Goal: Task Accomplishment & Management: Complete application form

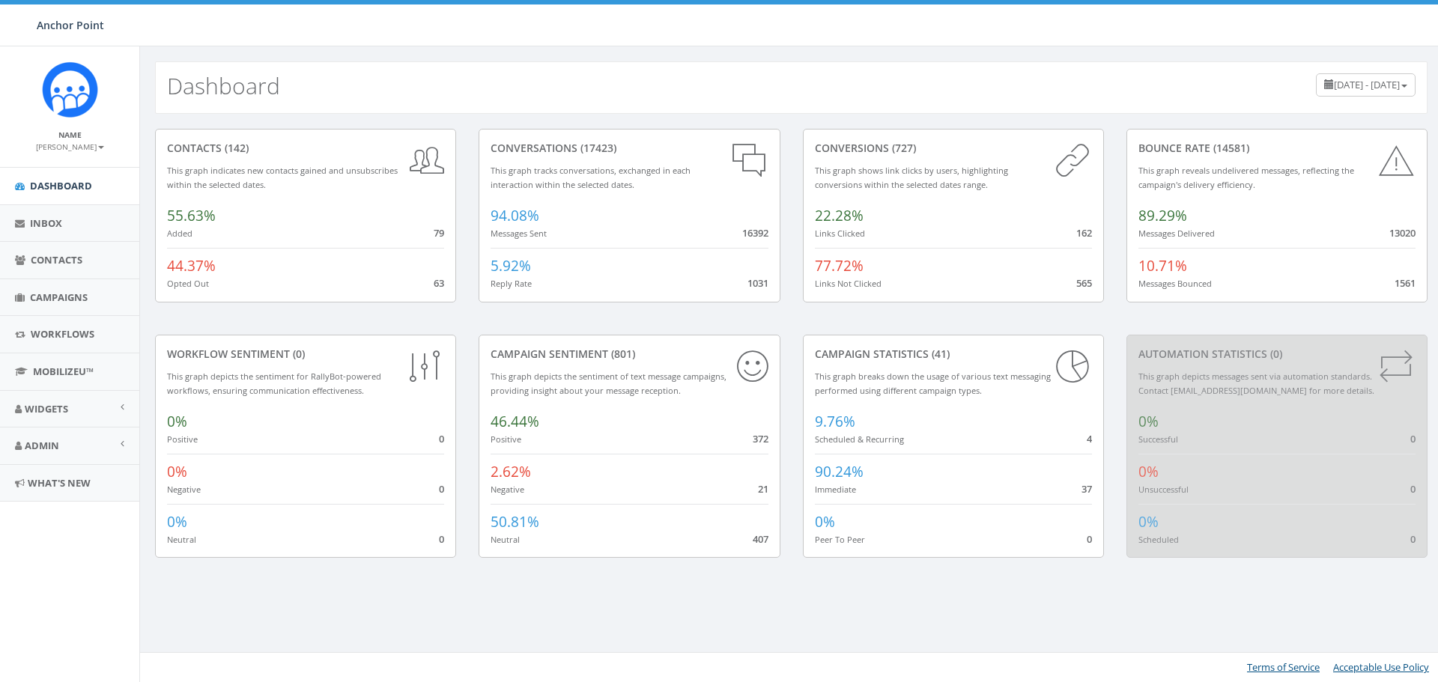
scroll to position [349, 0]
click at [73, 180] on span "Dashboard" at bounding box center [61, 185] width 62 height 13
click at [55, 293] on span "Campaigns" at bounding box center [59, 297] width 58 height 13
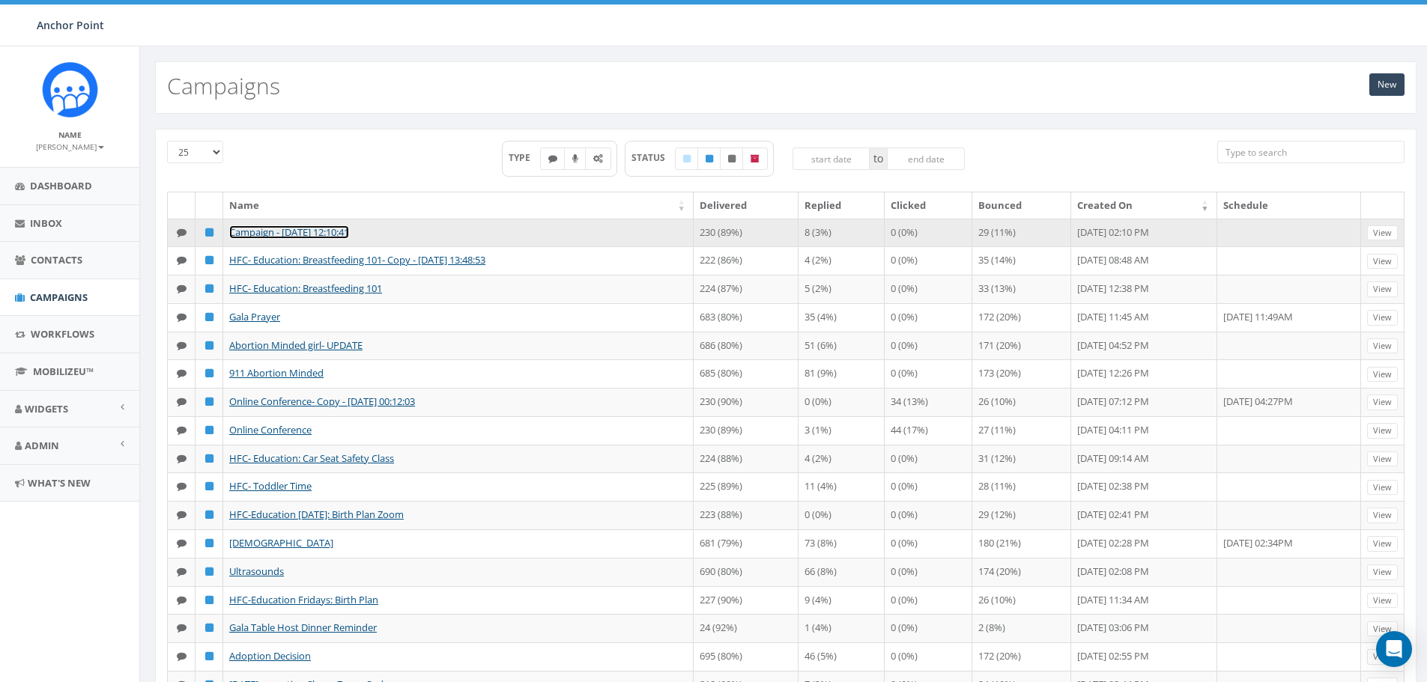
click at [314, 233] on link "Campaign - [DATE] 12:10:41" at bounding box center [289, 231] width 120 height 13
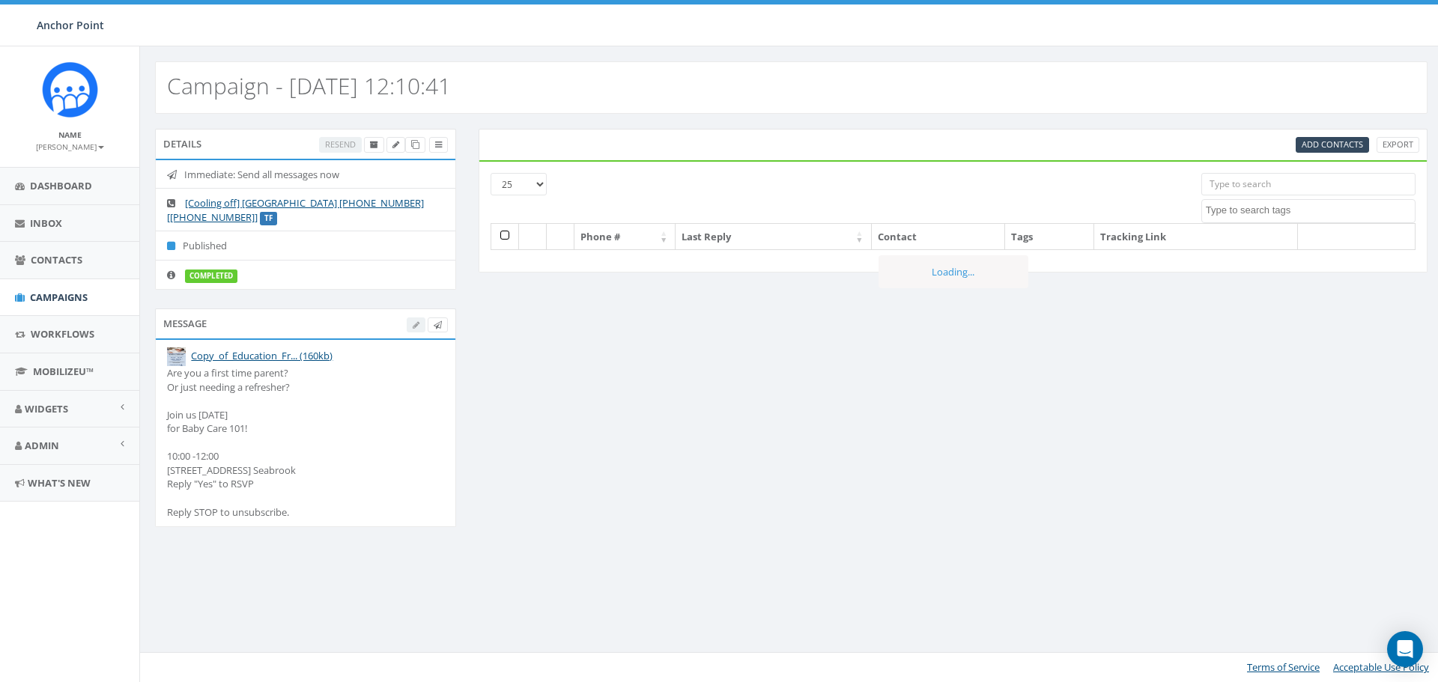
select select
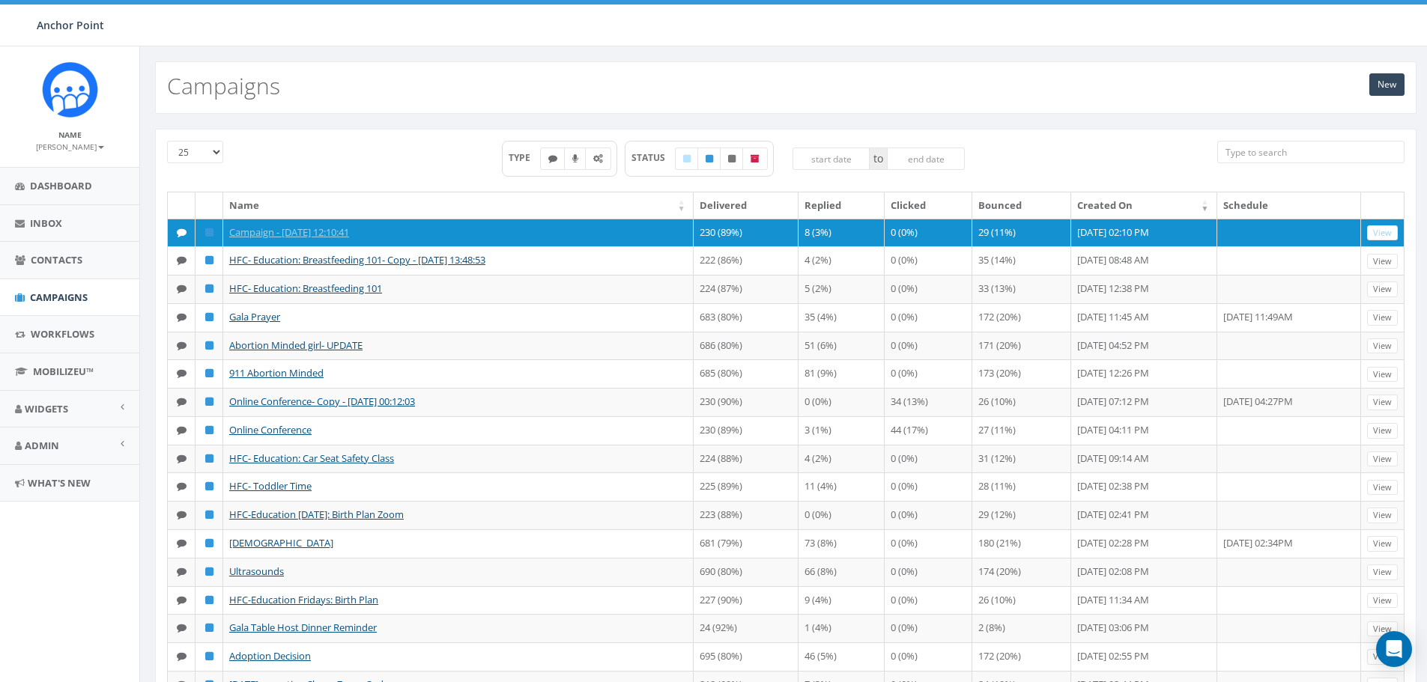
scroll to position [349, 0]
click at [57, 294] on span "Campaigns" at bounding box center [59, 297] width 58 height 13
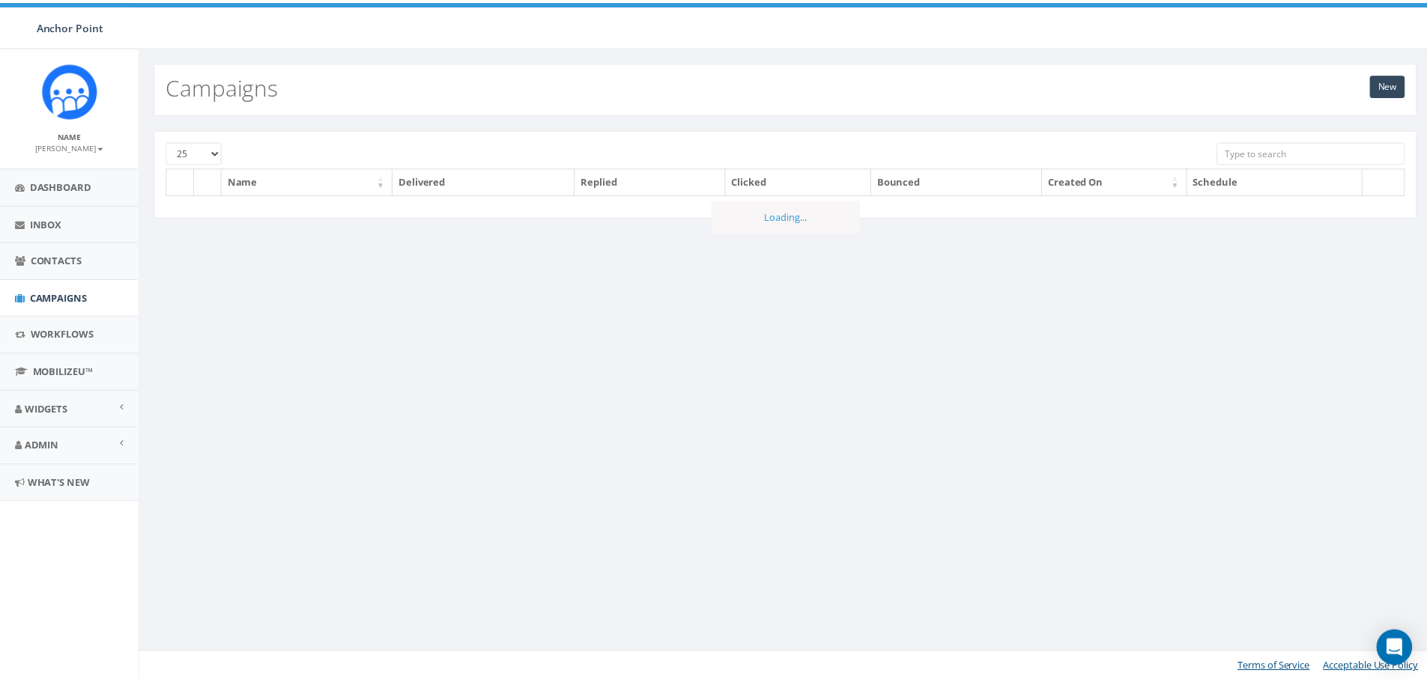
scroll to position [349, 0]
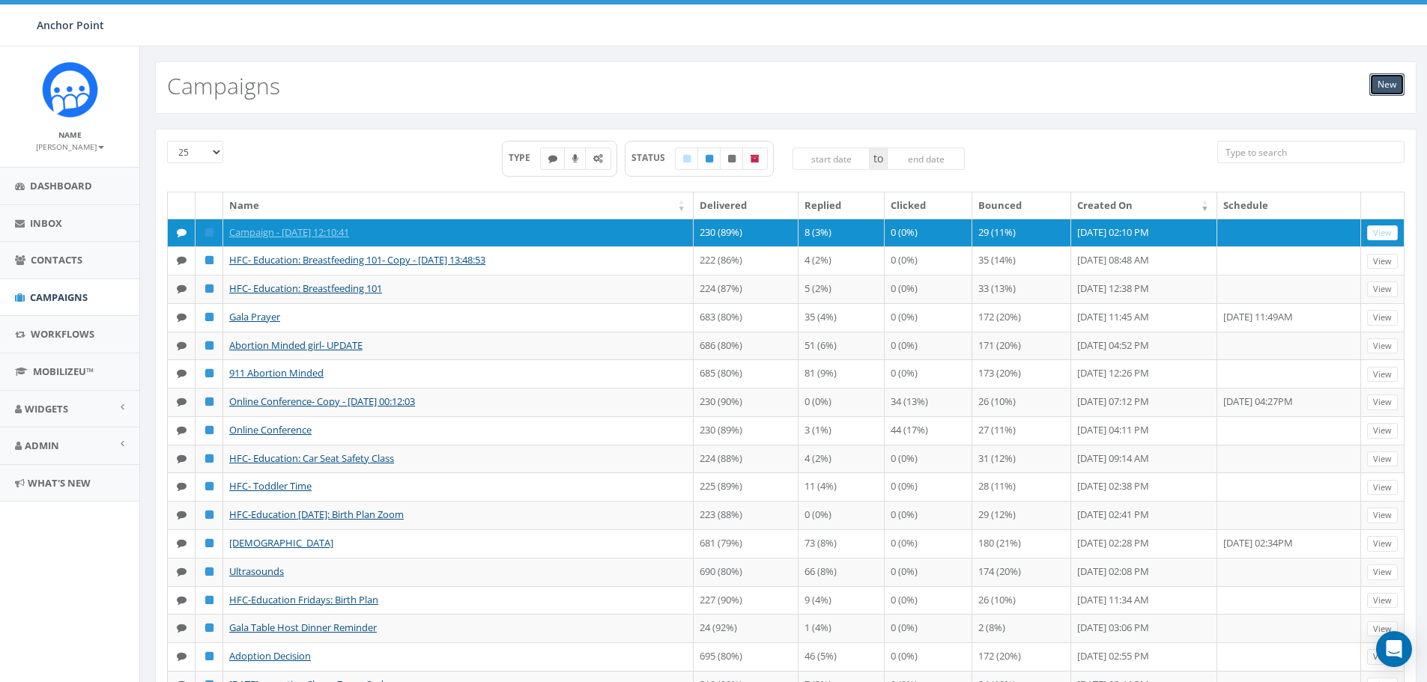
click at [1386, 83] on link "New" at bounding box center [1386, 84] width 35 height 22
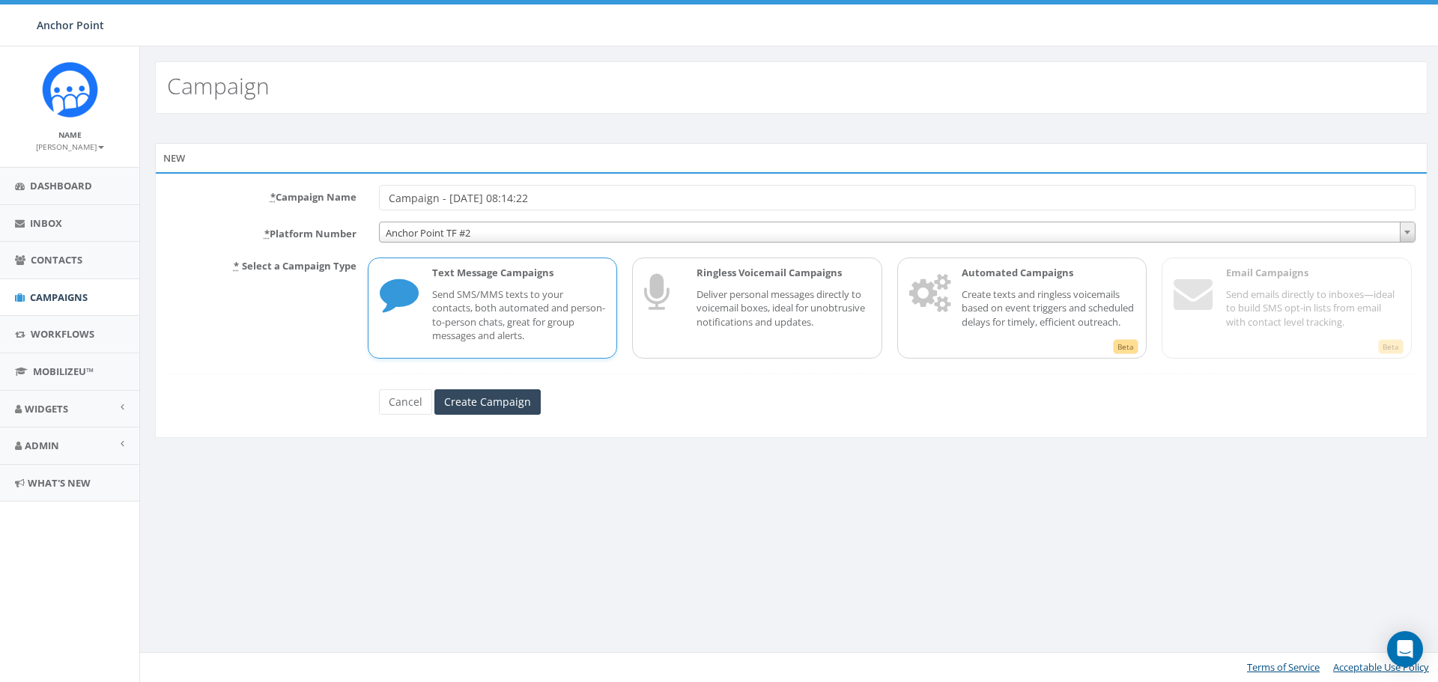
scroll to position [349, 0]
type input "C"
type input "abortion minded client"
click at [470, 234] on span "Anchor Point TF #2" at bounding box center [897, 232] width 1035 height 21
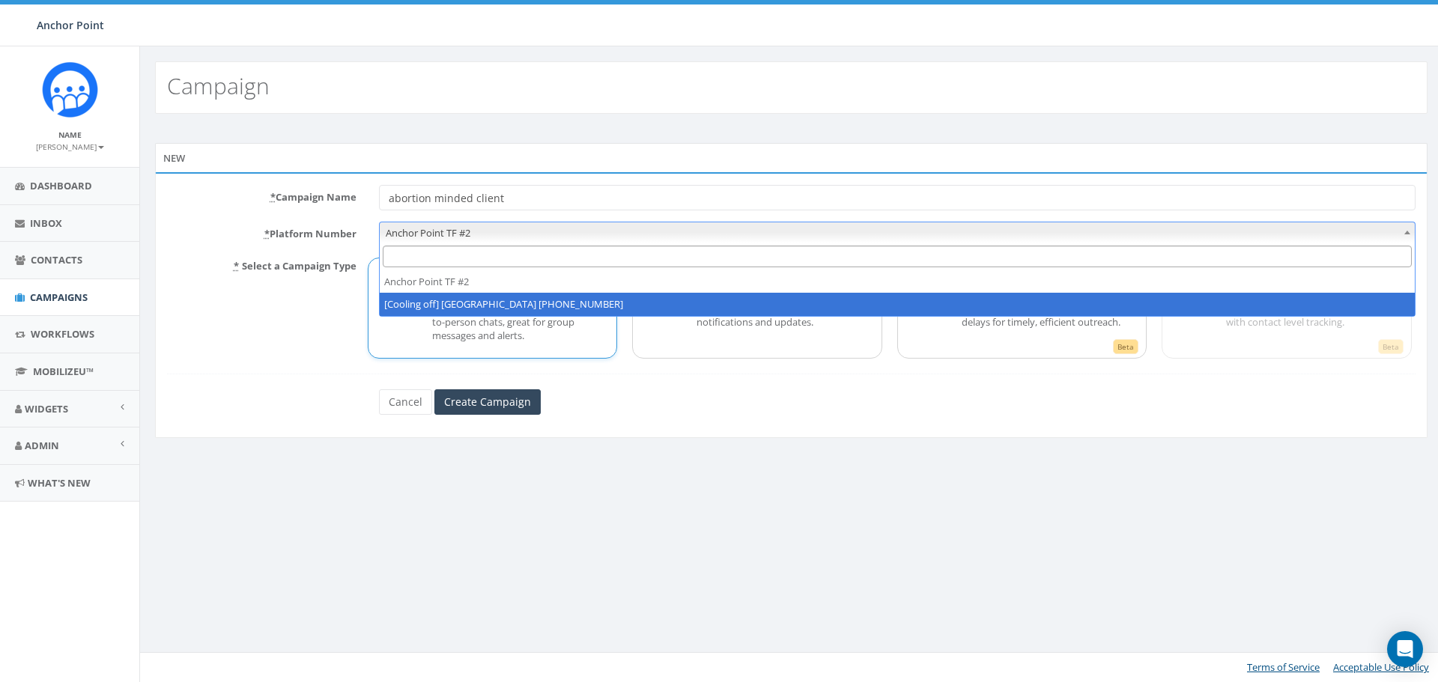
select select "2317893"
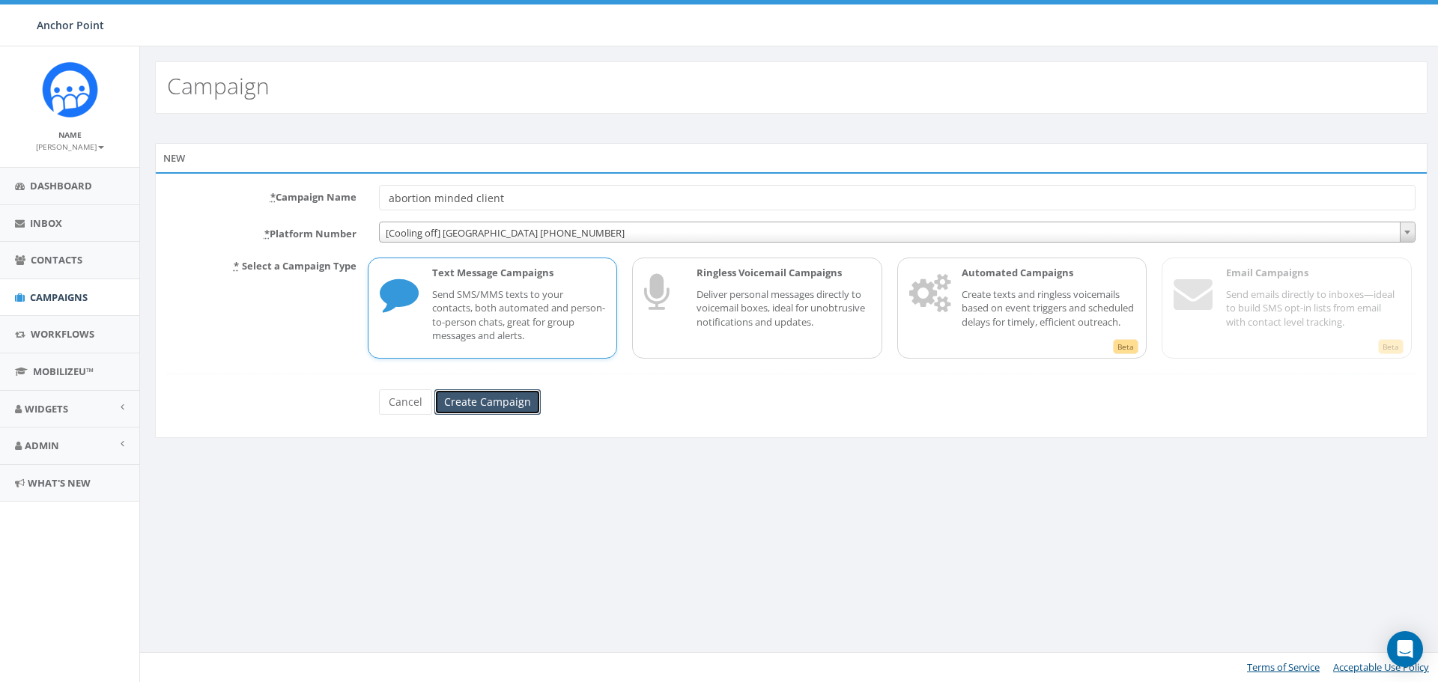
drag, startPoint x: 491, startPoint y: 404, endPoint x: 481, endPoint y: 404, distance: 10.5
click at [491, 404] on input "Create Campaign" at bounding box center [487, 401] width 106 height 25
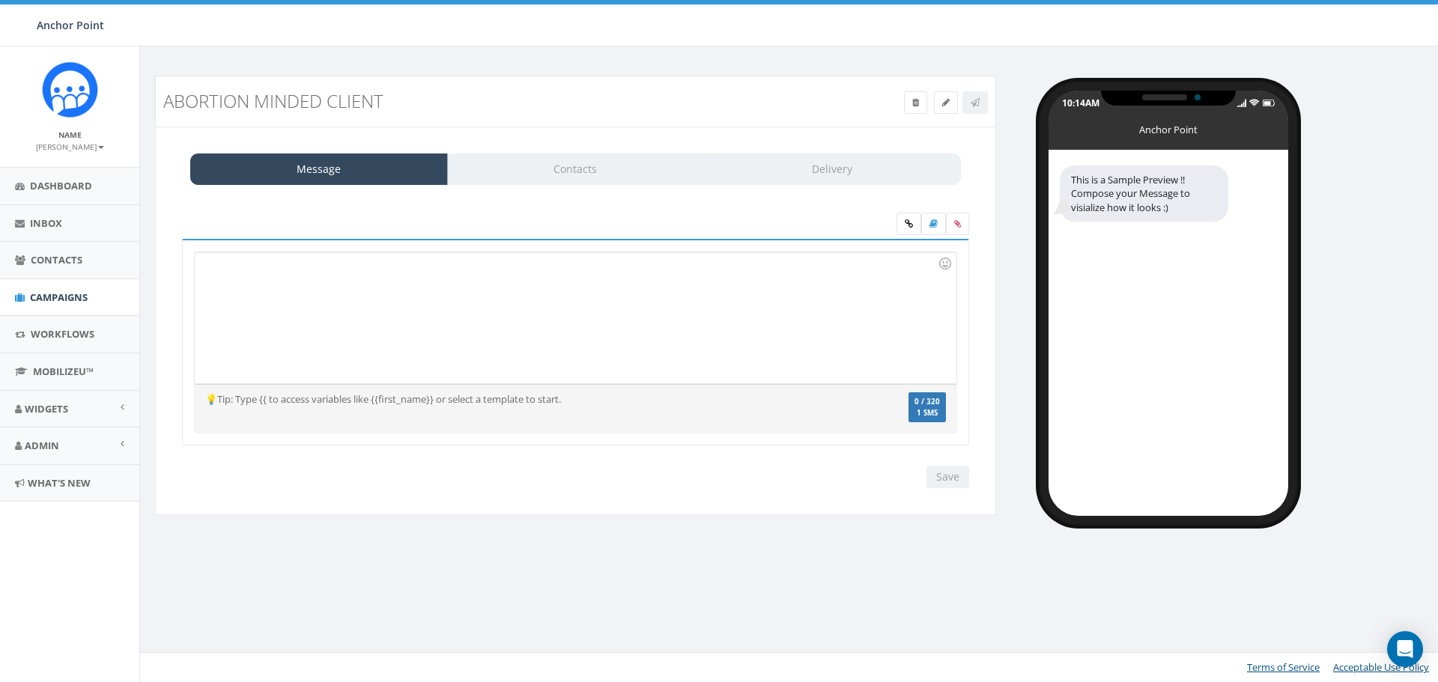
scroll to position [349, 0]
click at [278, 274] on div "To enrich screen reader interactions, please activate Accessibility in Grammarl…" at bounding box center [575, 317] width 761 height 131
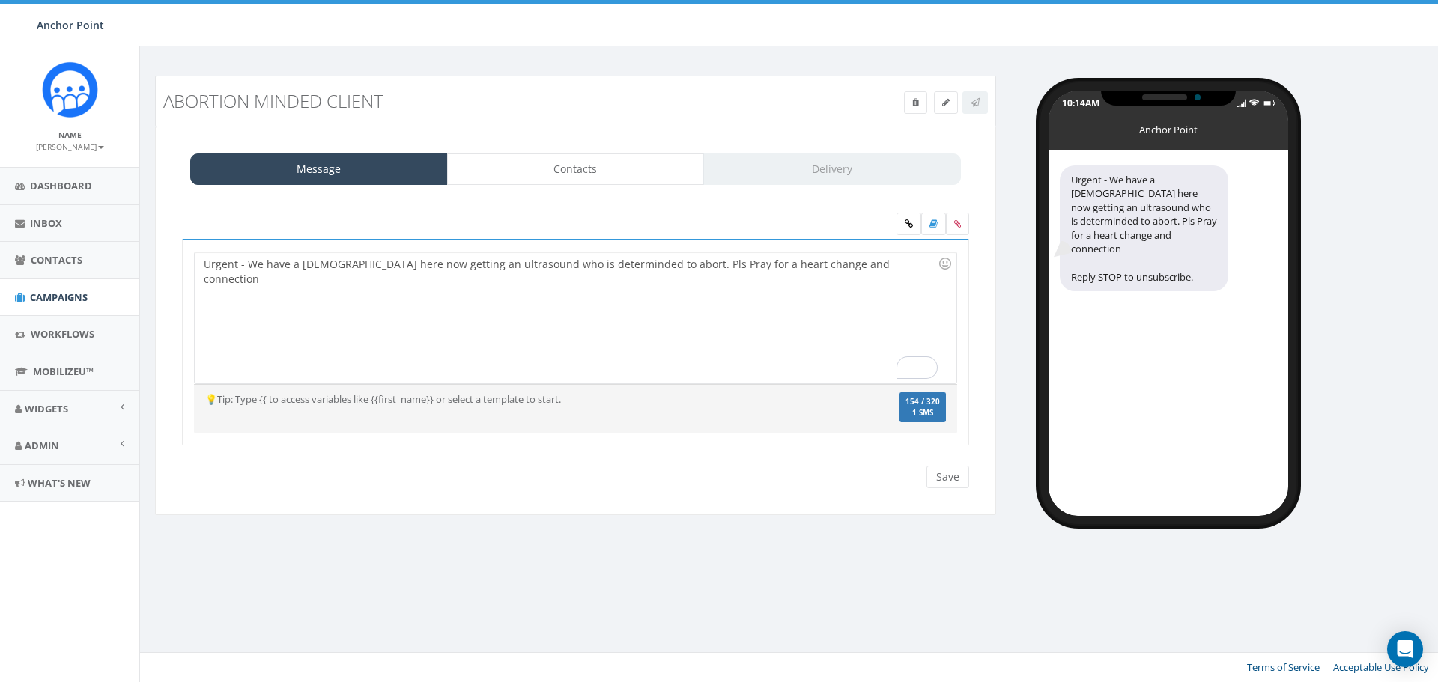
click at [837, 265] on div "Urgent - We have a lady here now getting an ultrasound who is determinded to ab…" at bounding box center [575, 317] width 761 height 131
click at [575, 265] on div "Urgent - We have a lady here now getting an ultrasound who is determinded to ab…" at bounding box center [575, 317] width 761 height 131
click at [635, 300] on div "Urgent - We have a lady here now getting an ultrasound who is determinded to ab…" at bounding box center [575, 317] width 761 height 131
click at [792, 276] on div "Urgent - We have a lady here now getting an ultrasound who is determinded to ab…" at bounding box center [575, 317] width 761 height 131
click at [842, 269] on div "Urgent - We have a lady here now getting an ultrasound who is determinded to ab…" at bounding box center [575, 317] width 761 height 131
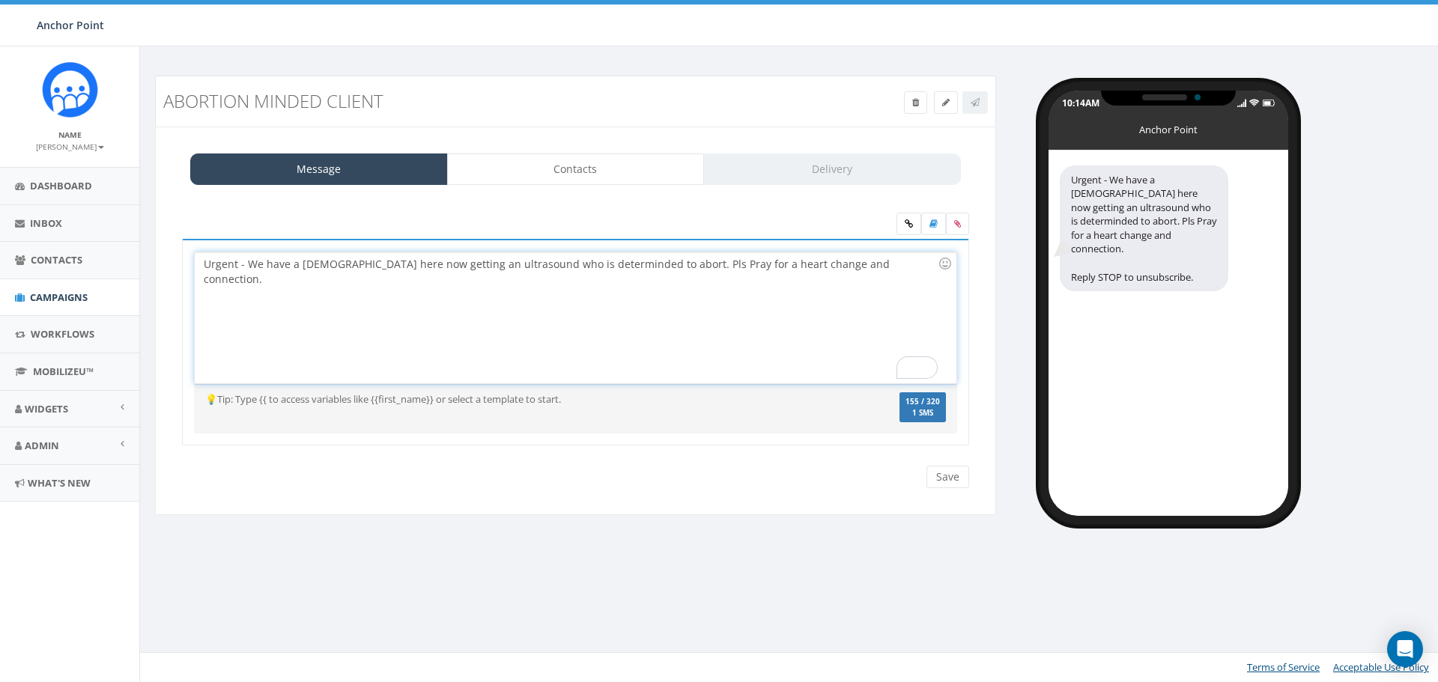
click at [345, 262] on div "Urgent - We have a lady here now getting an ultrasound who is determinded to ab…" at bounding box center [575, 317] width 761 height 131
click at [544, 335] on div "Urgent - We have a lady in Clinic now getting an ultrasound who is determinded …" at bounding box center [575, 317] width 761 height 131
click at [918, 407] on label "160 / 320 1 SMS" at bounding box center [922, 407] width 46 height 31
click at [571, 175] on link "Contacts" at bounding box center [576, 169] width 258 height 31
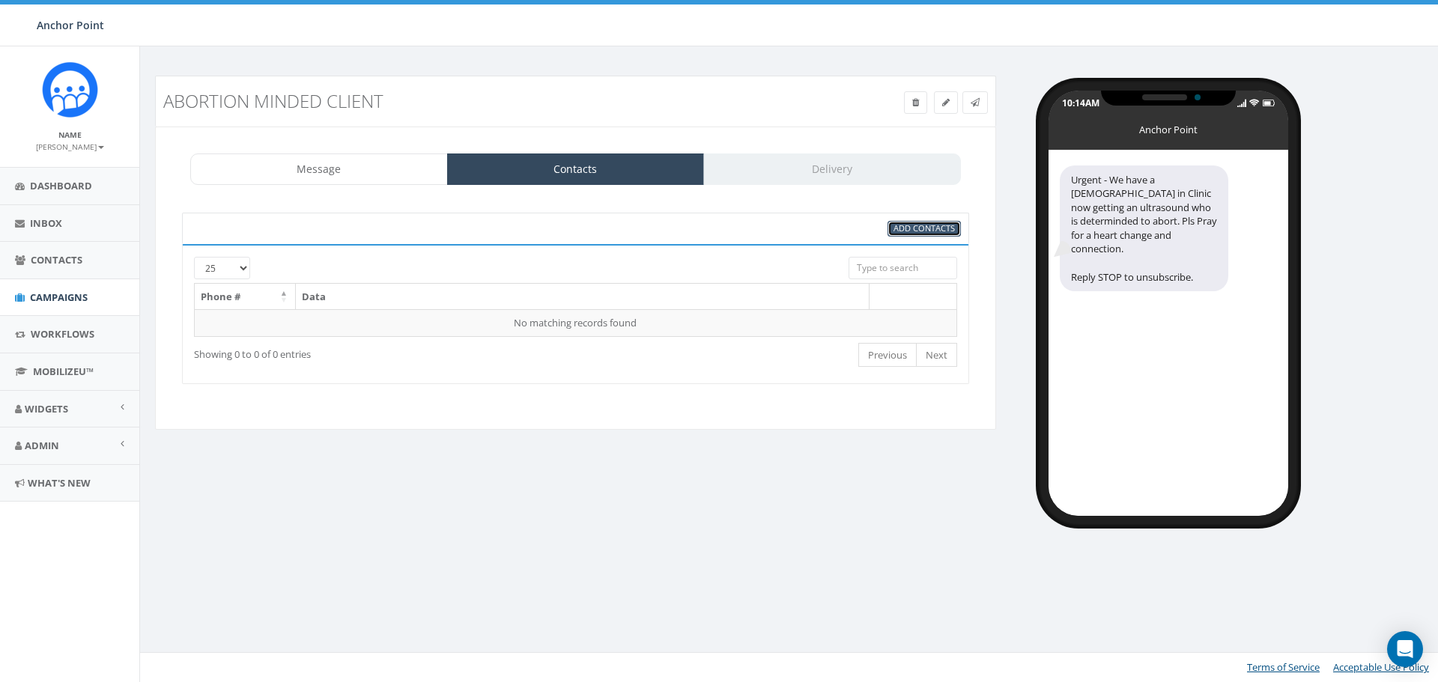
click at [932, 228] on span "Add Contacts" at bounding box center [924, 227] width 61 height 11
select select
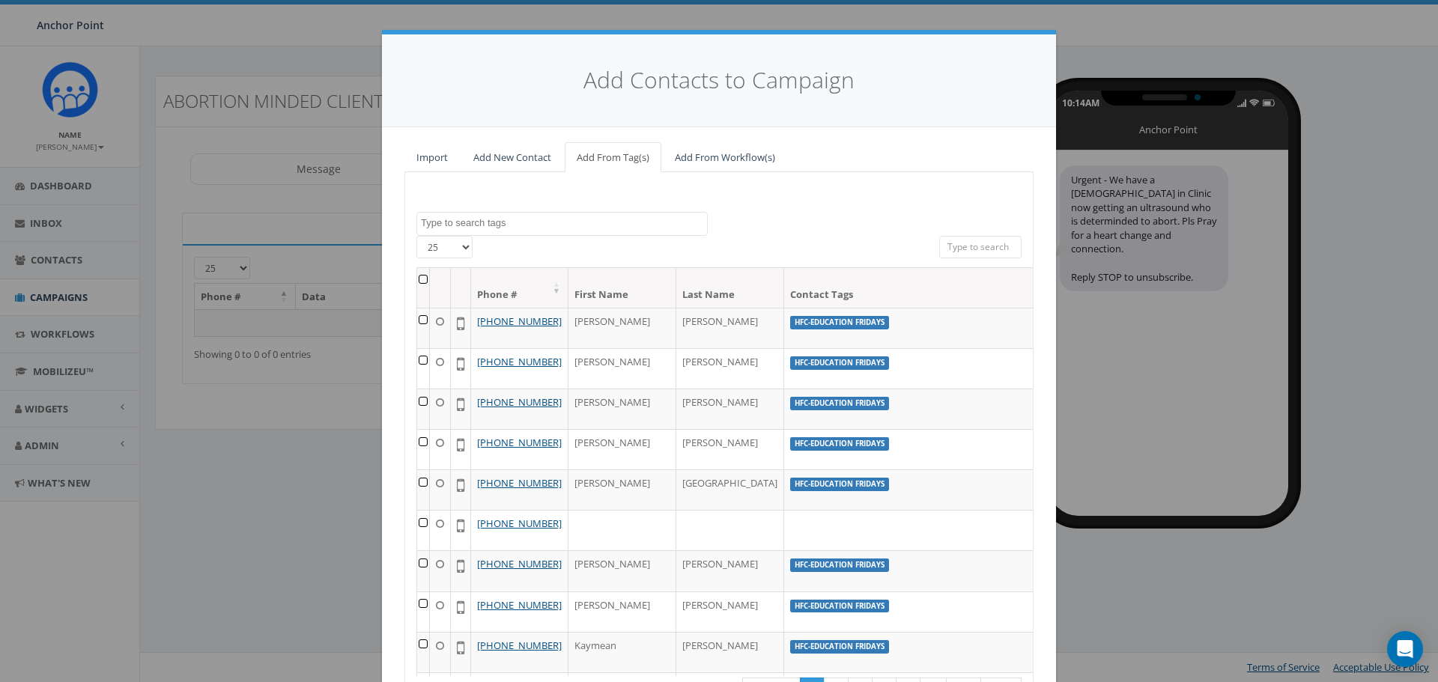
click at [485, 224] on textarea "Search" at bounding box center [564, 222] width 286 height 13
type textarea "911"
select select "911"
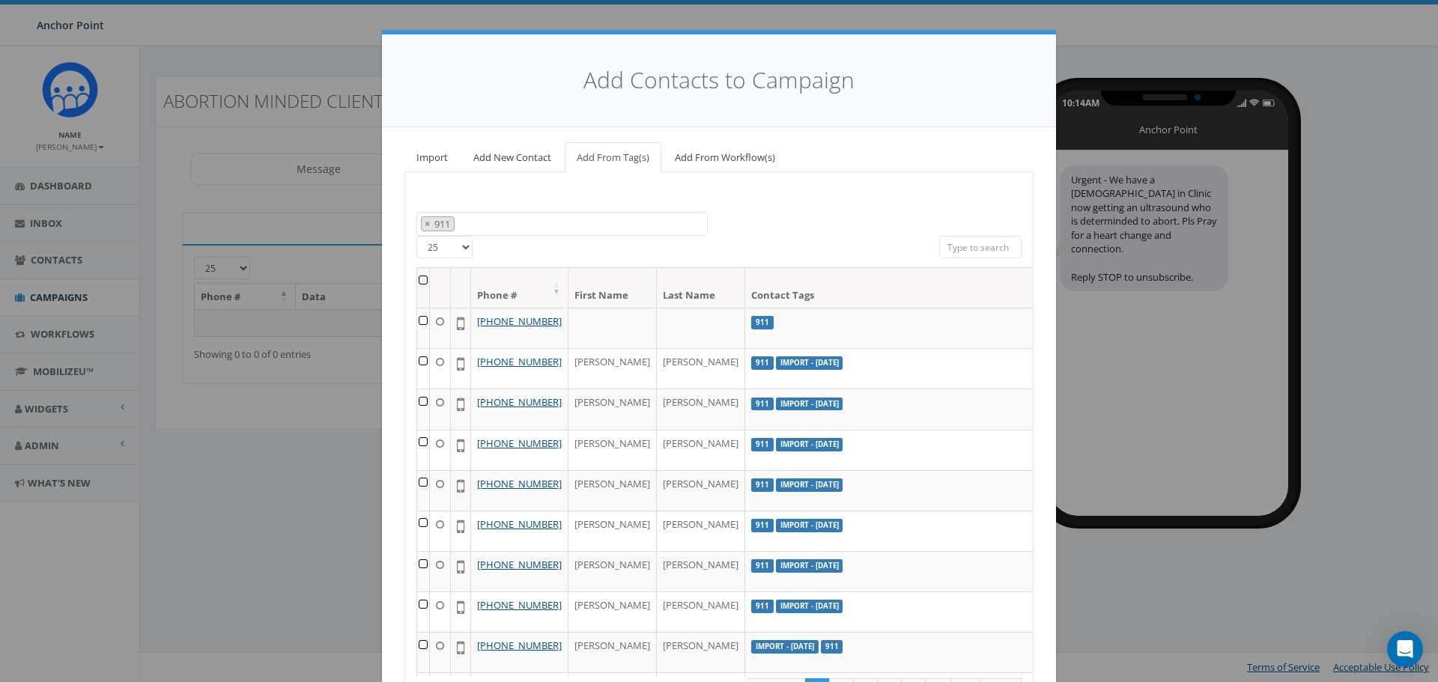
click at [421, 279] on th at bounding box center [423, 288] width 13 height 40
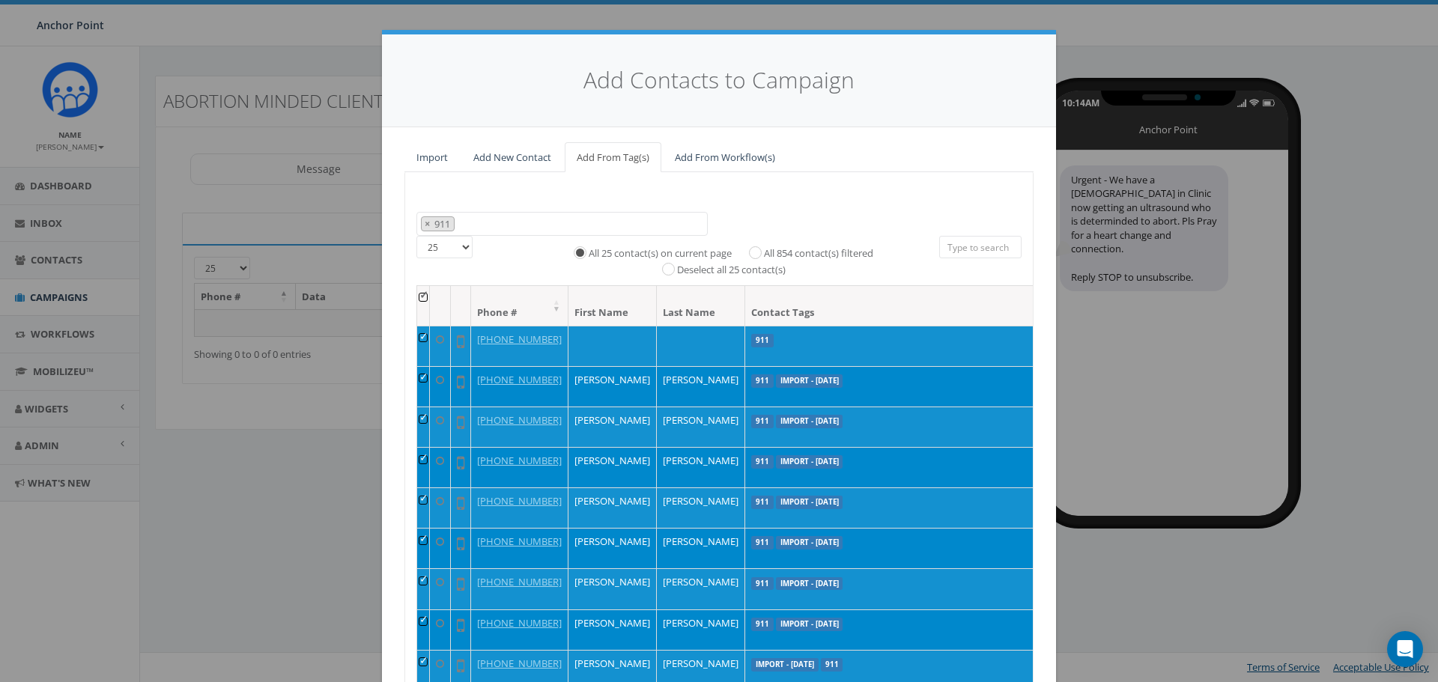
click at [764, 250] on label "All 854 contact(s) filtered" at bounding box center [818, 253] width 109 height 15
click at [754, 250] on input "All 854 contact(s) filtered" at bounding box center [759, 251] width 10 height 10
radio input "true"
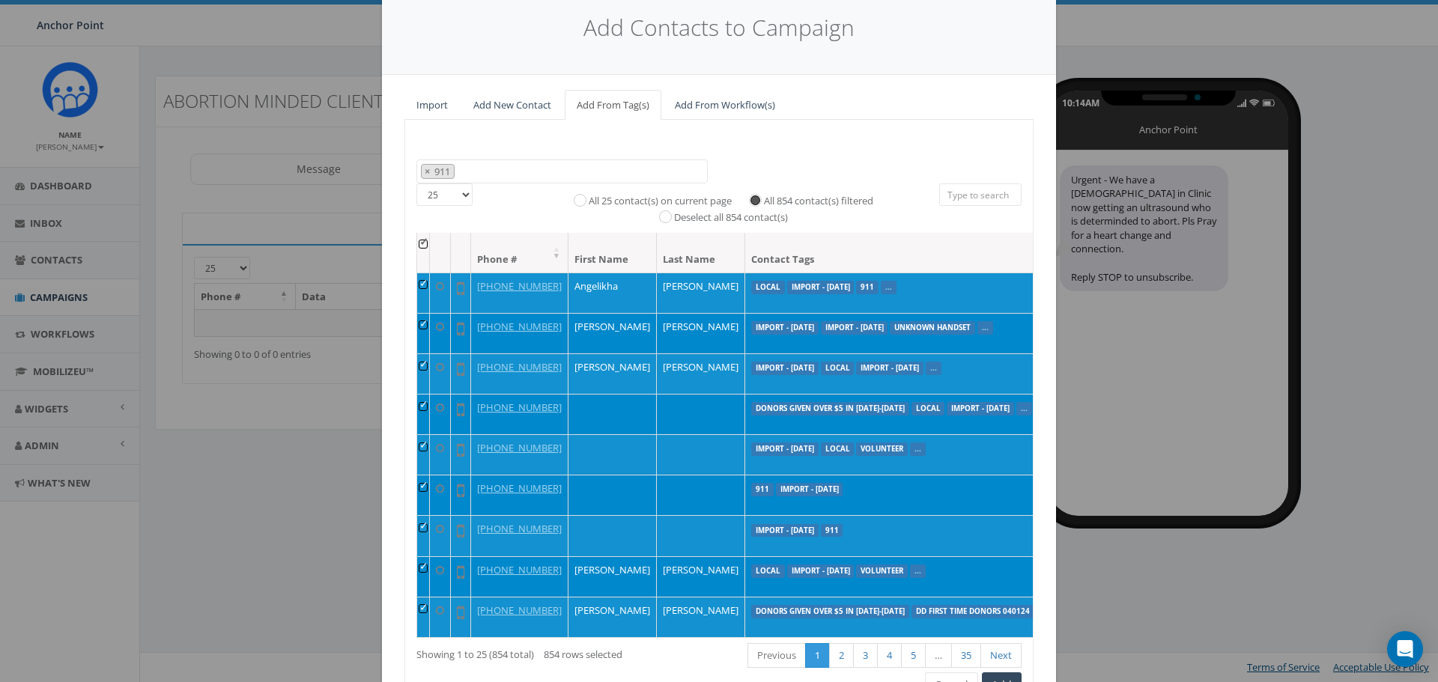
scroll to position [136, 0]
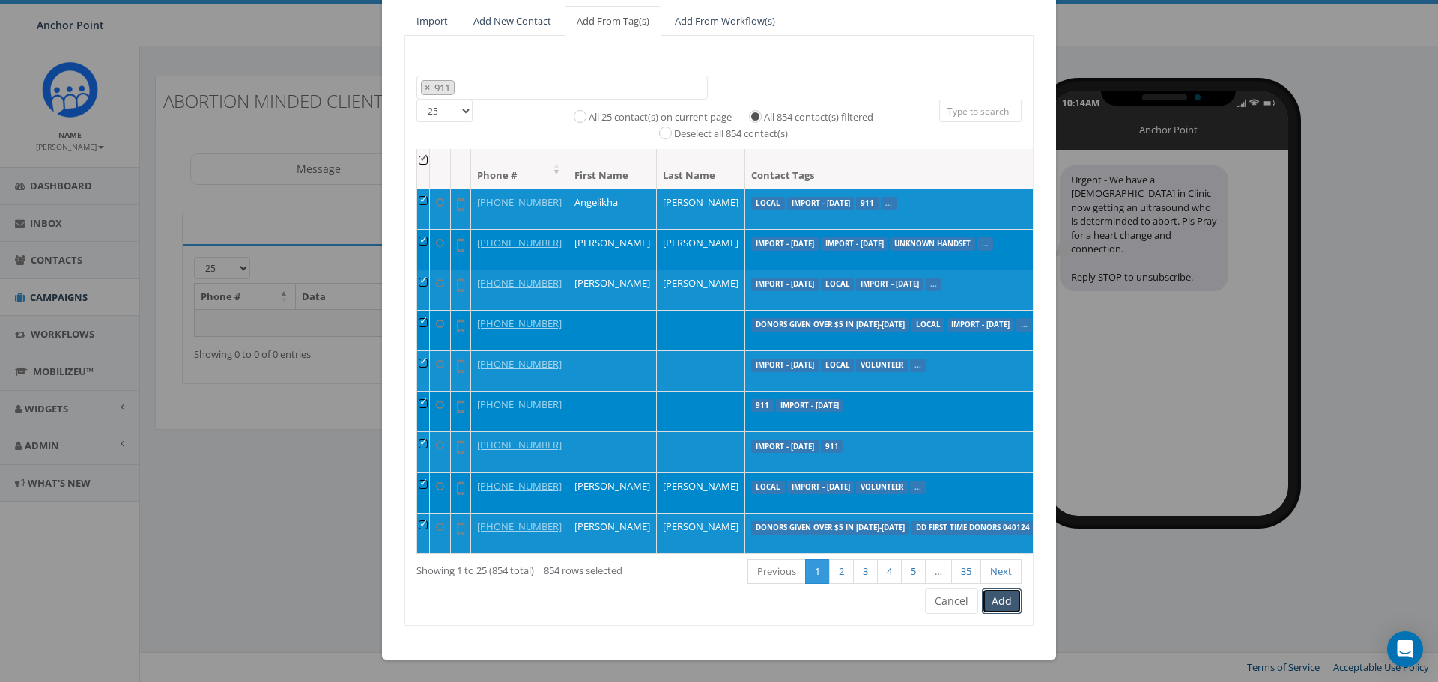
click at [998, 601] on button "Add" at bounding box center [1002, 601] width 40 height 25
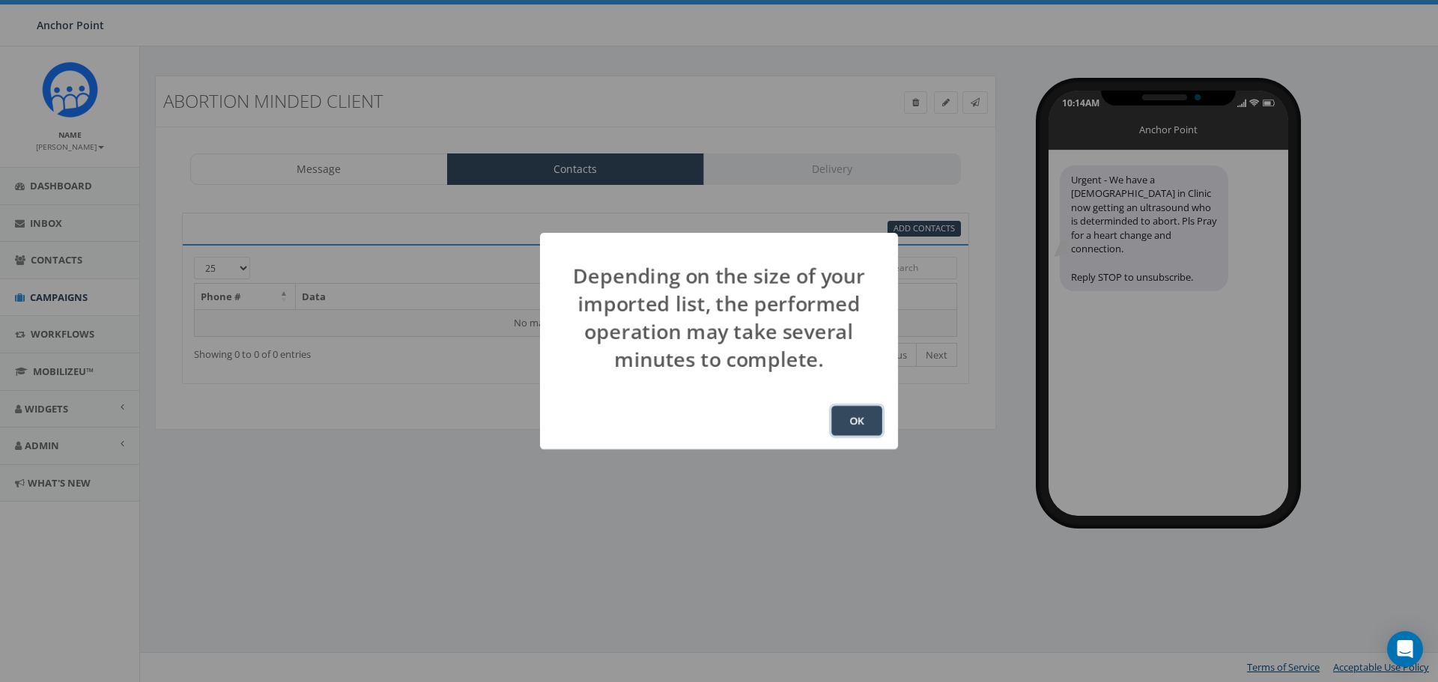
click at [859, 419] on button "OK" at bounding box center [856, 421] width 51 height 30
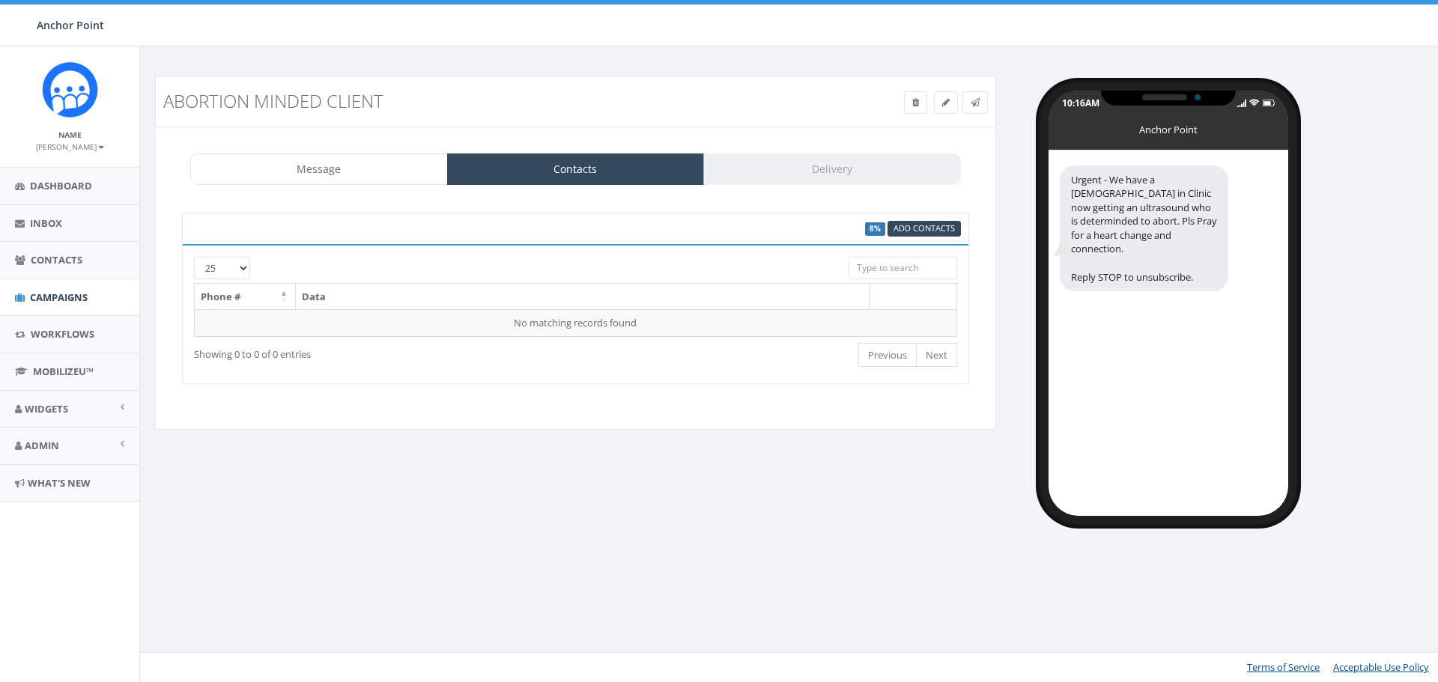
scroll to position [349, 0]
click at [825, 169] on div "Message Contacts Delivery" at bounding box center [575, 169] width 771 height 31
click at [67, 297] on span "Campaigns" at bounding box center [59, 297] width 58 height 13
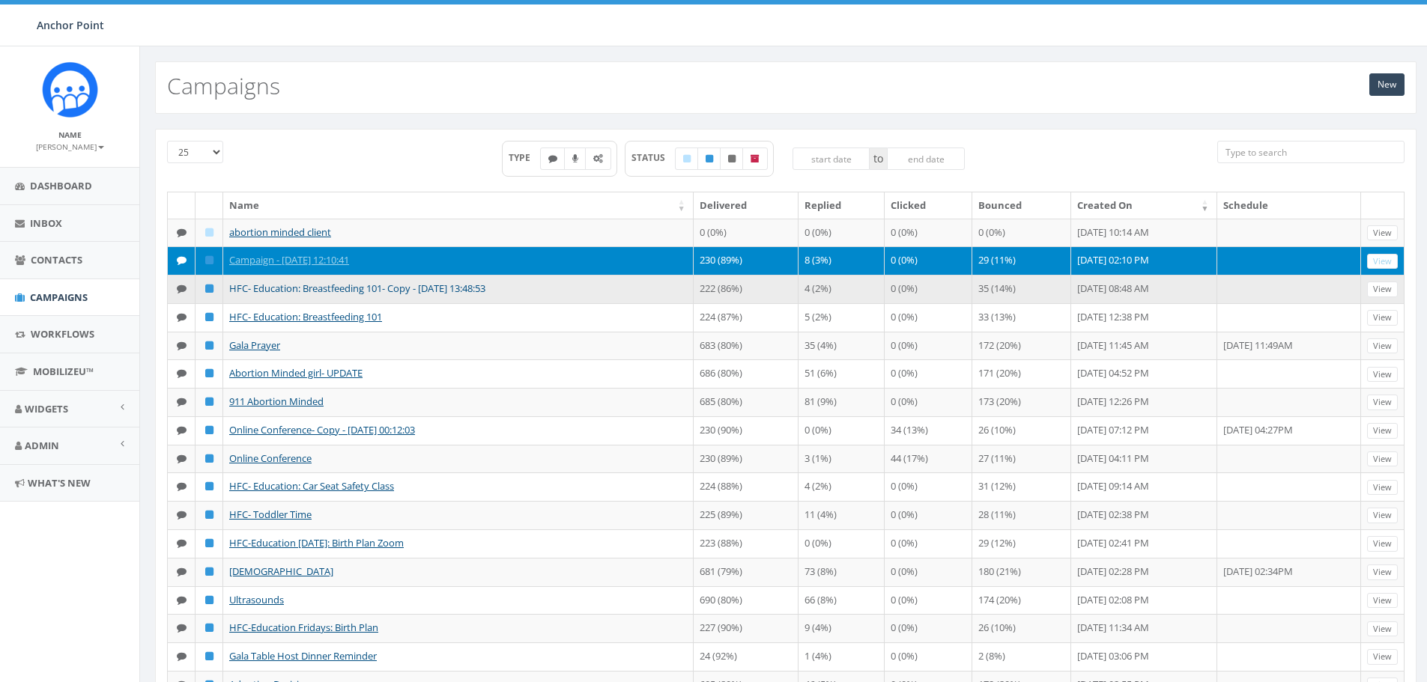
scroll to position [349, 0]
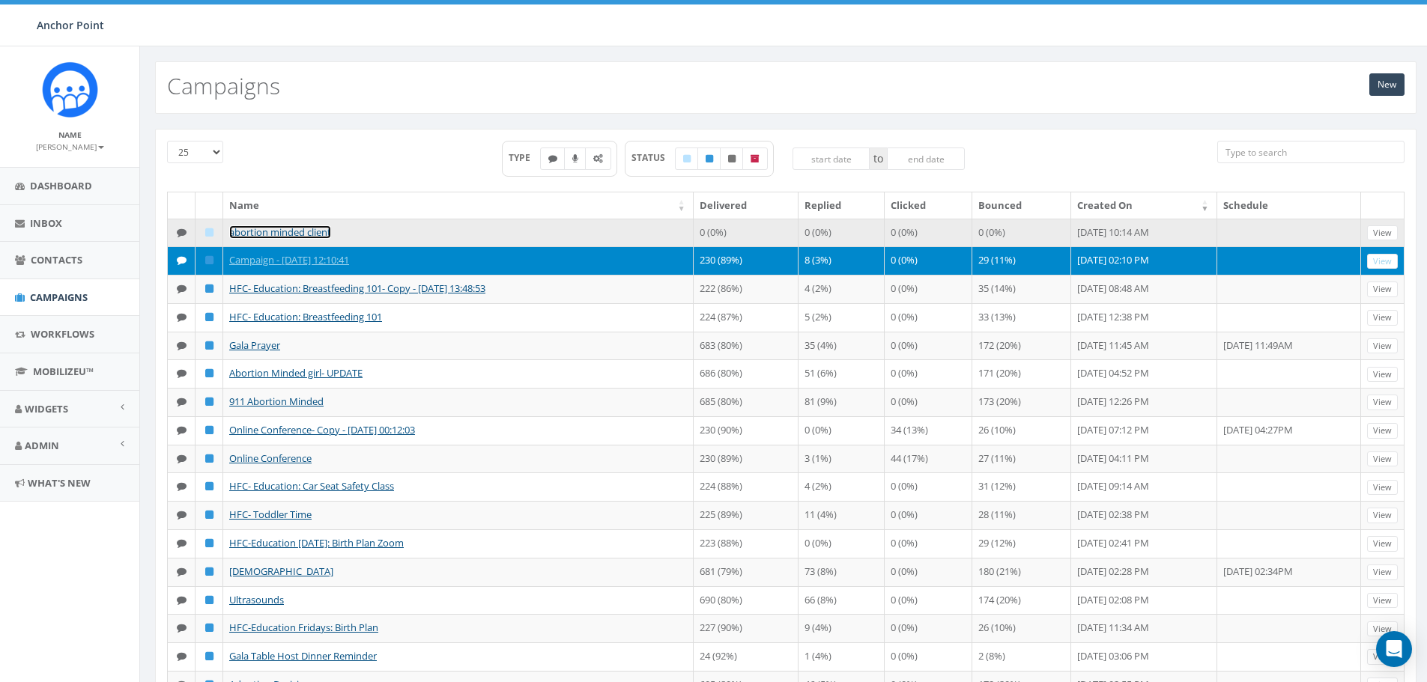
click at [276, 234] on link "abortion minded client" at bounding box center [280, 231] width 102 height 13
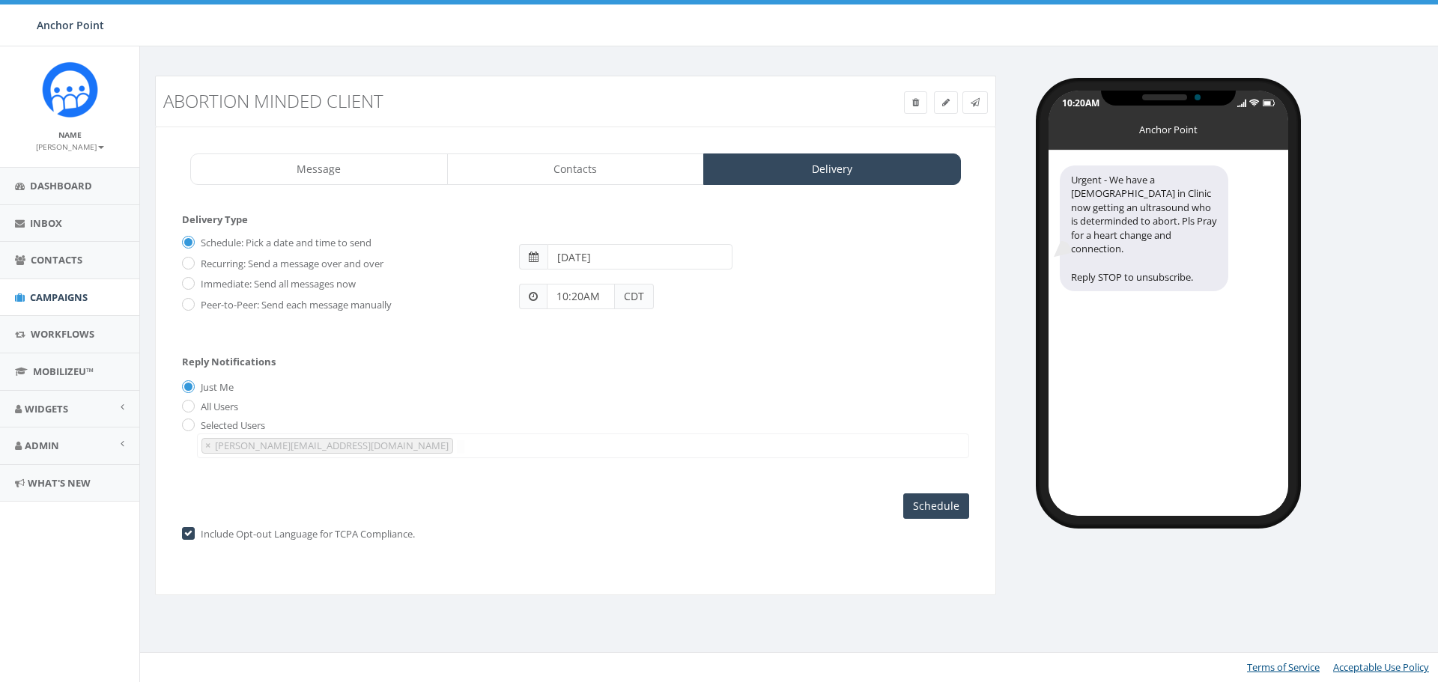
select select "694"
click at [184, 281] on input "Immediate: Send all messages now" at bounding box center [187, 285] width 10 height 10
radio input "true"
click at [932, 504] on input "Send Now" at bounding box center [934, 506] width 70 height 25
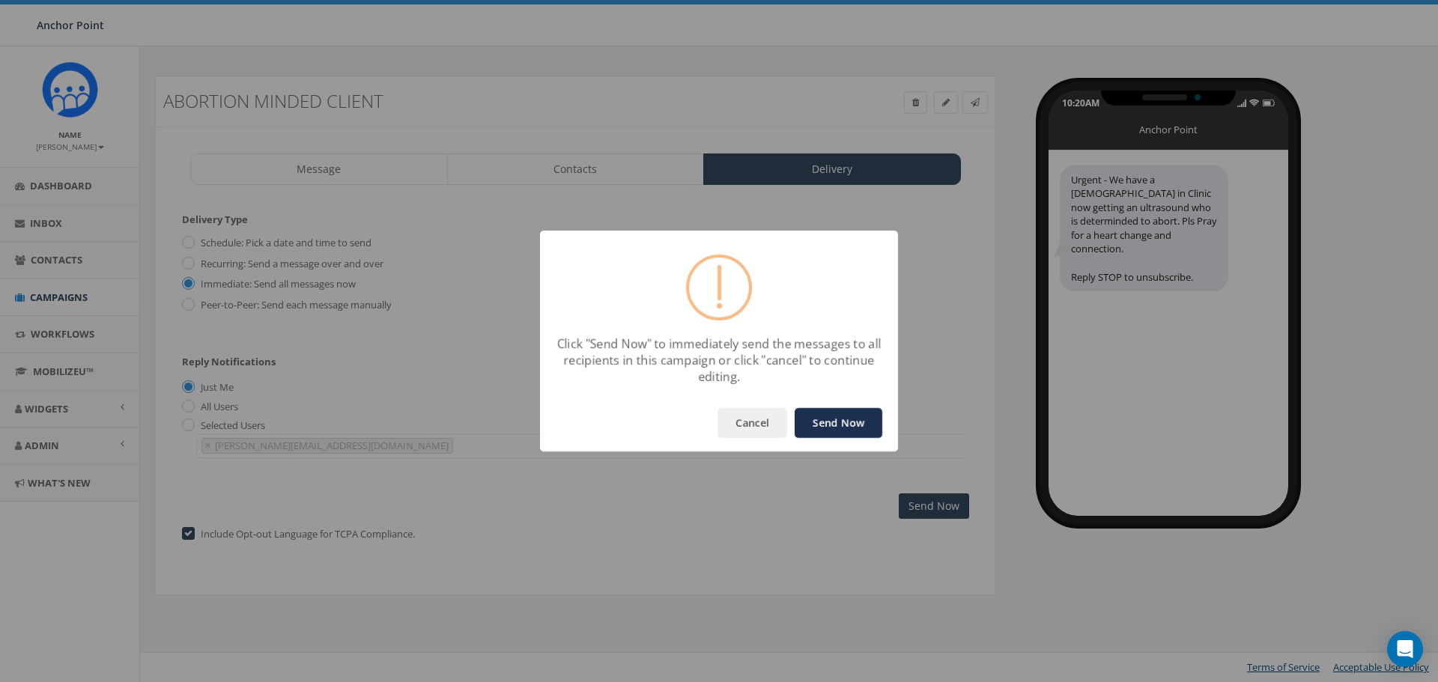
click at [849, 423] on button "Send Now" at bounding box center [839, 423] width 88 height 30
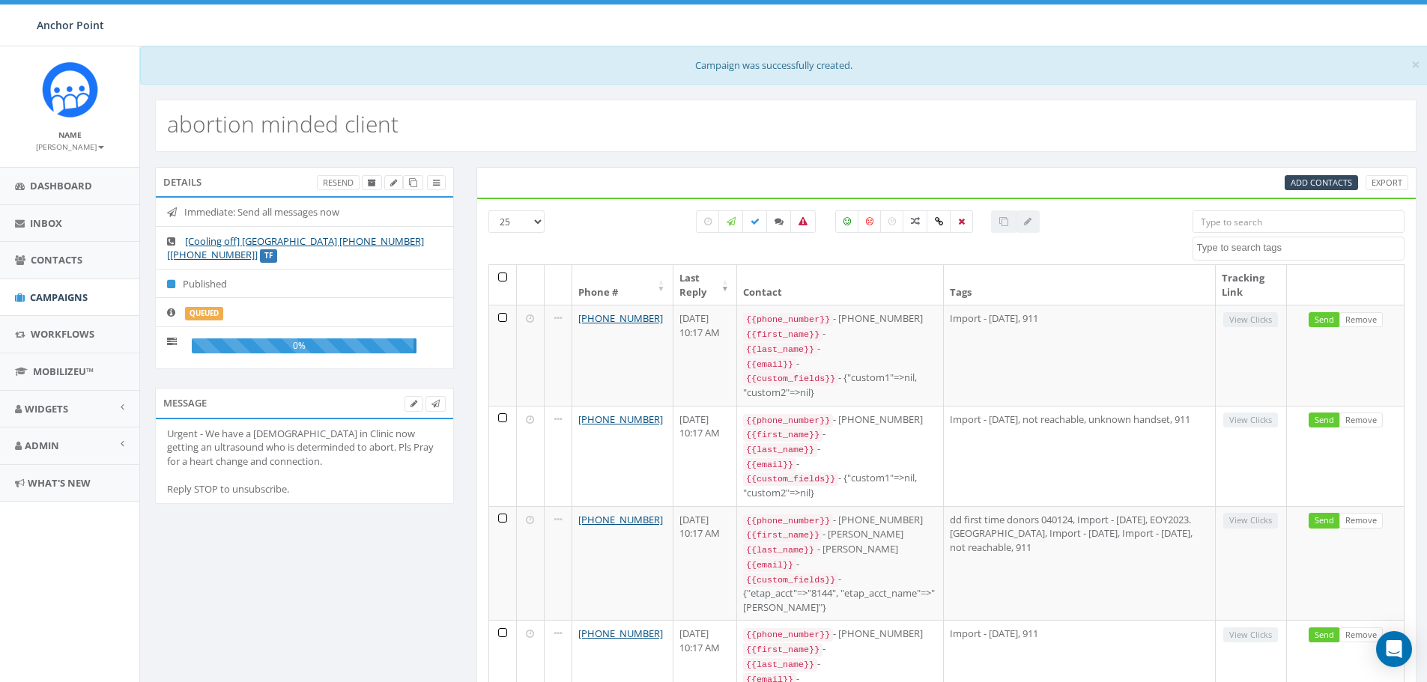
select select
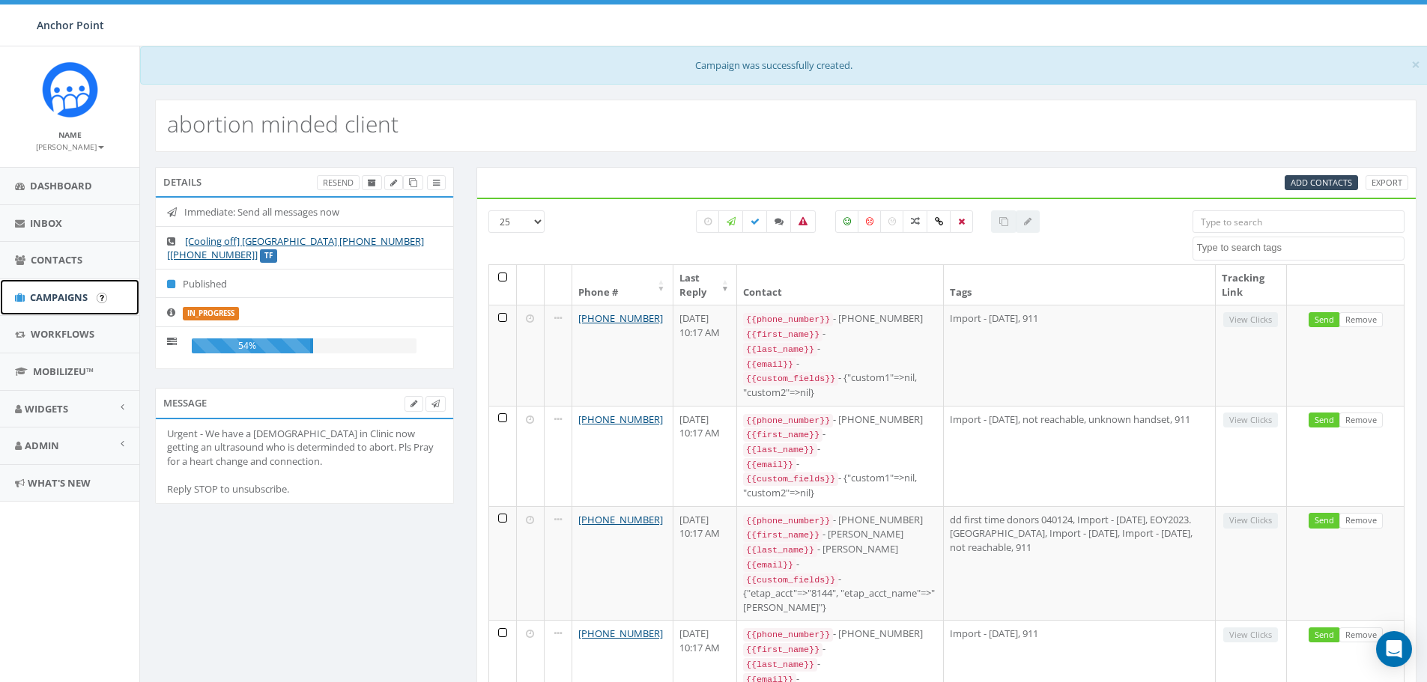
click at [62, 297] on span "Campaigns" at bounding box center [59, 297] width 58 height 13
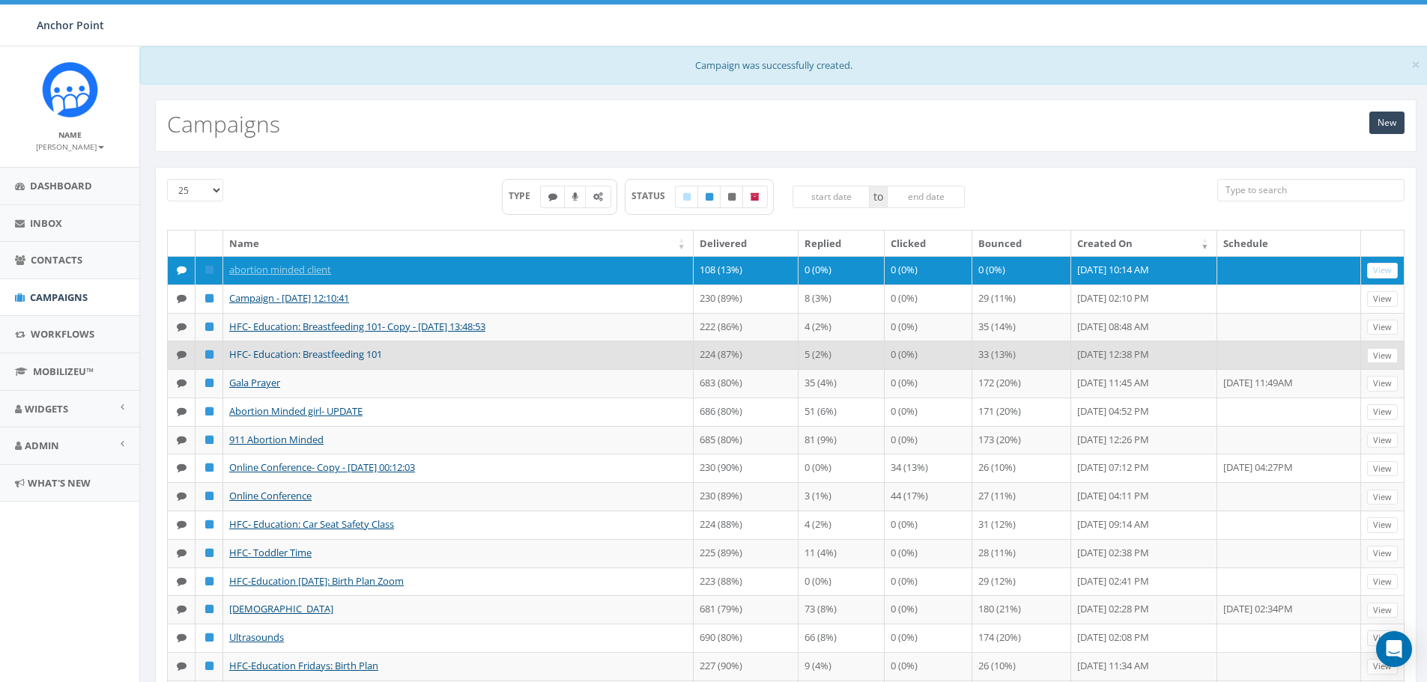
scroll to position [349, 0]
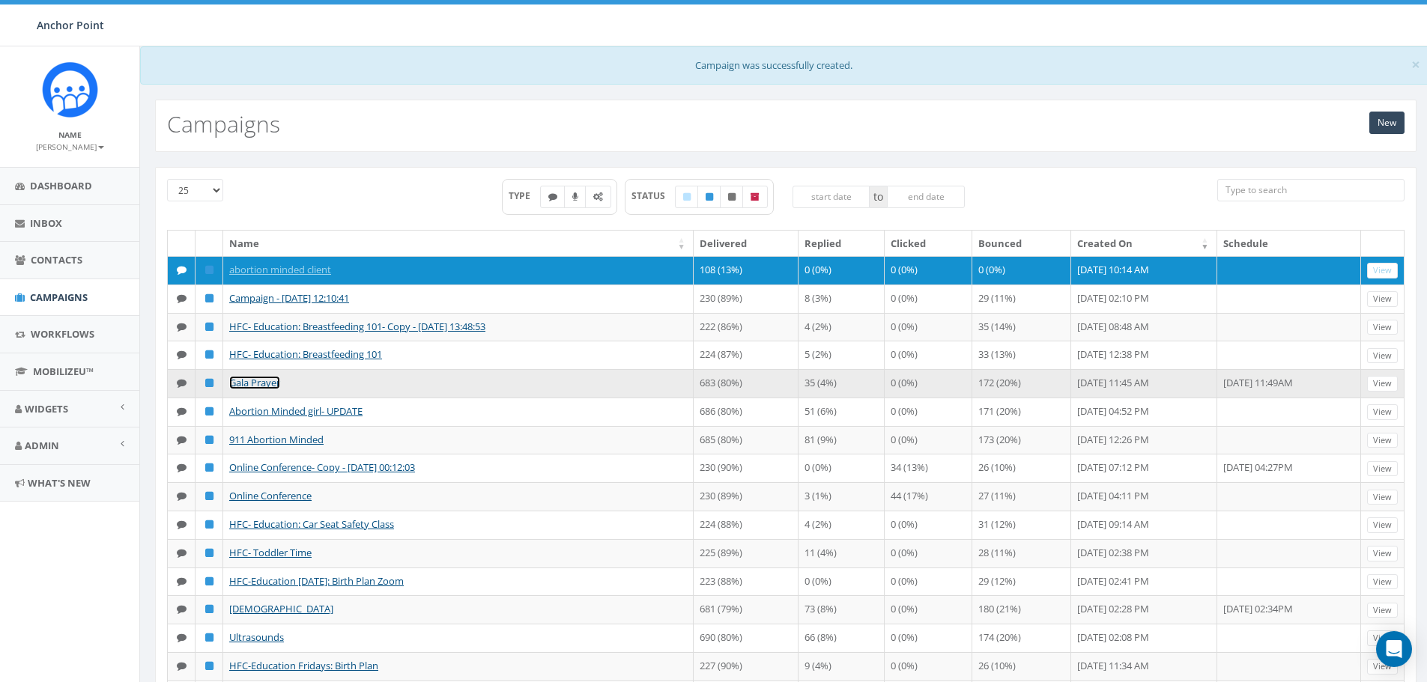
click at [255, 384] on link "Gala Prayer" at bounding box center [254, 382] width 51 height 13
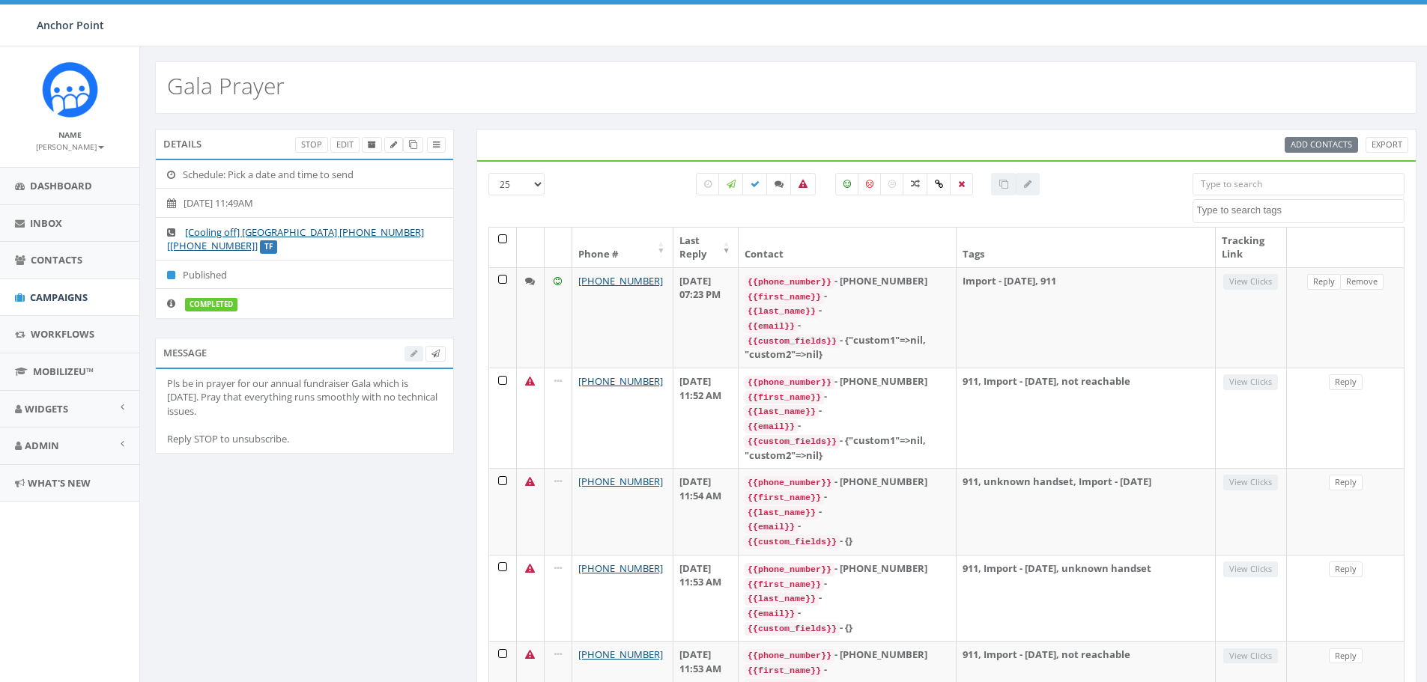
select select
click at [777, 185] on icon at bounding box center [778, 184] width 9 height 9
checkbox input "true"
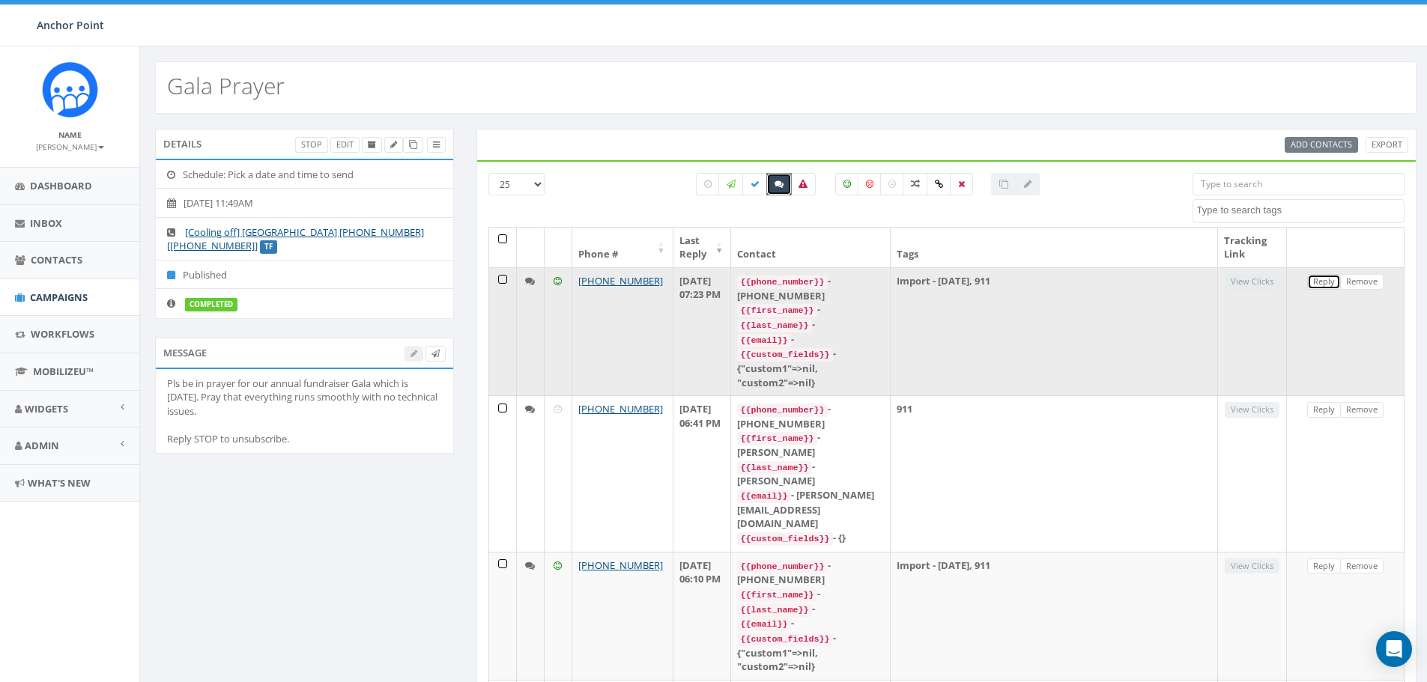
click at [1320, 280] on link "Reply" at bounding box center [1324, 282] width 34 height 16
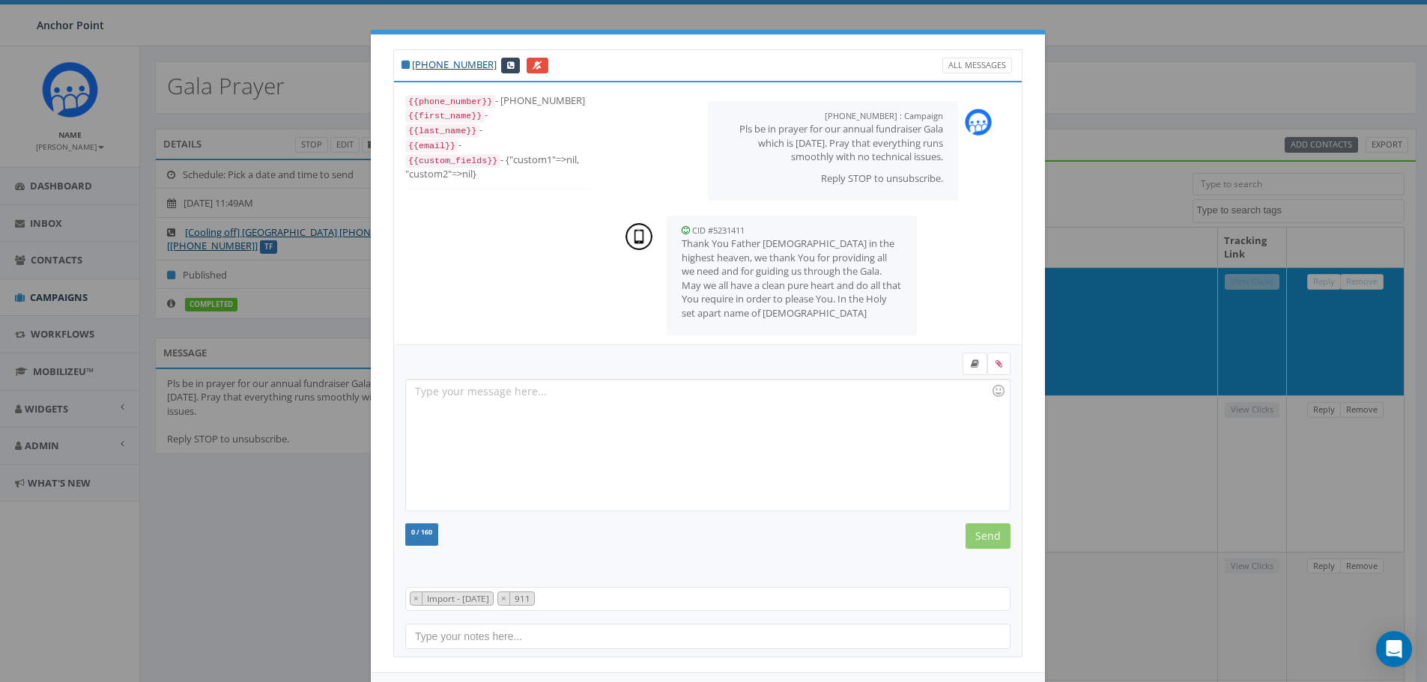
scroll to position [797, 0]
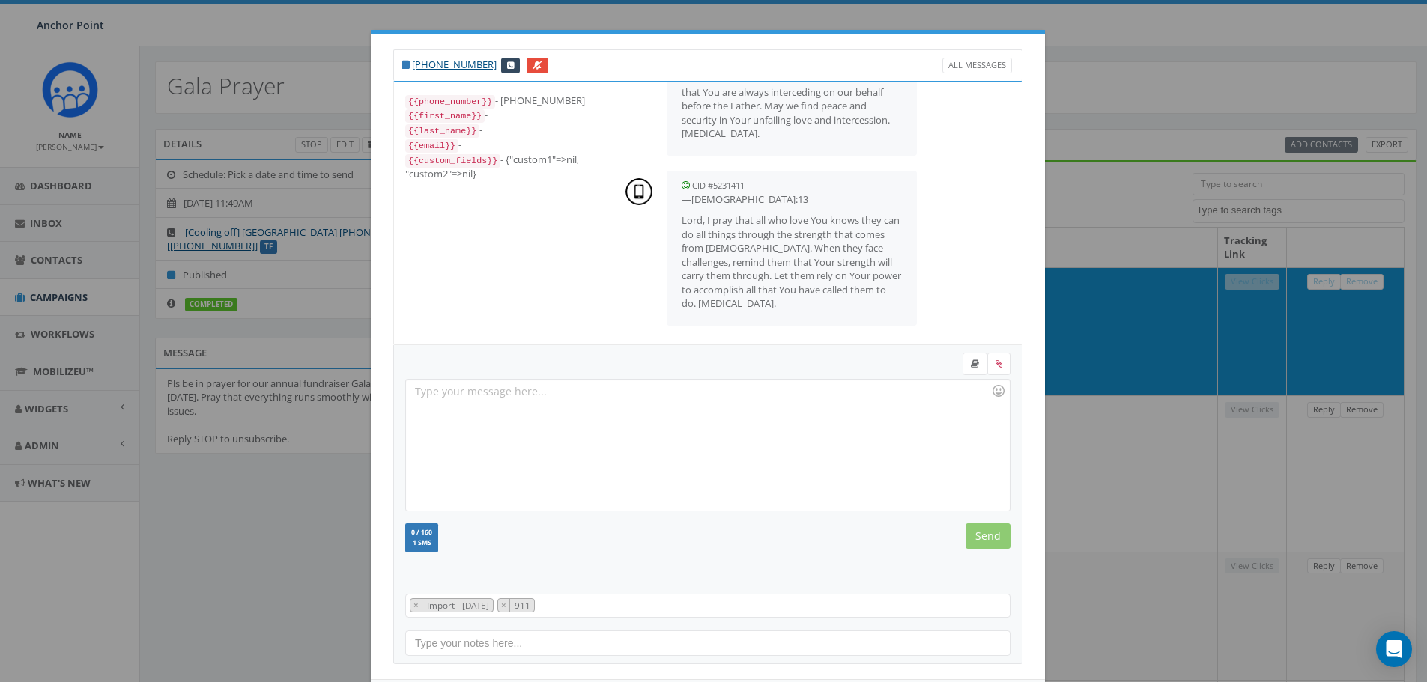
click at [726, 423] on div at bounding box center [707, 445] width 603 height 131
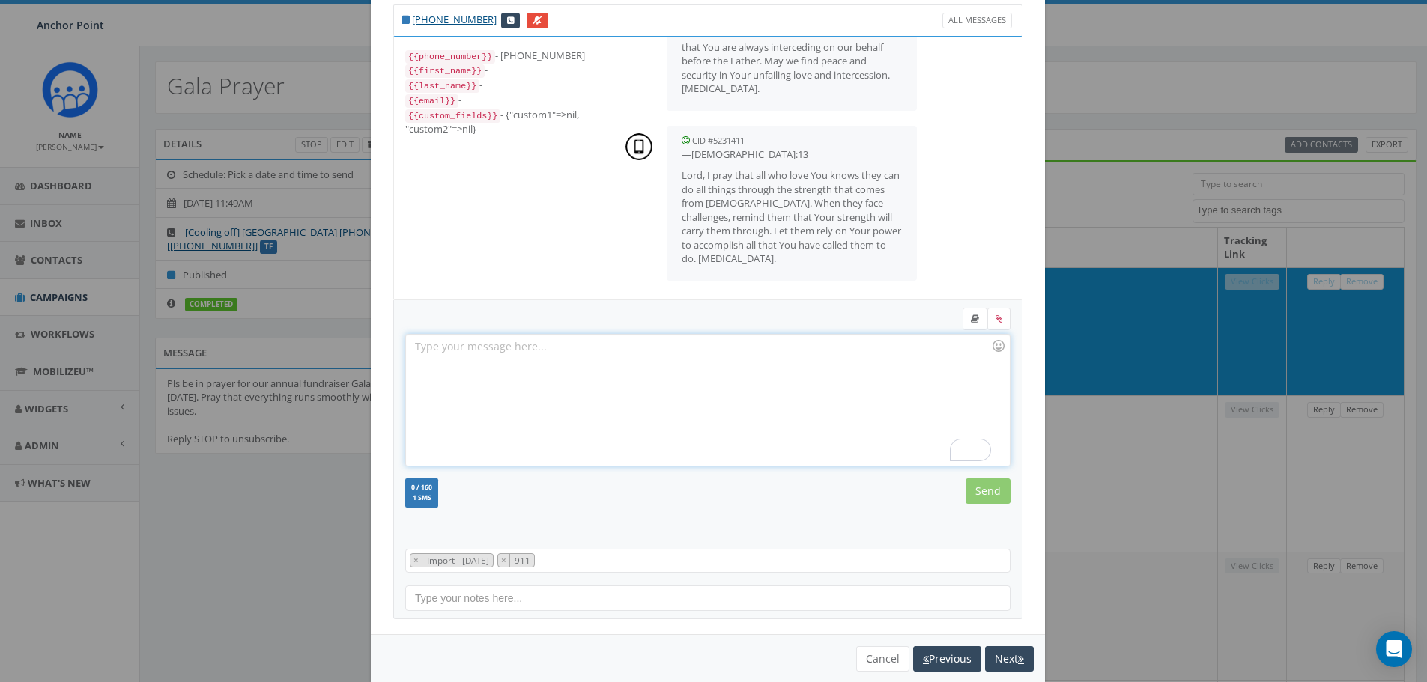
scroll to position [68, 0]
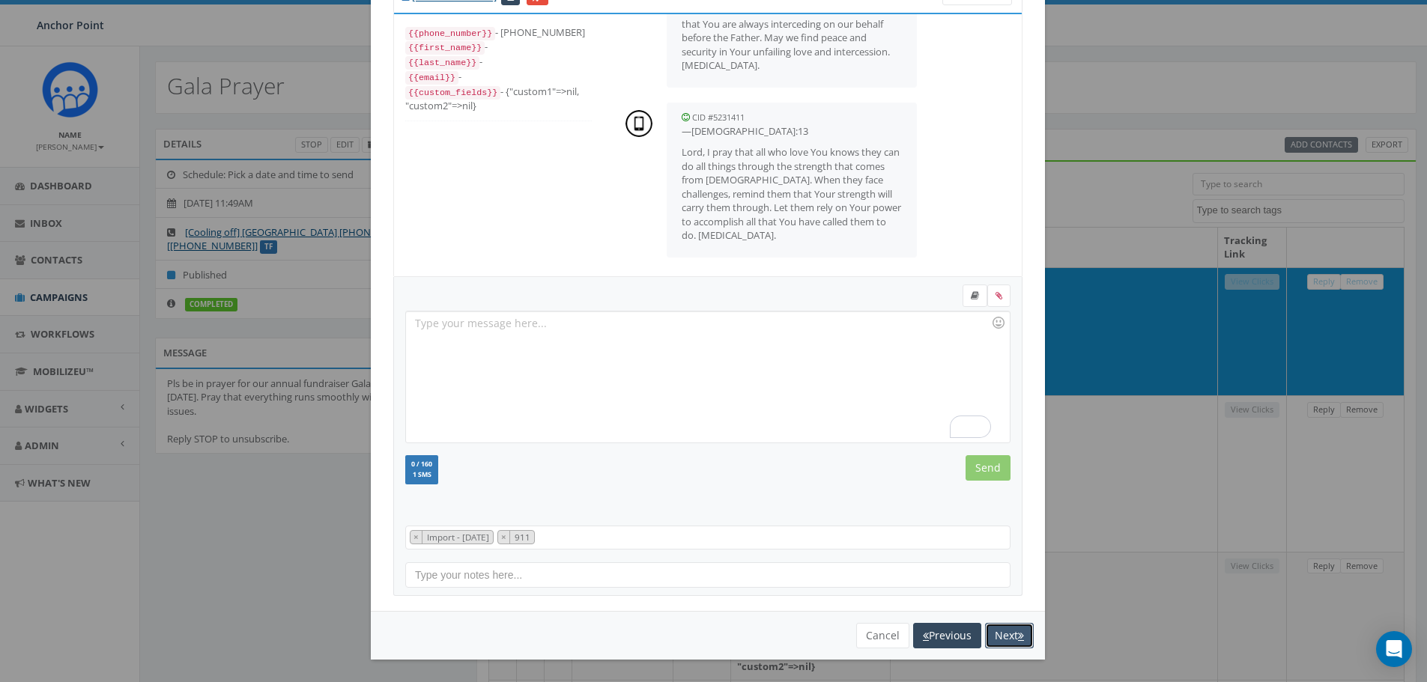
click at [1003, 636] on button "Next" at bounding box center [1009, 635] width 49 height 25
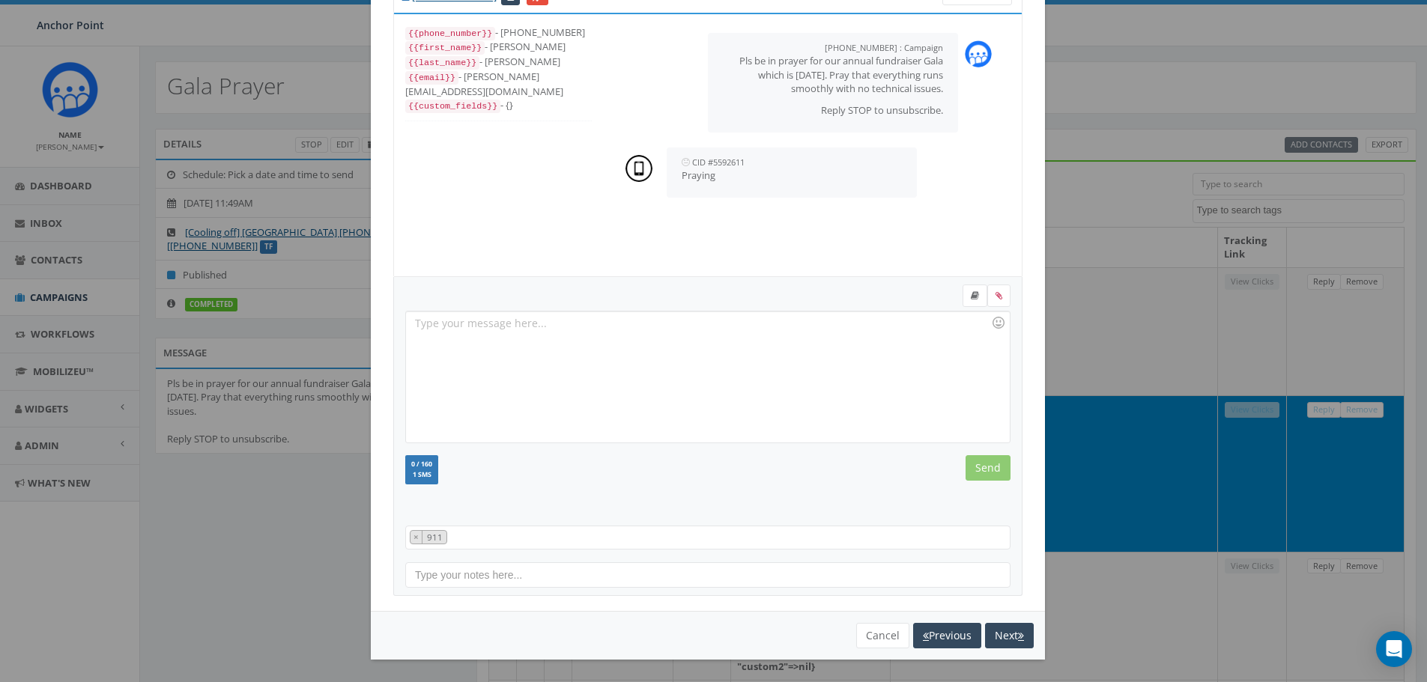
scroll to position [61, 0]
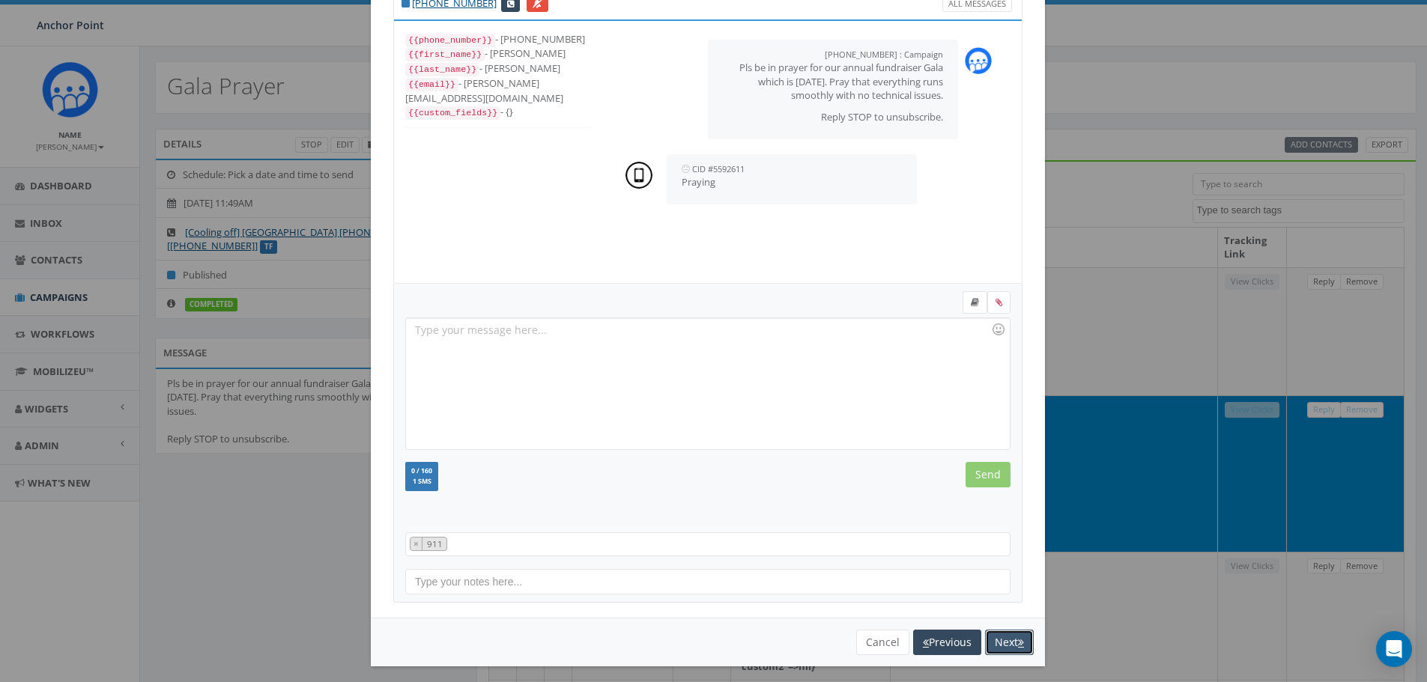
click at [1003, 641] on button "Next" at bounding box center [1009, 642] width 49 height 25
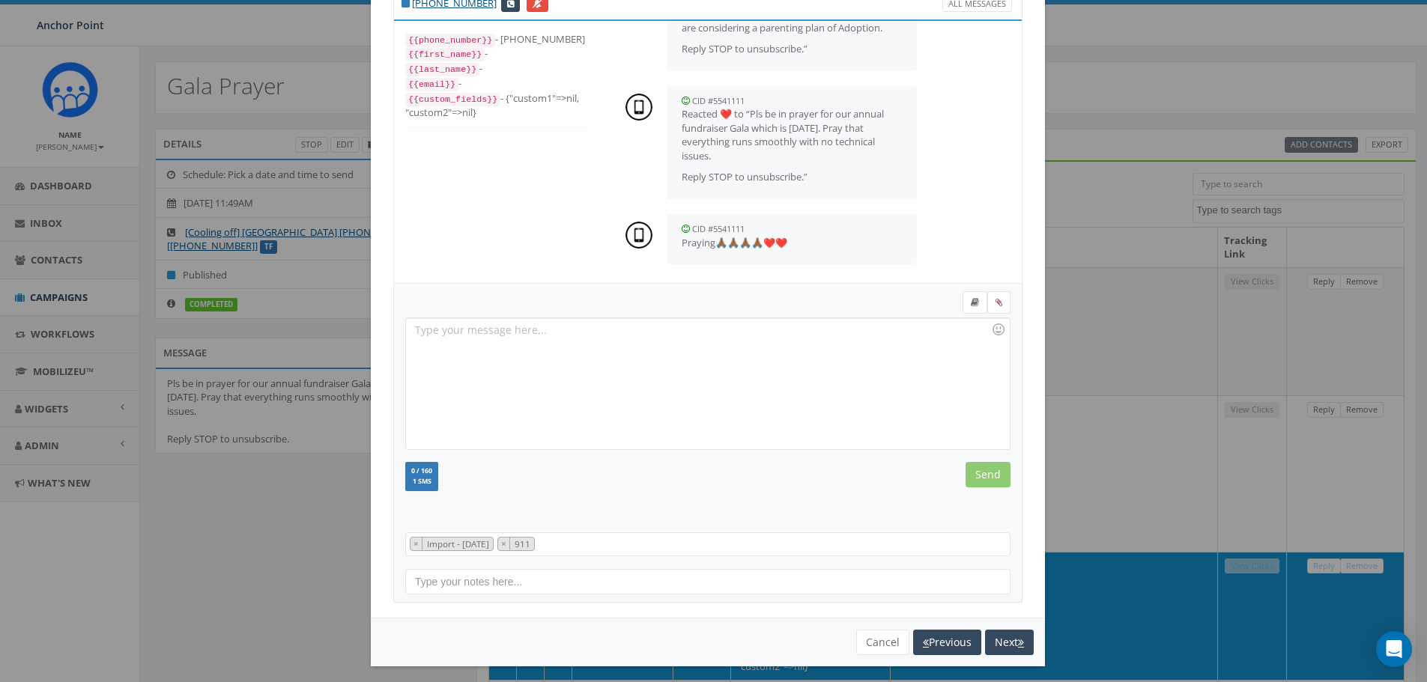
scroll to position [68, 0]
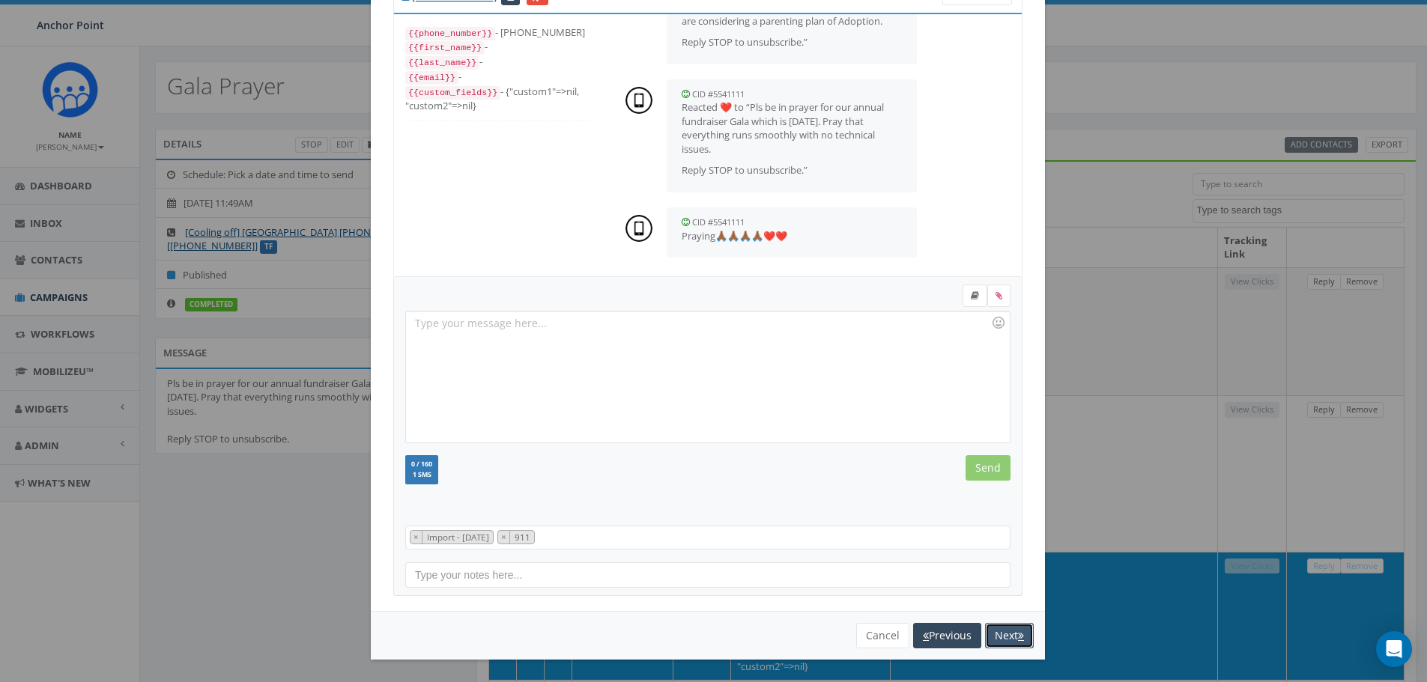
click at [1004, 639] on button "Next" at bounding box center [1009, 635] width 49 height 25
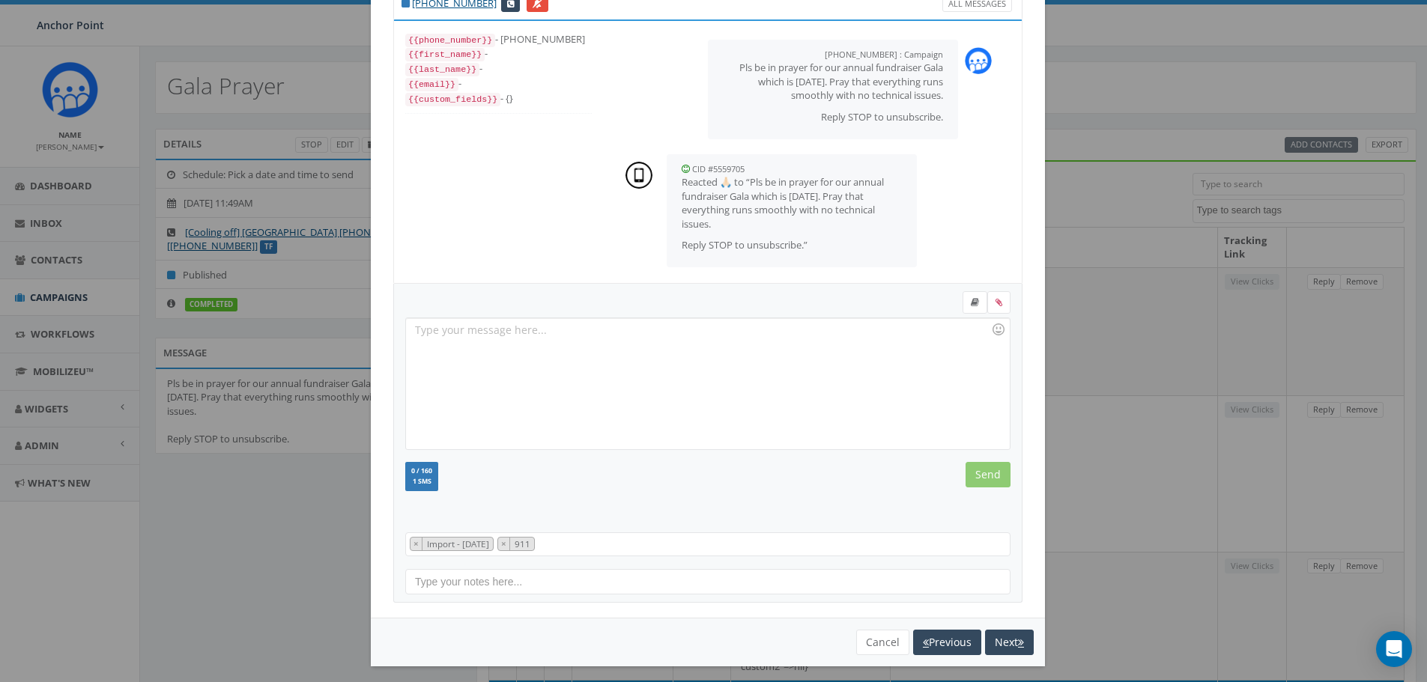
scroll to position [3, 0]
click at [998, 635] on button "Next" at bounding box center [1009, 642] width 49 height 25
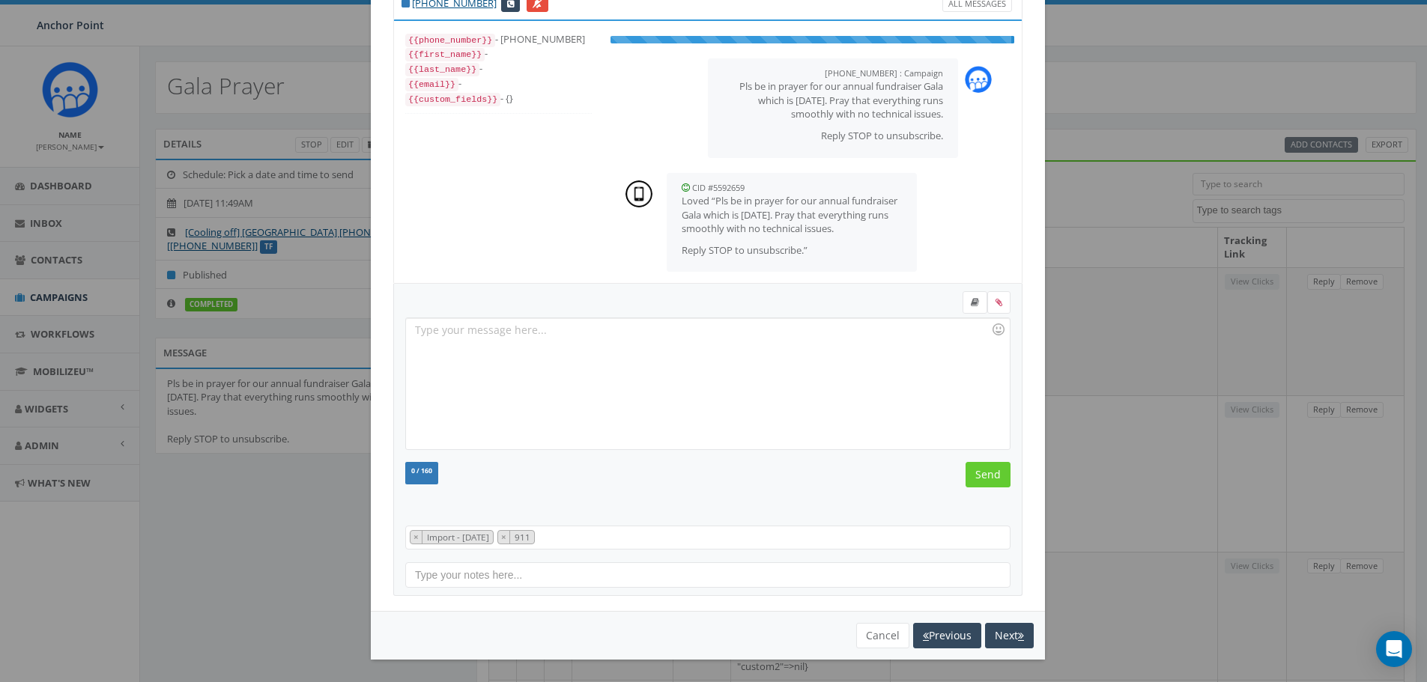
scroll to position [15, 0]
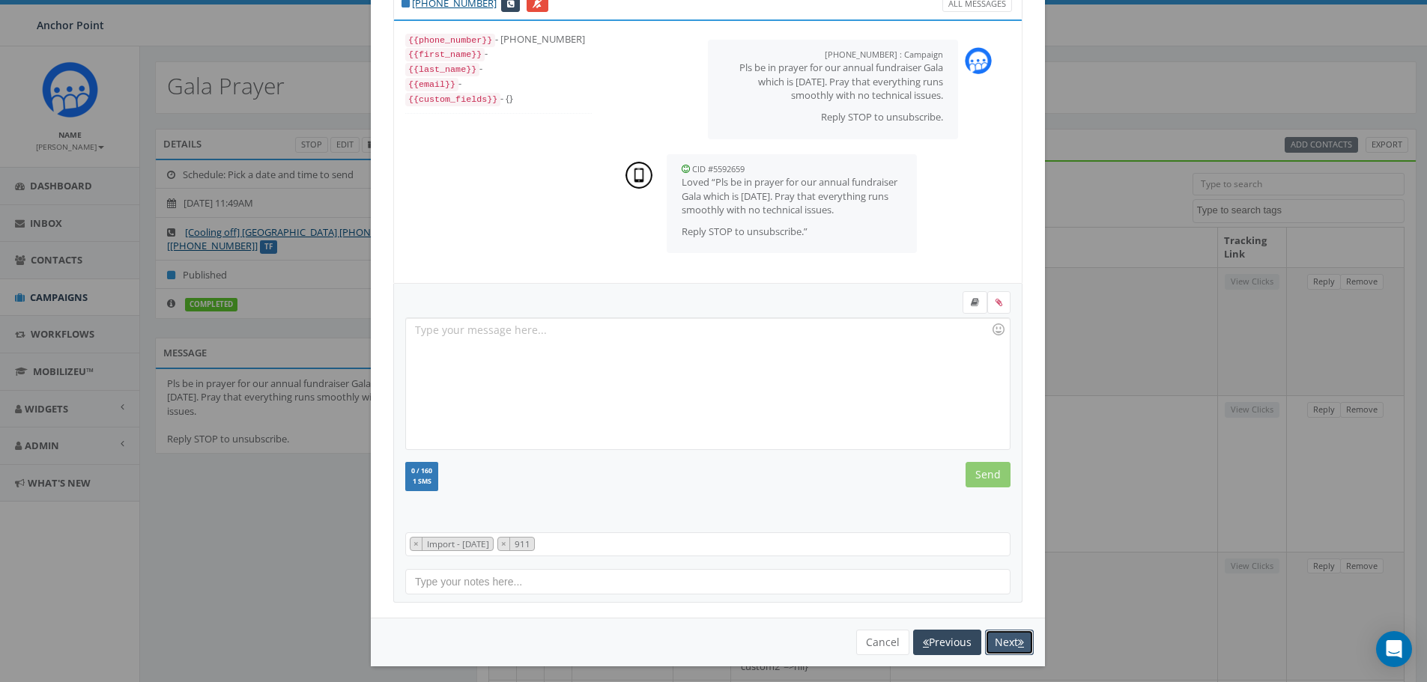
click at [1005, 640] on button "Next" at bounding box center [1009, 642] width 49 height 25
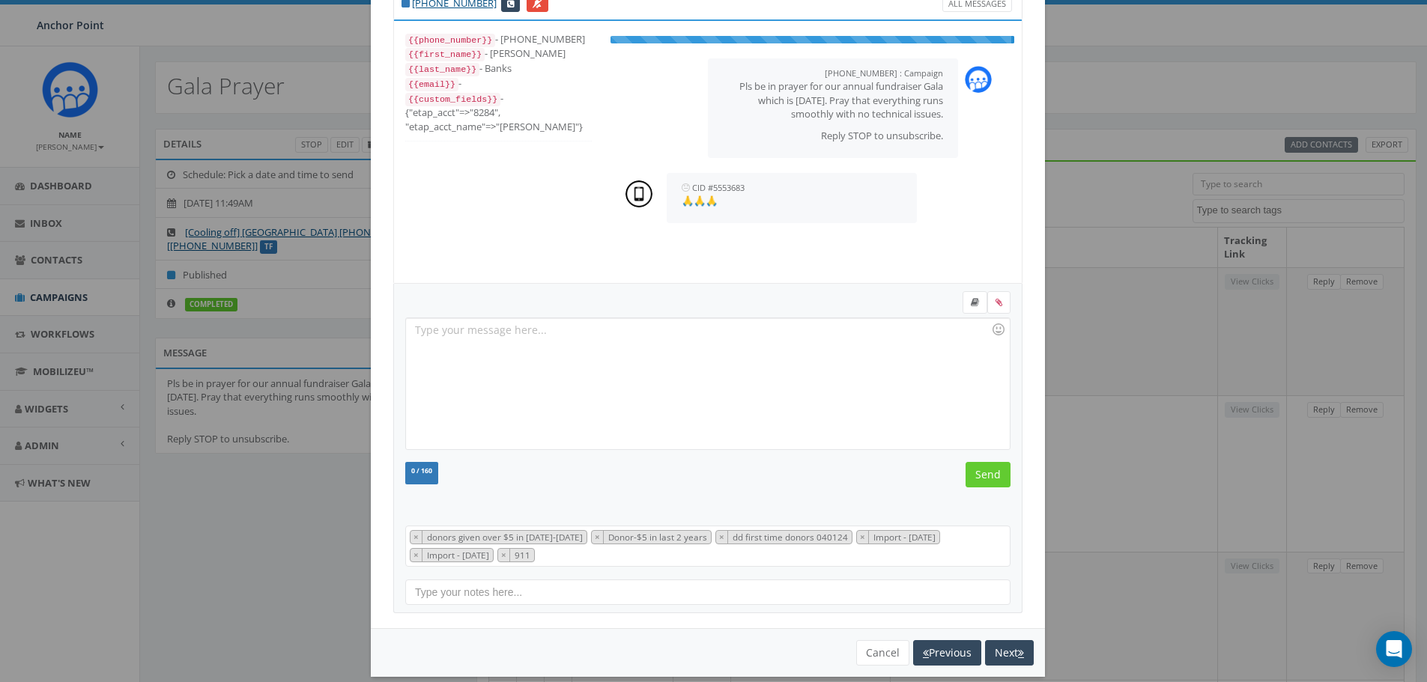
scroll to position [75, 0]
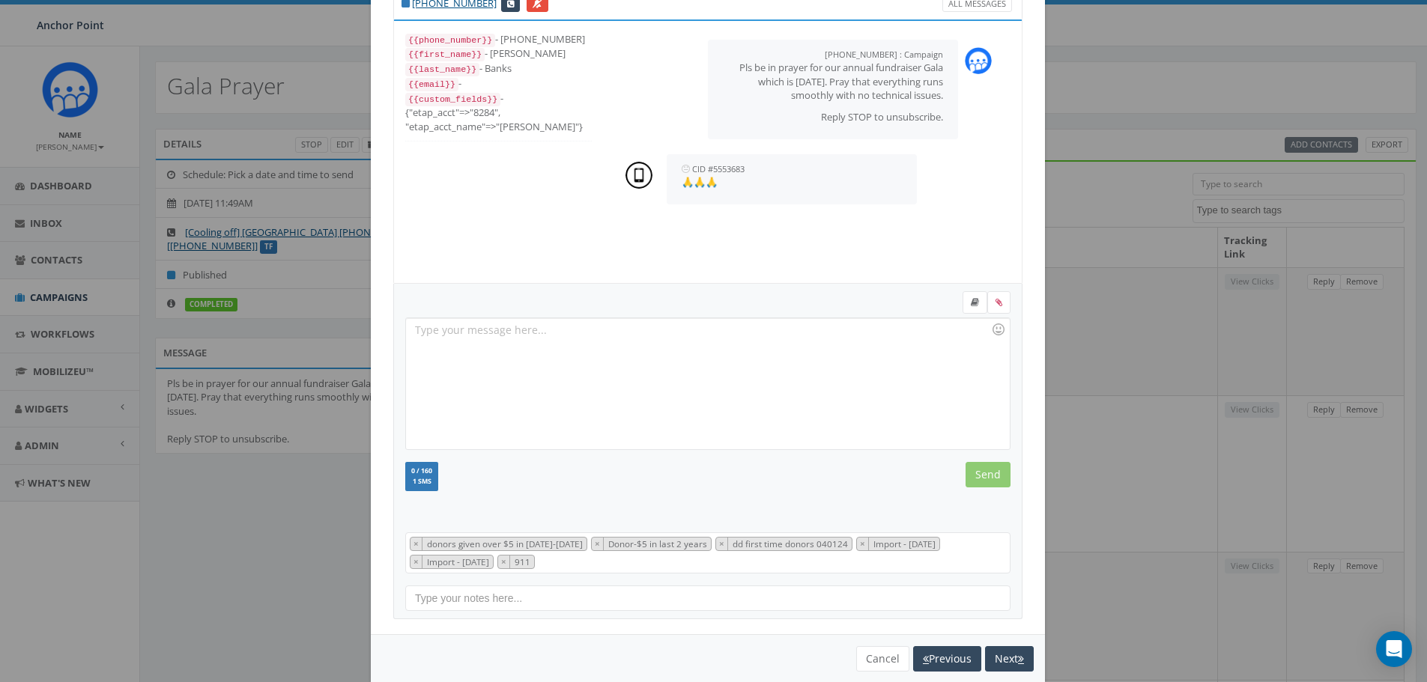
click at [1005, 640] on div "You cannot attach more than one file! Please remove the old file and continue t…" at bounding box center [708, 658] width 674 height 49
click at [1008, 662] on button "Next" at bounding box center [1009, 658] width 49 height 25
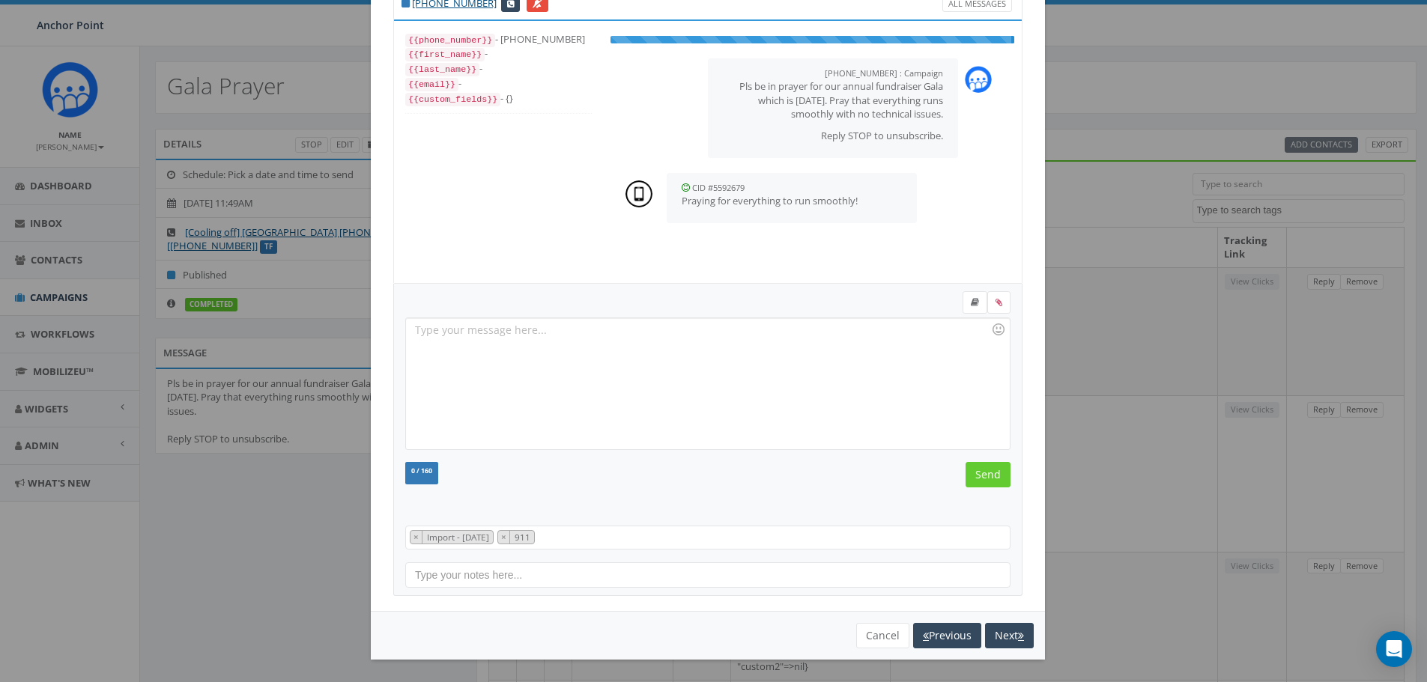
scroll to position [15, 0]
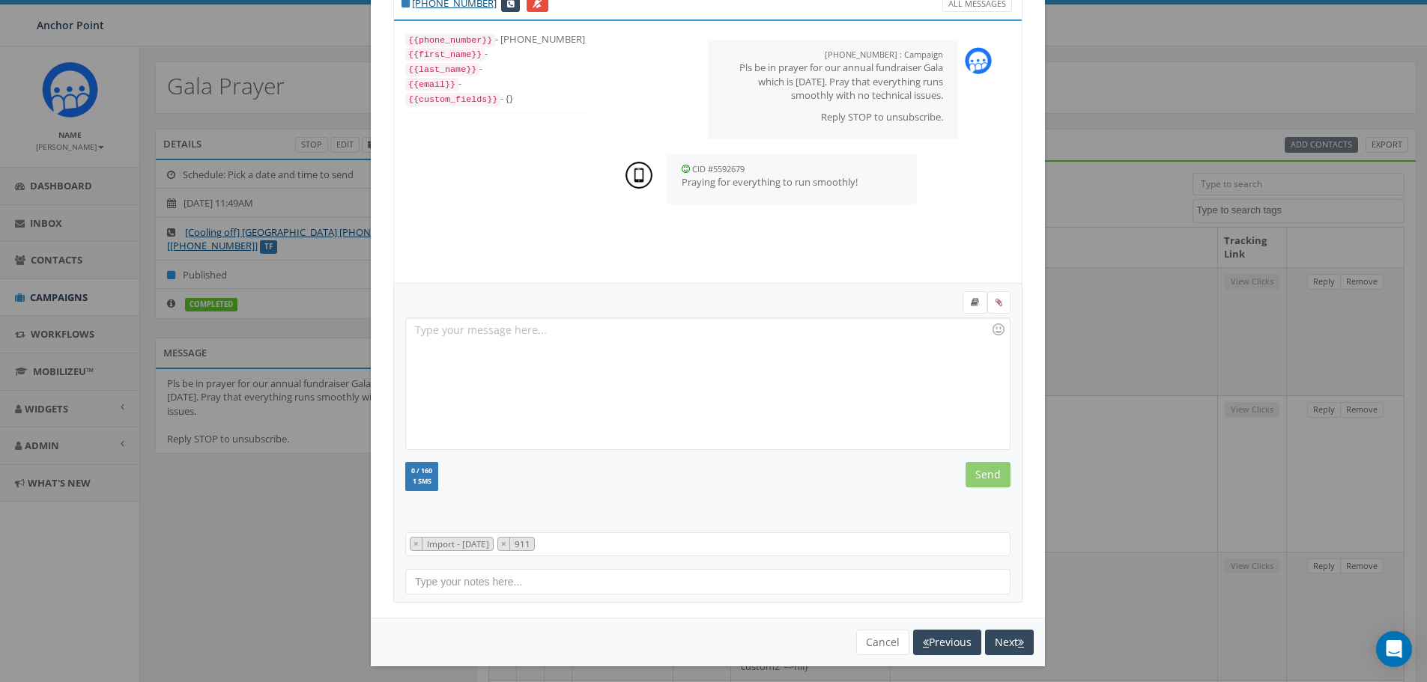
click at [1008, 662] on div "You cannot attach more than one file! Please remove the old file and continue t…" at bounding box center [708, 642] width 674 height 49
click at [1004, 647] on button "Next" at bounding box center [1009, 642] width 49 height 25
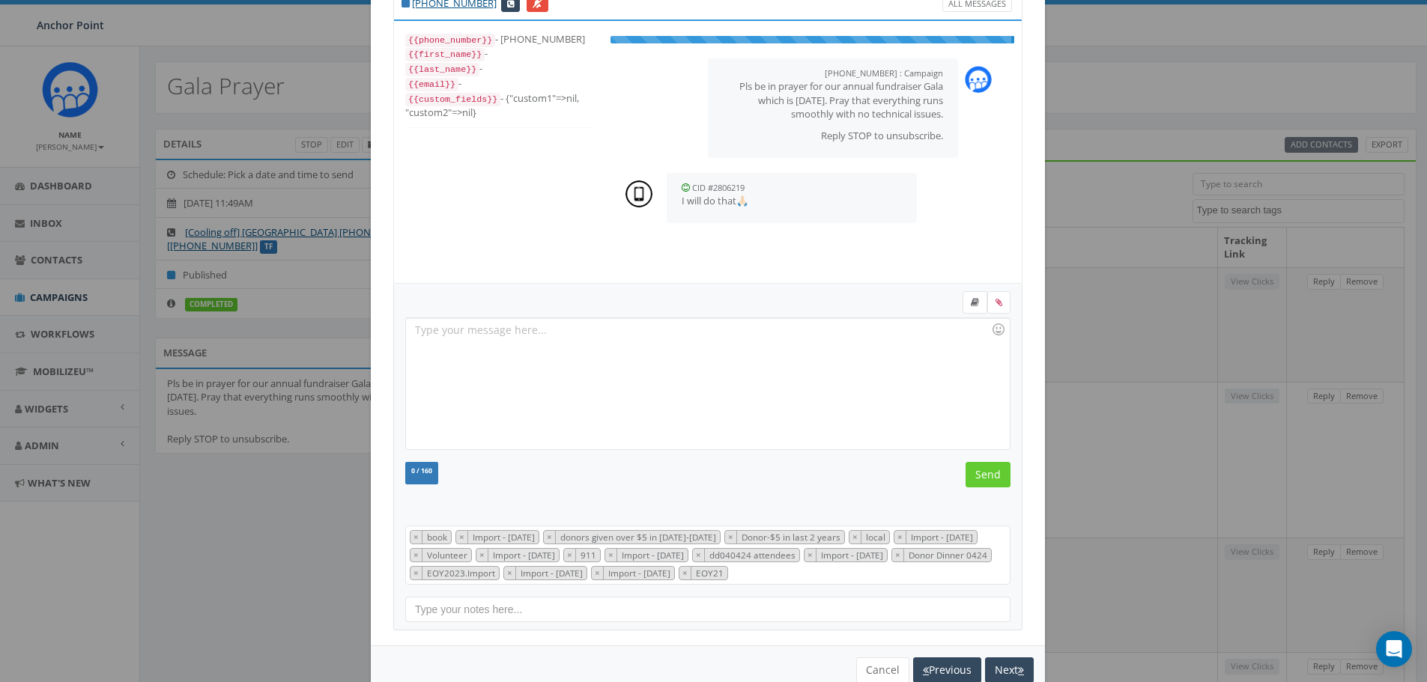
scroll to position [240, 0]
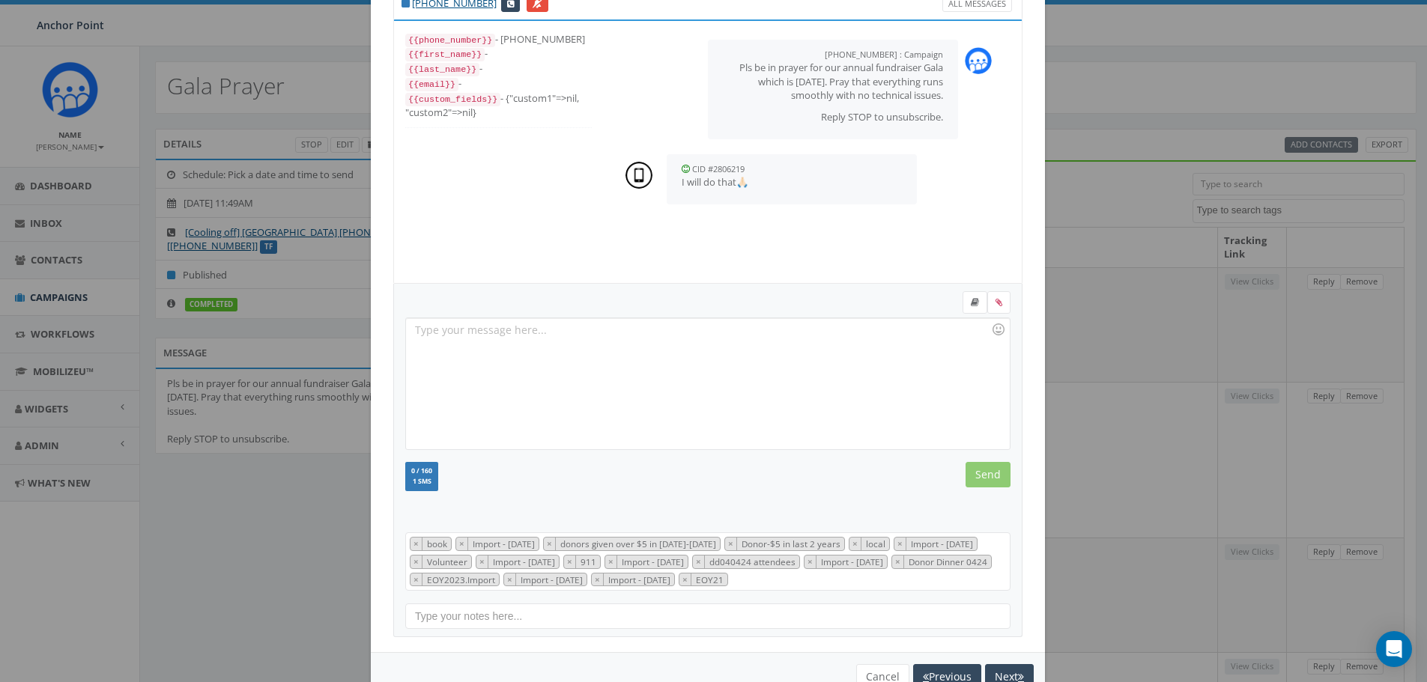
click at [1004, 647] on div "+1 832-474-8207 All Messages {{phone_number}} - +18324748207 {{first_name}} - {…" at bounding box center [708, 312] width 674 height 679
click at [1004, 673] on button "Next" at bounding box center [1009, 676] width 49 height 25
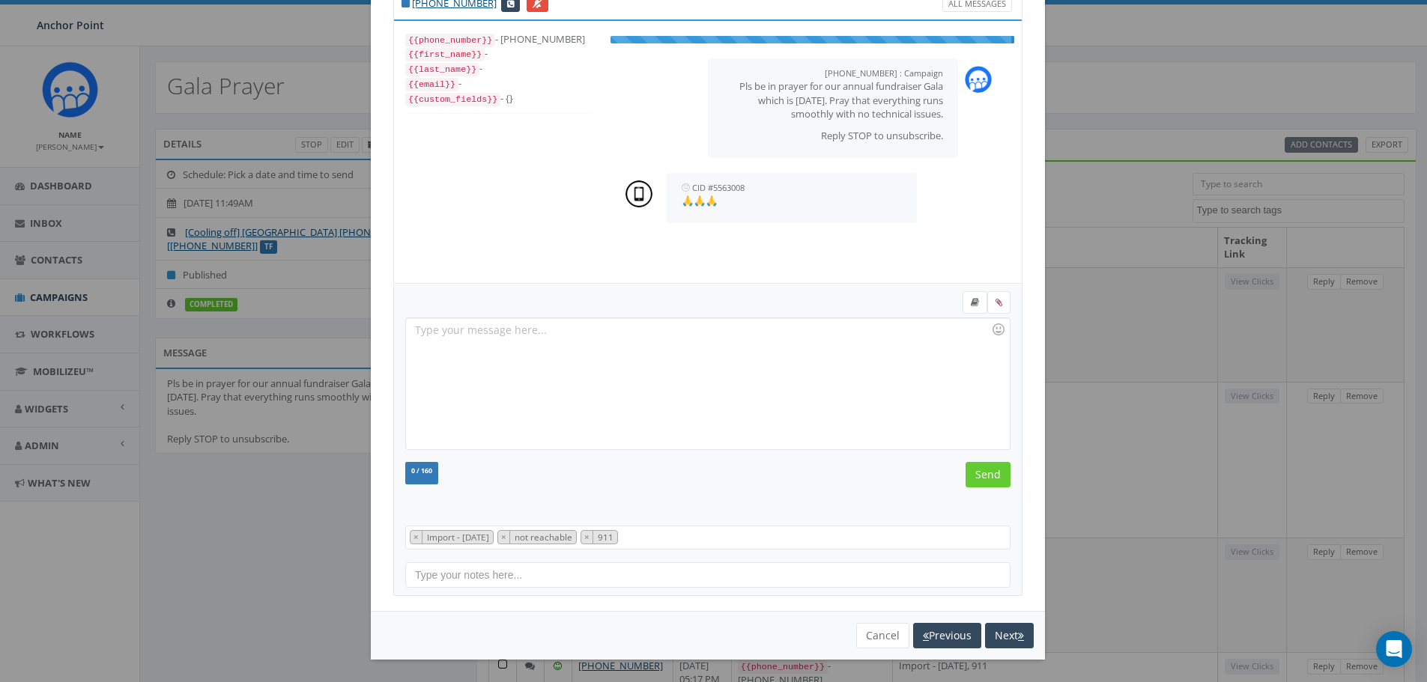
scroll to position [30, 0]
click at [1004, 673] on div "+1 270-724-3735 All Messages {{phone_number}} - +12707243735 {{first_name}} - {…" at bounding box center [713, 341] width 1427 height 682
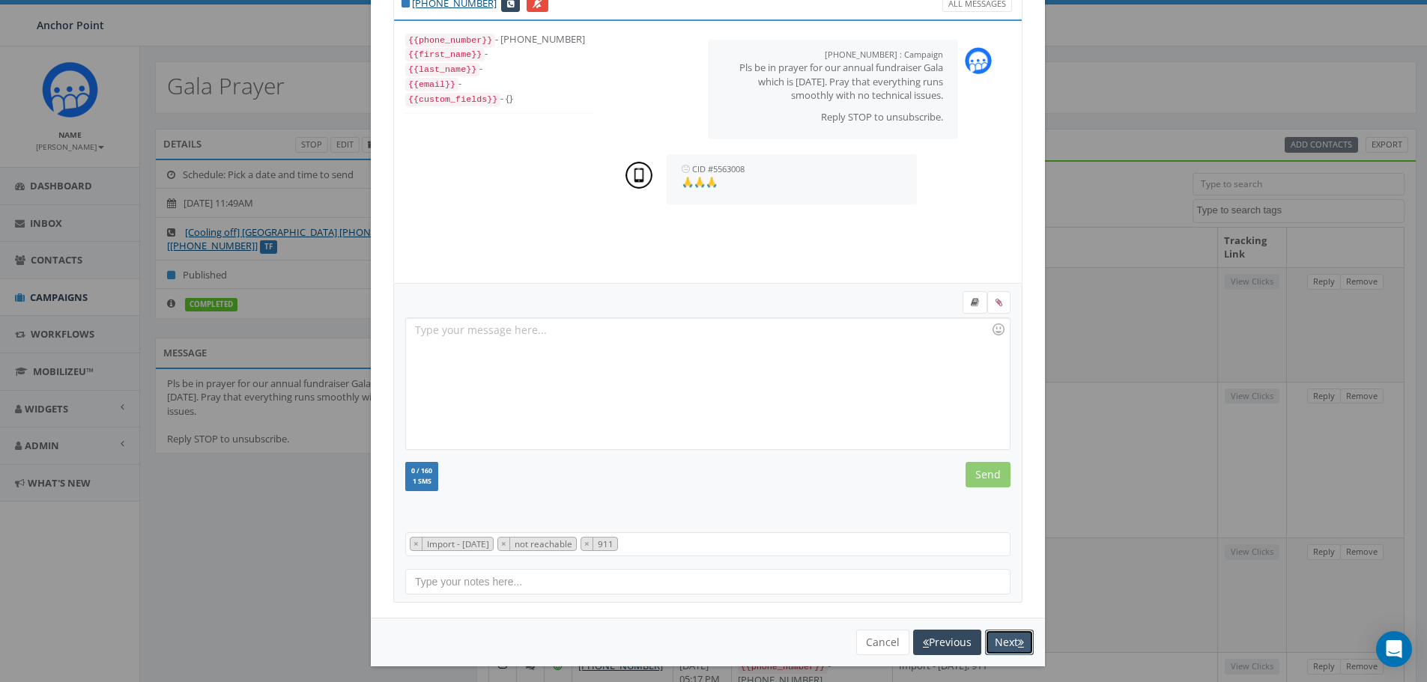
click at [995, 643] on button "Next" at bounding box center [1009, 642] width 49 height 25
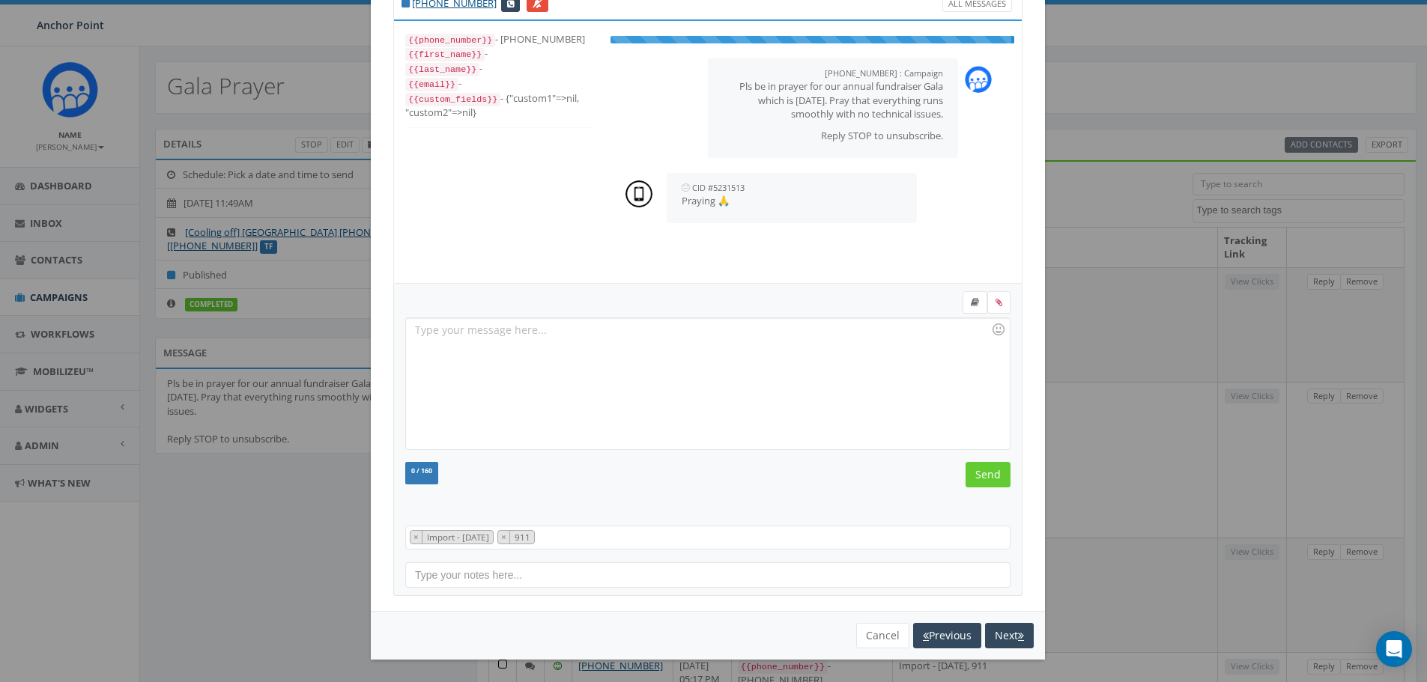
scroll to position [15, 0]
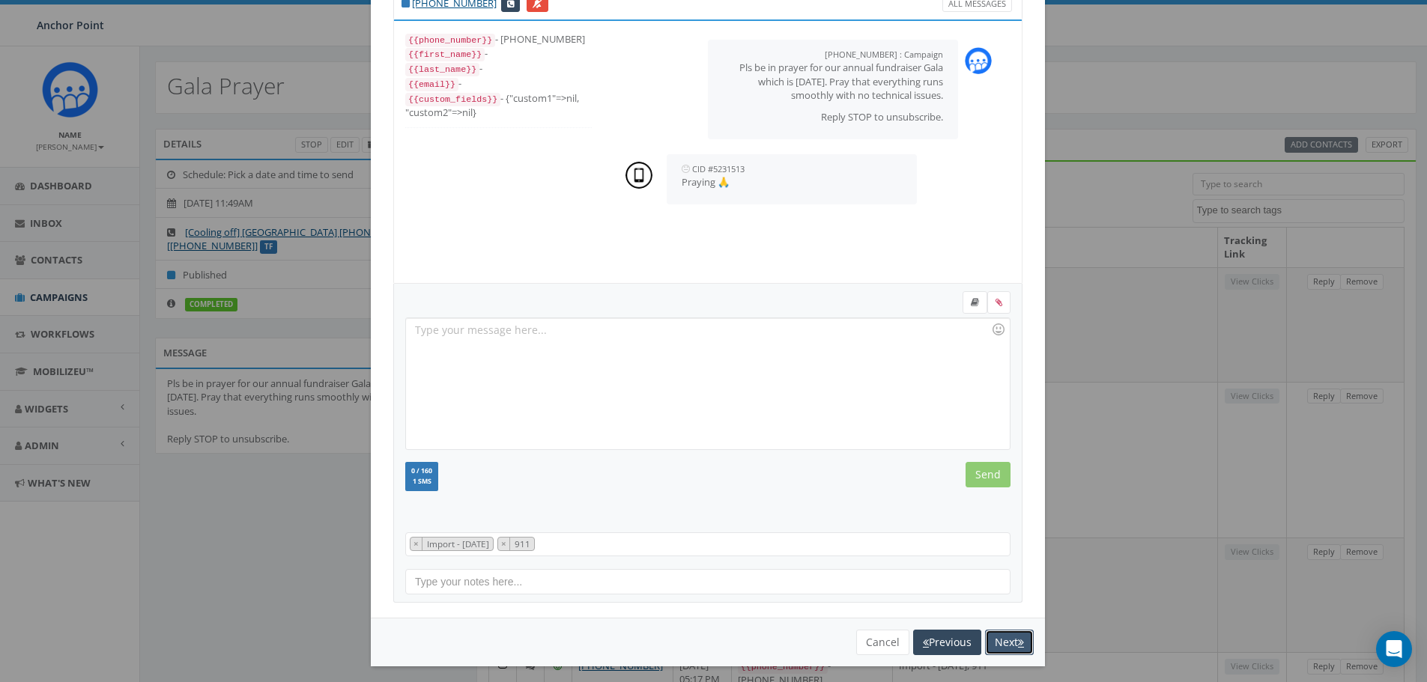
click at [995, 643] on button "Next" at bounding box center [1009, 642] width 49 height 25
click at [997, 643] on button "Next" at bounding box center [1009, 642] width 49 height 25
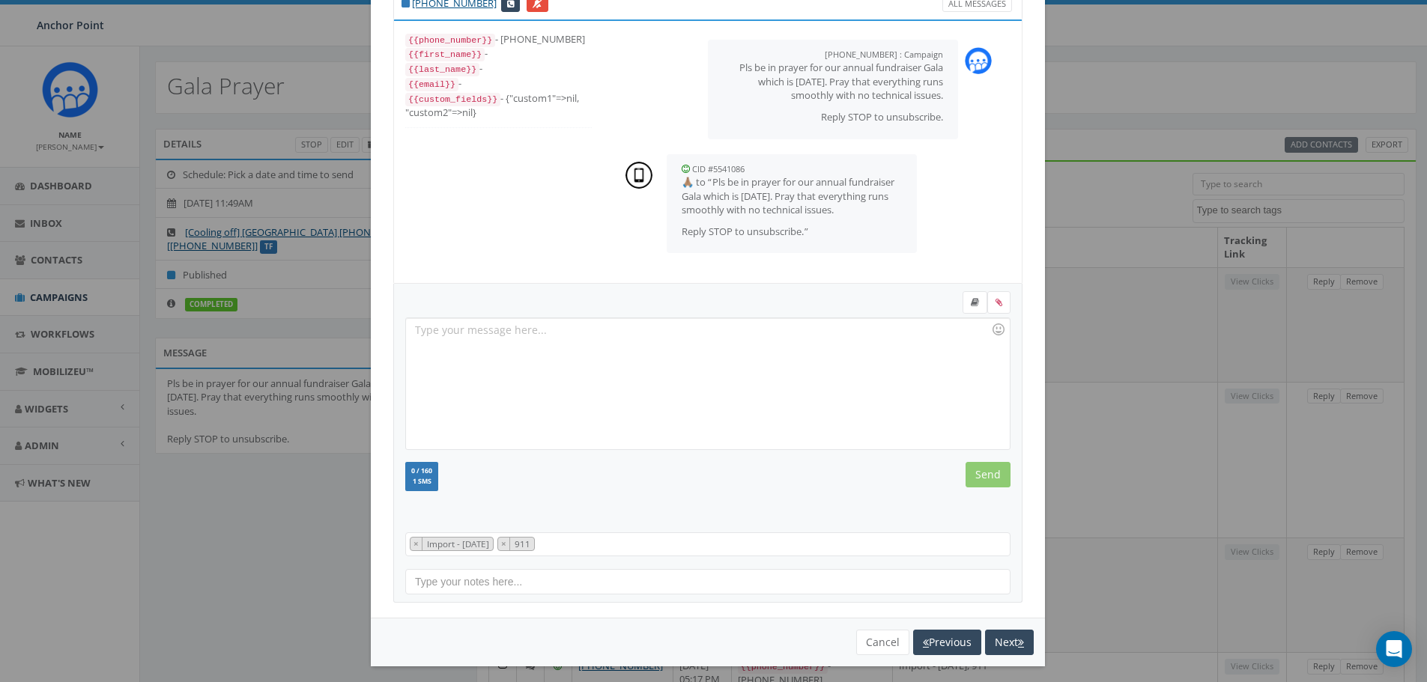
scroll to position [3, 0]
click at [997, 643] on button "Next" at bounding box center [1009, 642] width 49 height 25
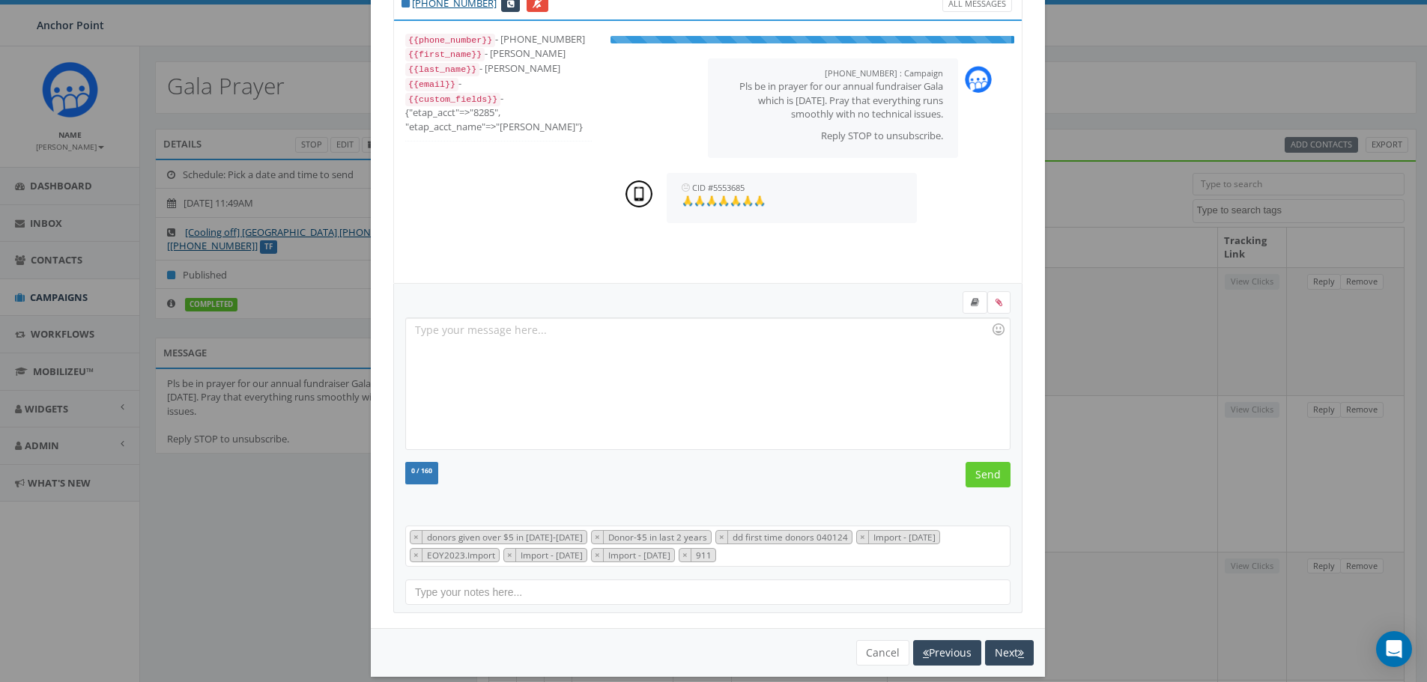
scroll to position [105, 0]
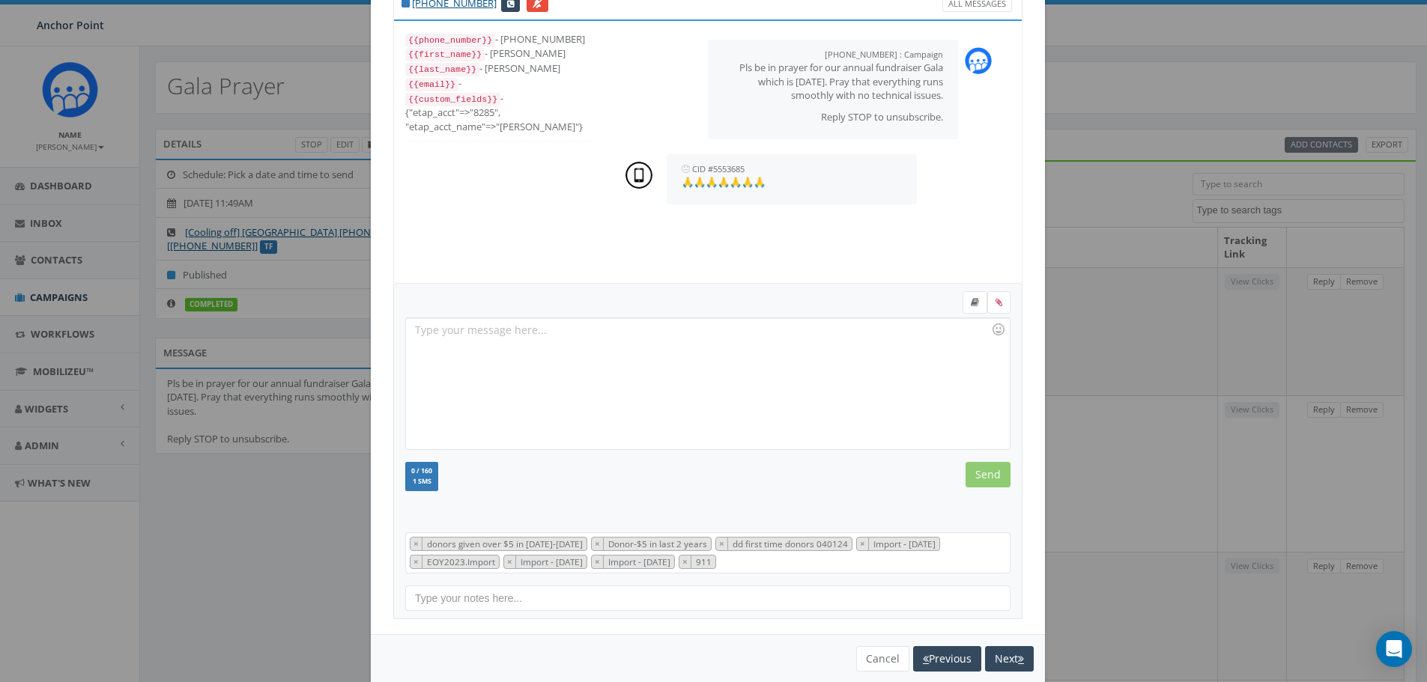
click at [997, 643] on div "You cannot attach more than one file! Please remove the old file and continue t…" at bounding box center [708, 658] width 674 height 49
click at [1006, 658] on button "Next" at bounding box center [1009, 658] width 49 height 25
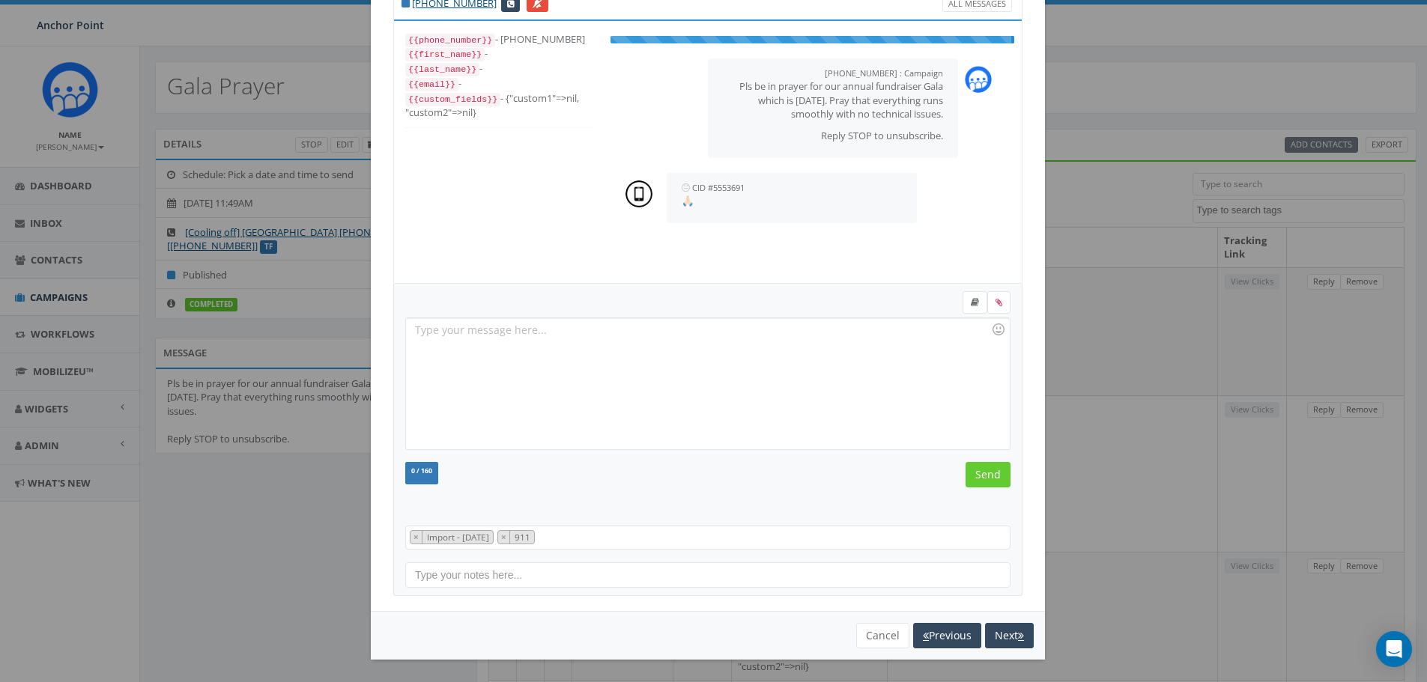
scroll to position [15, 0]
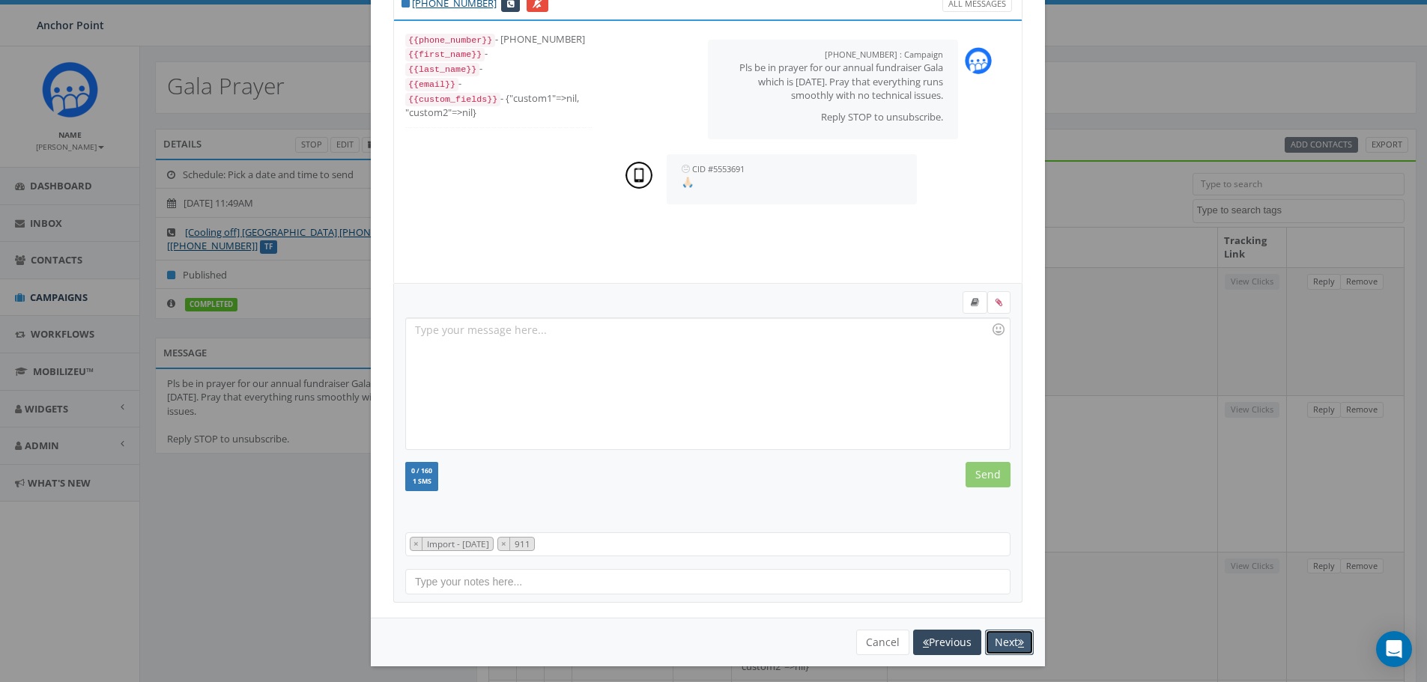
click at [1004, 643] on button "Next" at bounding box center [1009, 642] width 49 height 25
click at [1004, 646] on button "Next" at bounding box center [1009, 642] width 49 height 25
click at [1008, 646] on button "Next" at bounding box center [1009, 642] width 49 height 25
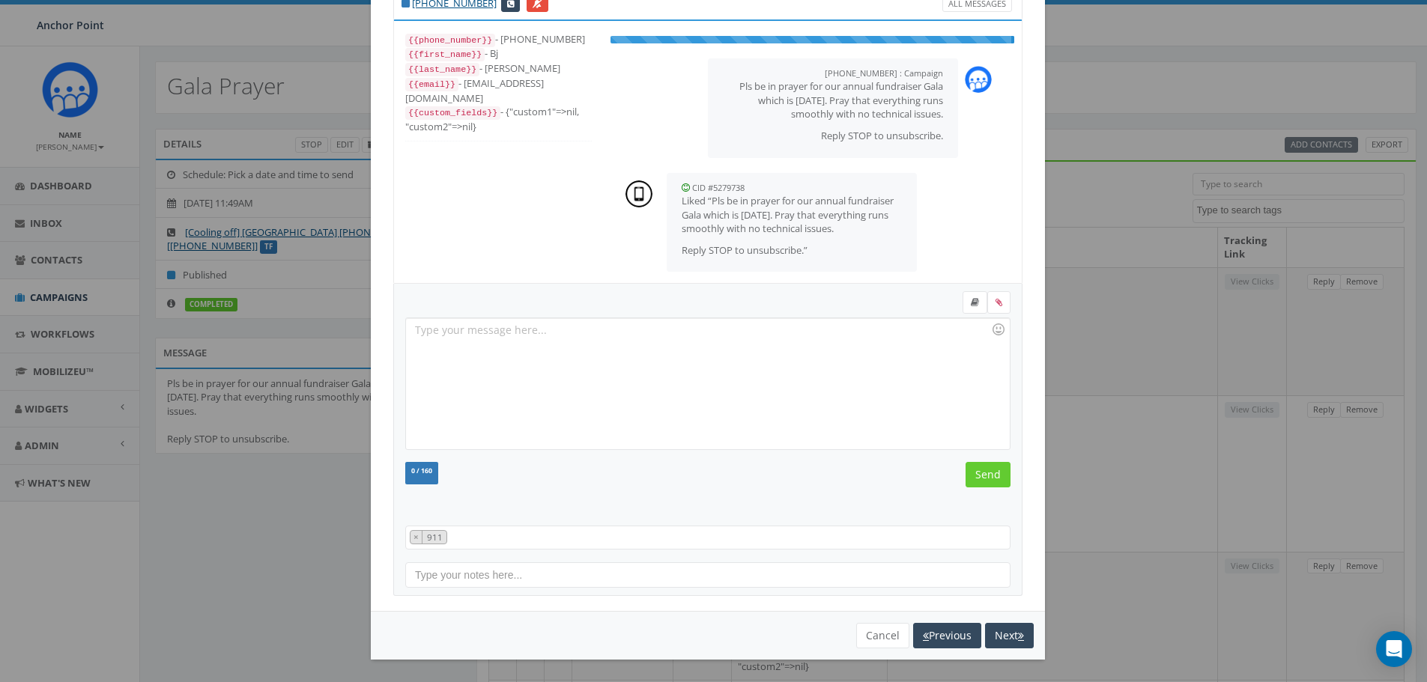
scroll to position [3, 0]
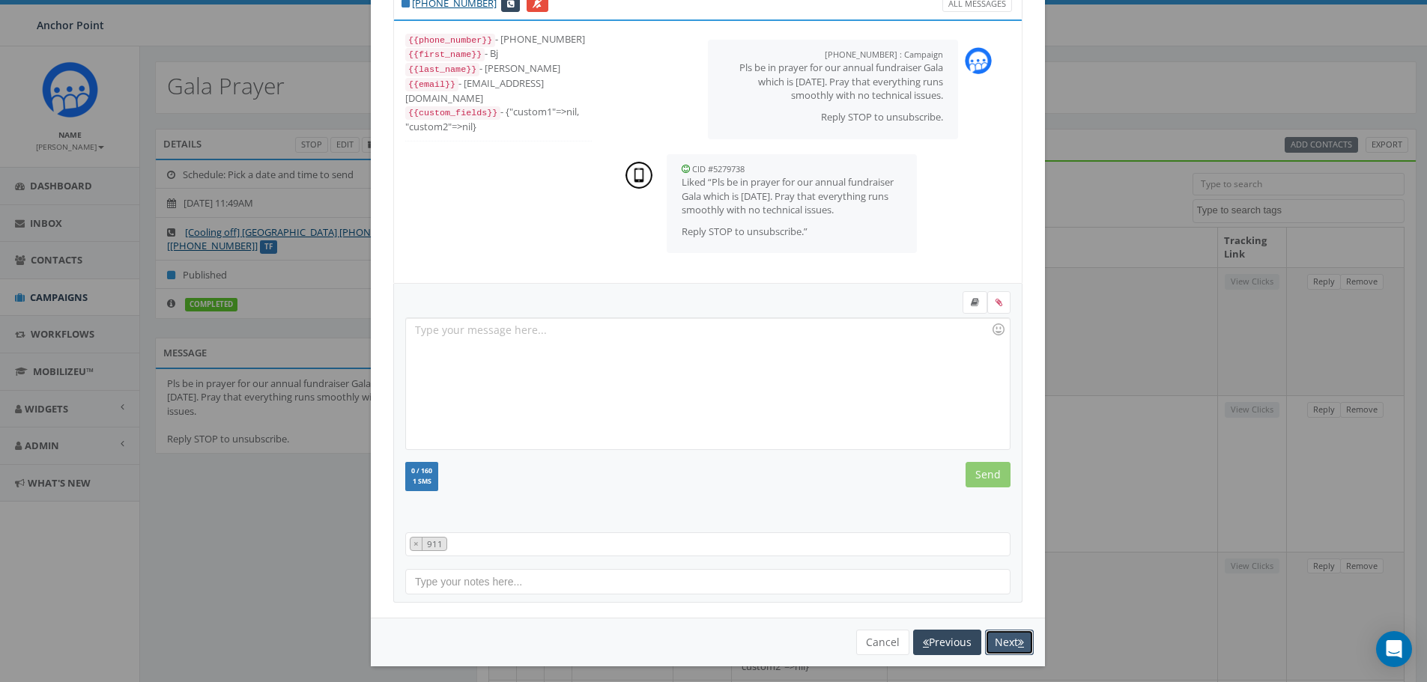
click at [1004, 641] on button "Next" at bounding box center [1009, 642] width 49 height 25
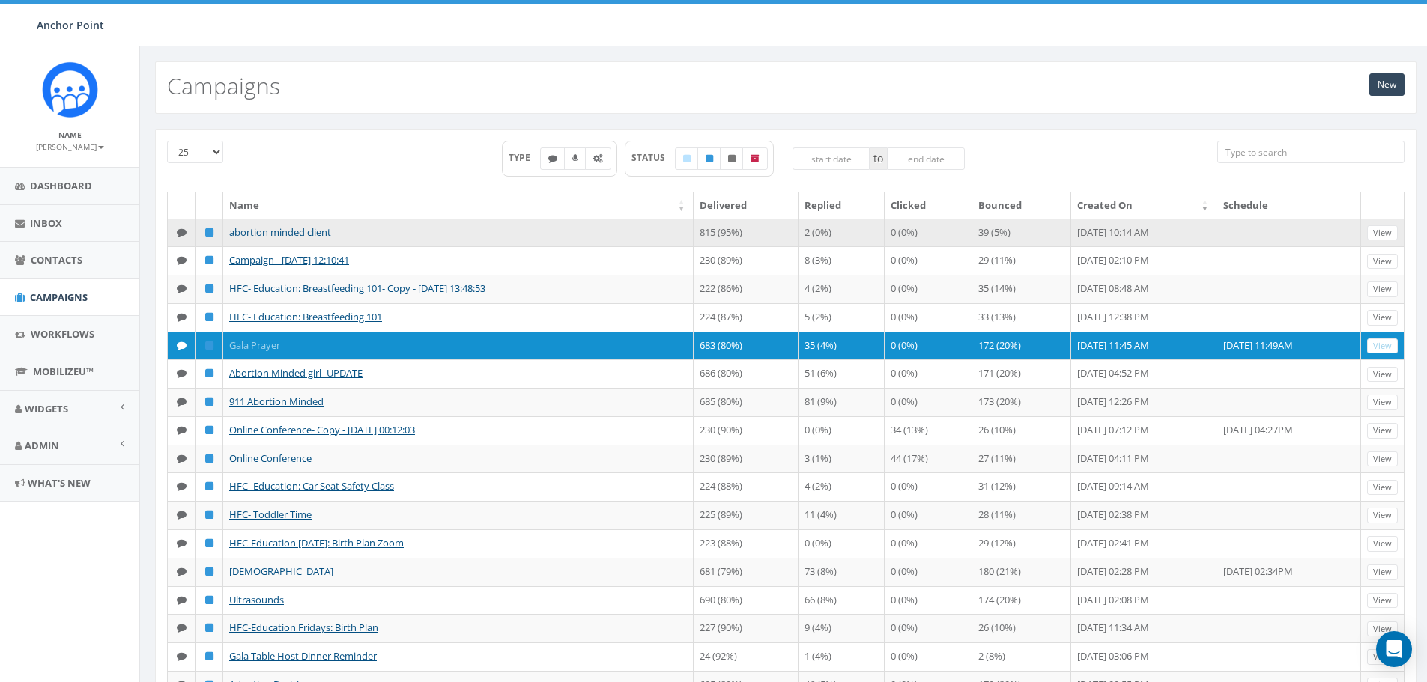
scroll to position [349, 0]
click at [280, 228] on link "abortion minded client" at bounding box center [280, 231] width 102 height 13
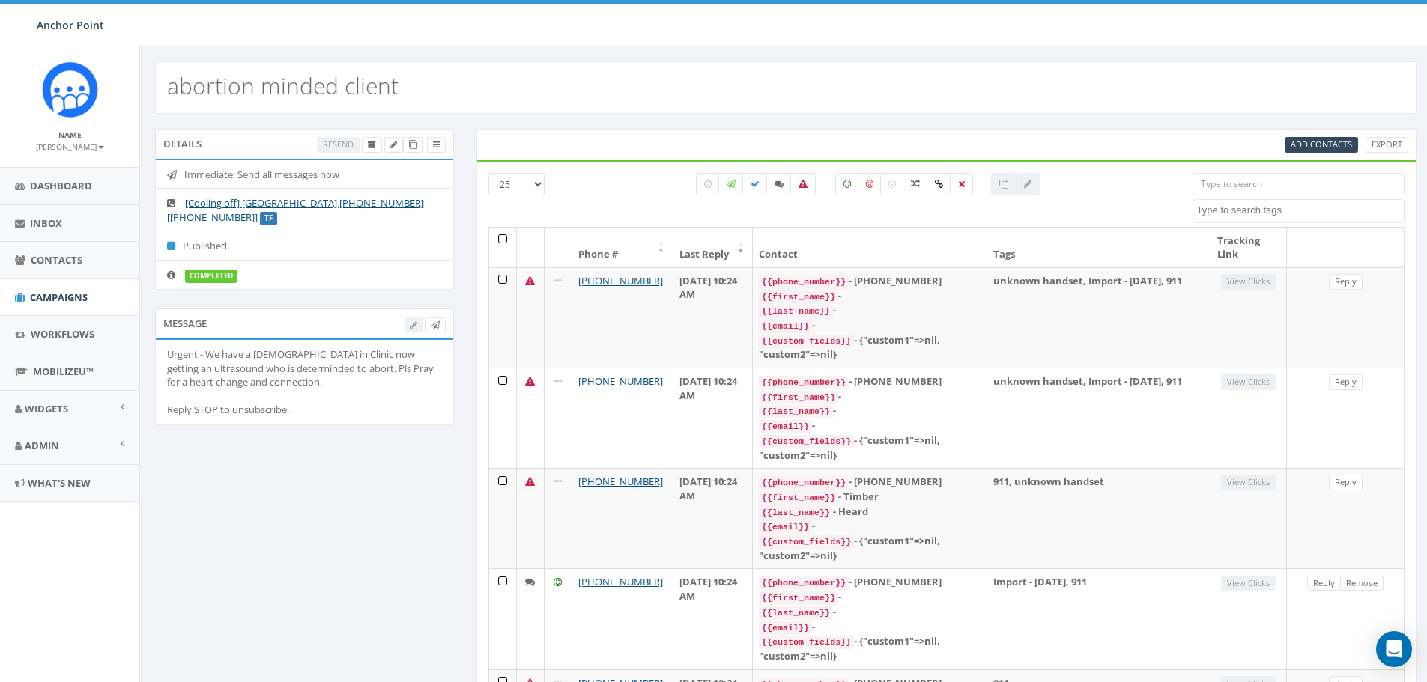
select select
click at [777, 183] on icon at bounding box center [778, 184] width 9 height 9
checkbox input "true"
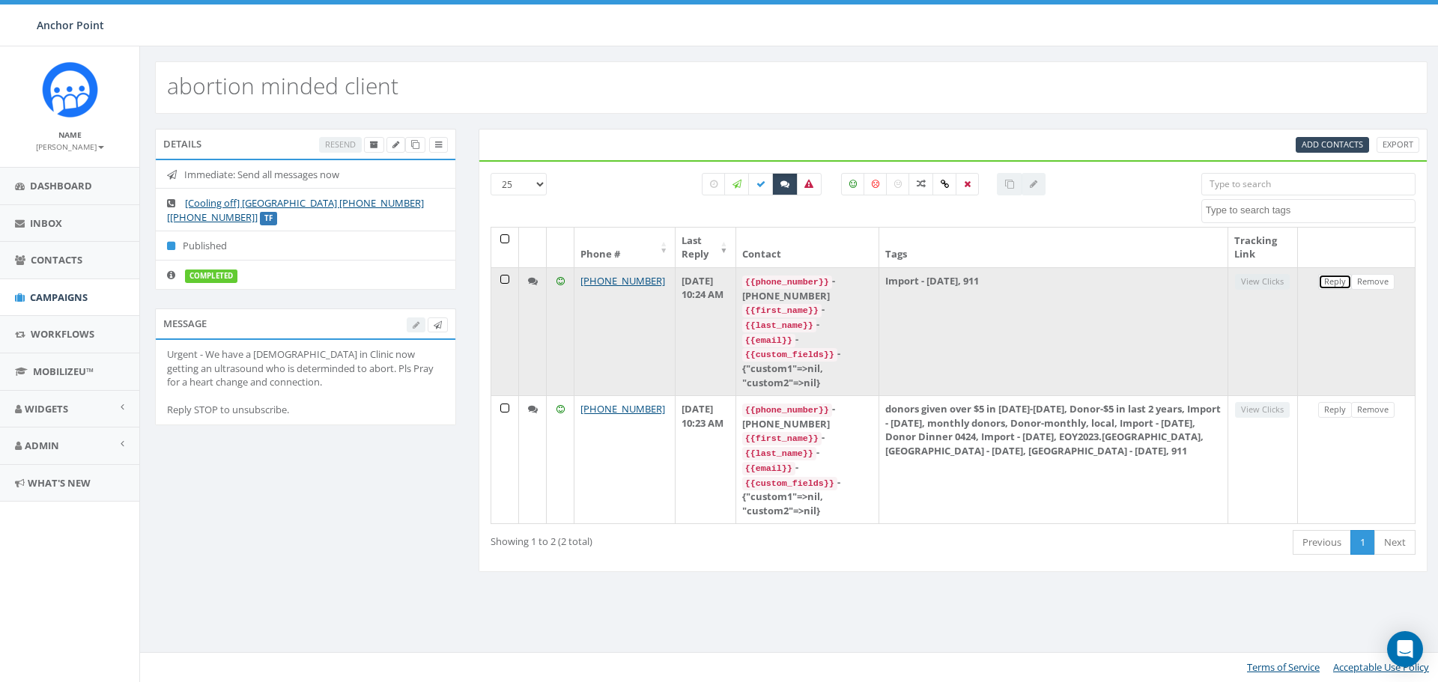
click at [1334, 282] on link "Reply" at bounding box center [1335, 282] width 34 height 16
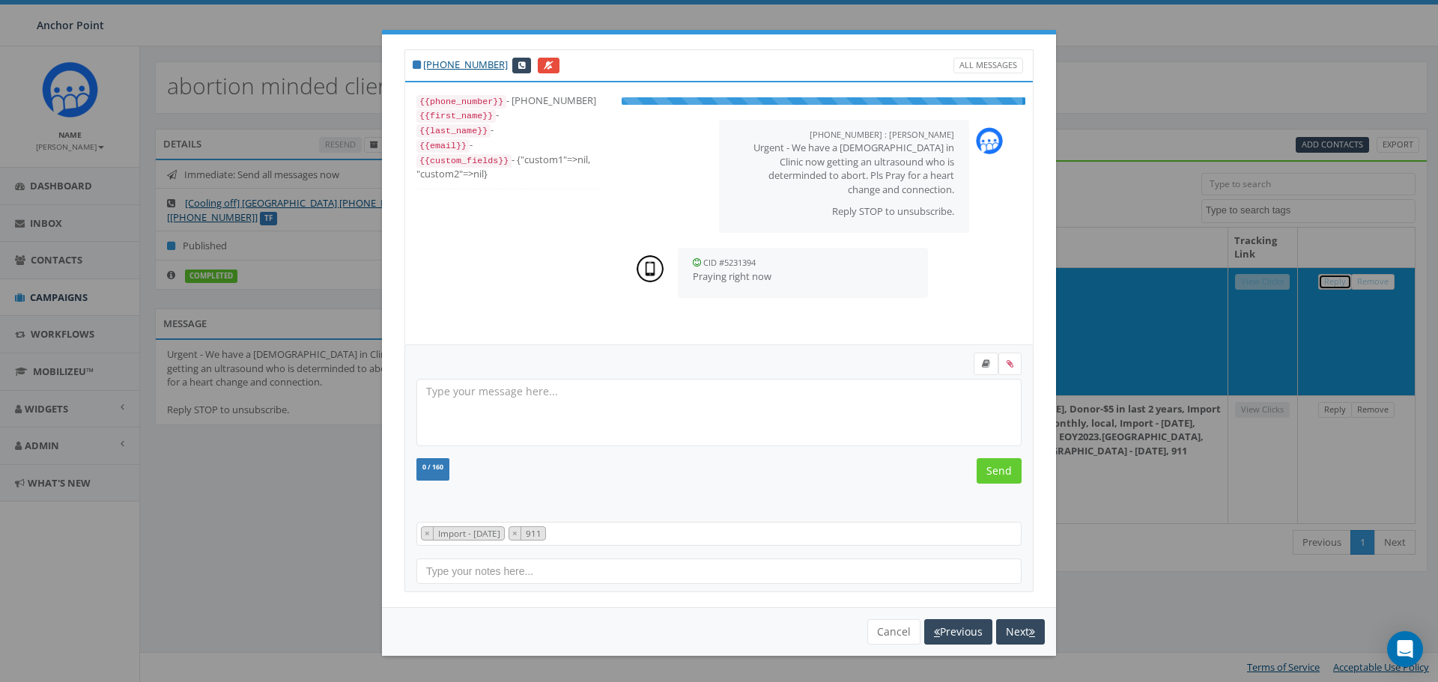
scroll to position [15, 0]
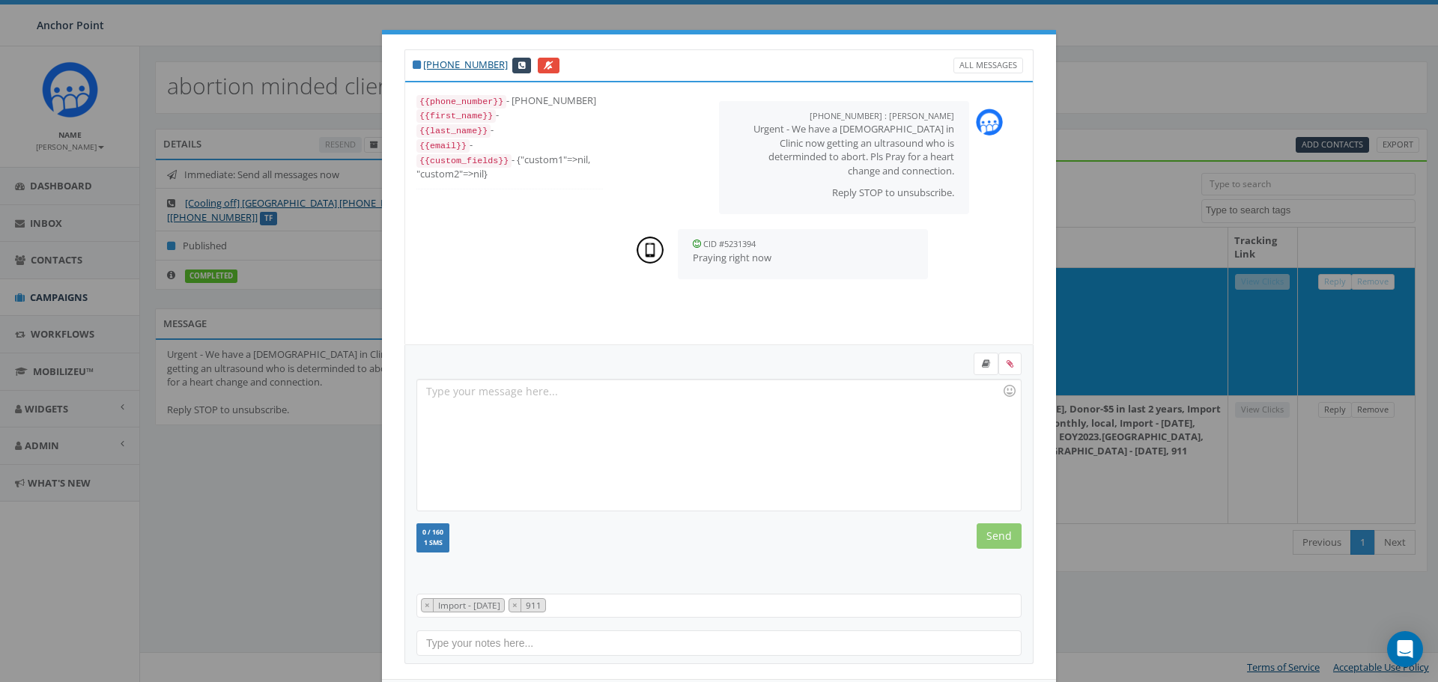
click at [833, 415] on div at bounding box center [718, 445] width 603 height 131
click at [1011, 536] on input "Send" at bounding box center [999, 536] width 45 height 25
click at [1122, 565] on div "+1 352-340-6447 All Messages {{phone_number}} - +13523406447 {{first_name}} - {…" at bounding box center [719, 341] width 1438 height 682
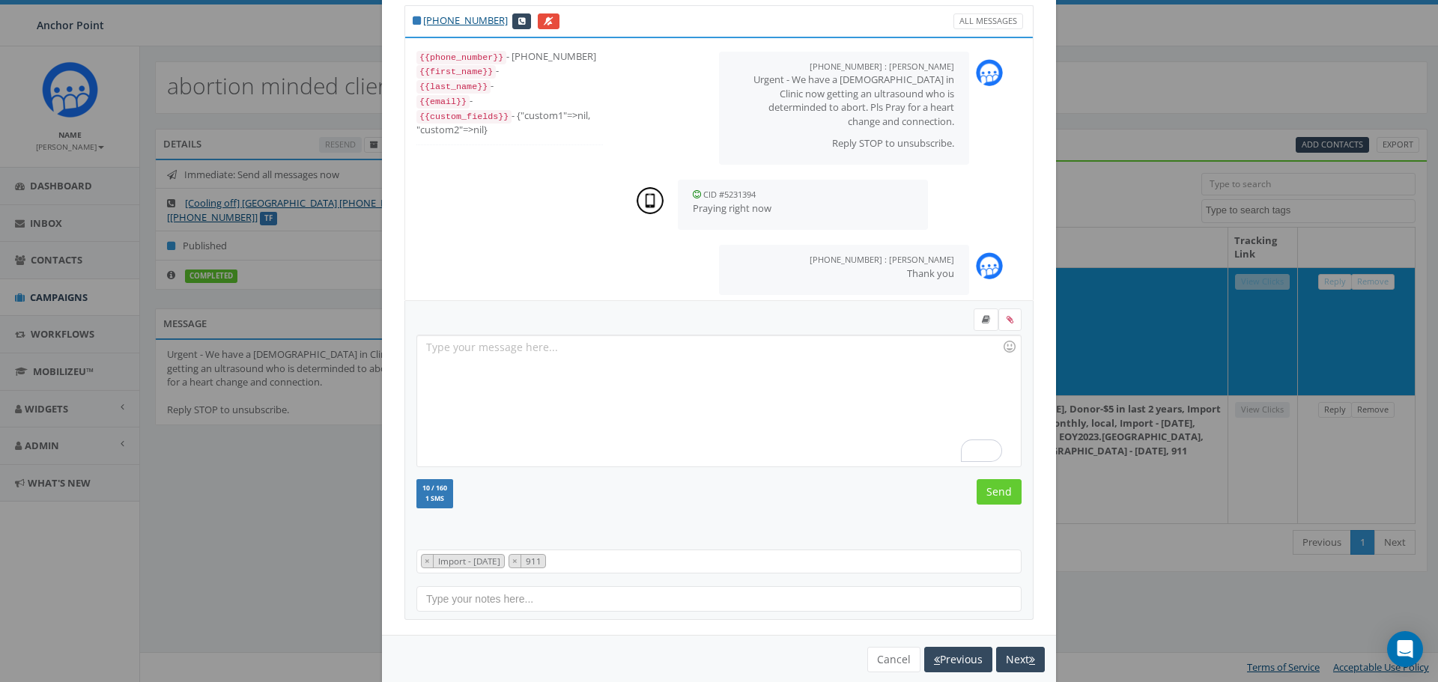
scroll to position [68, 0]
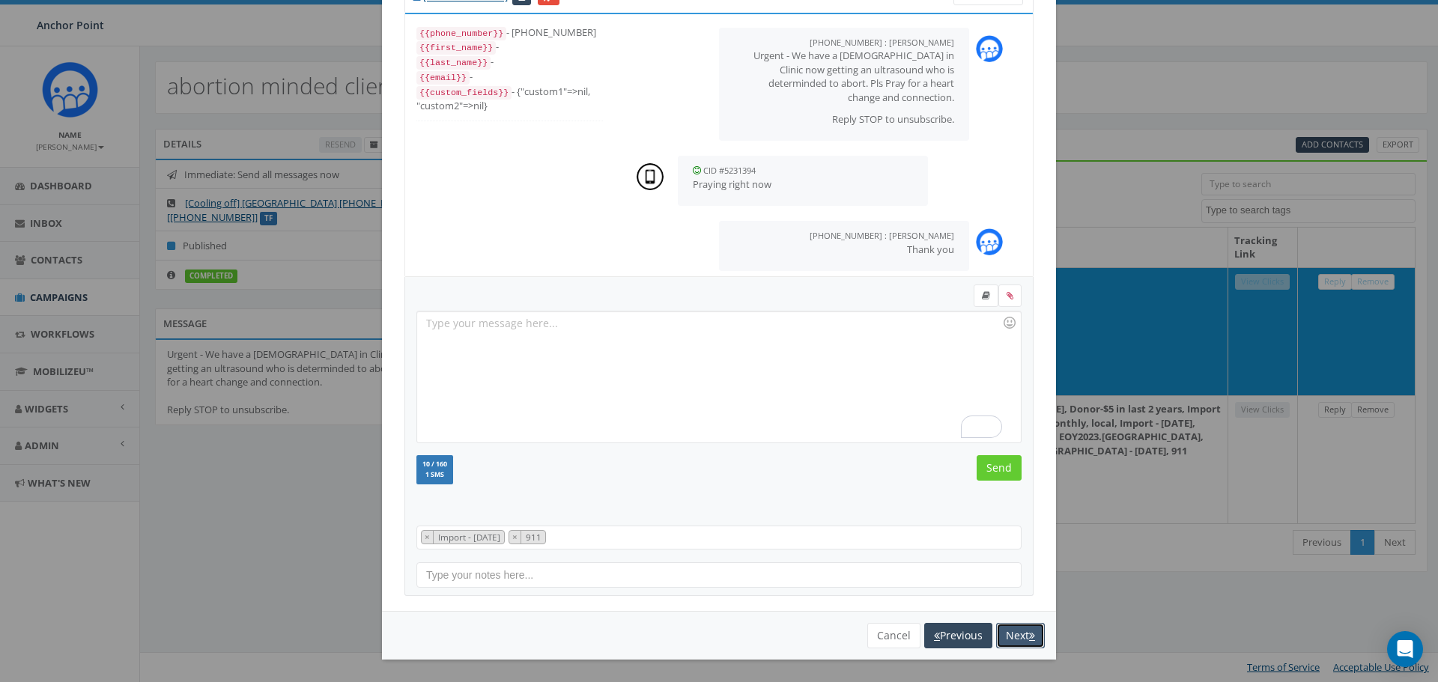
click at [1015, 631] on button "Next" at bounding box center [1020, 635] width 49 height 25
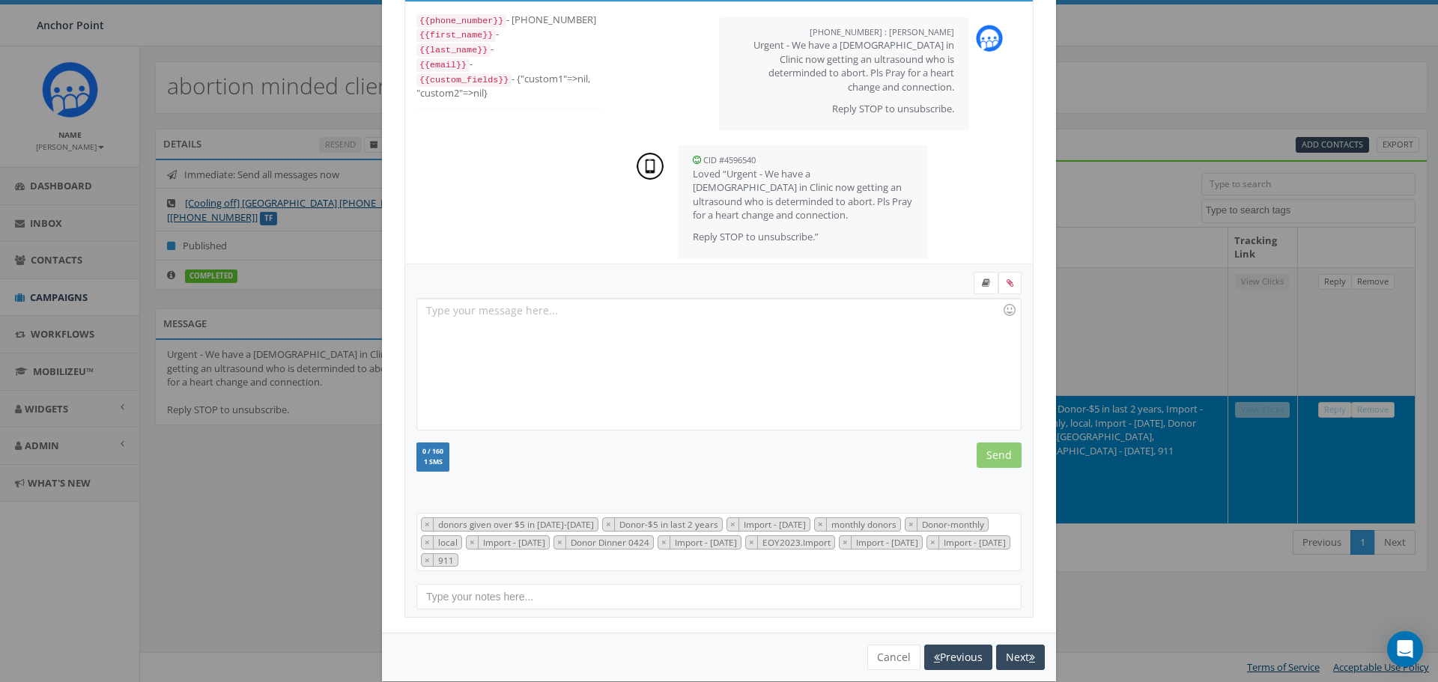
scroll to position [103, 0]
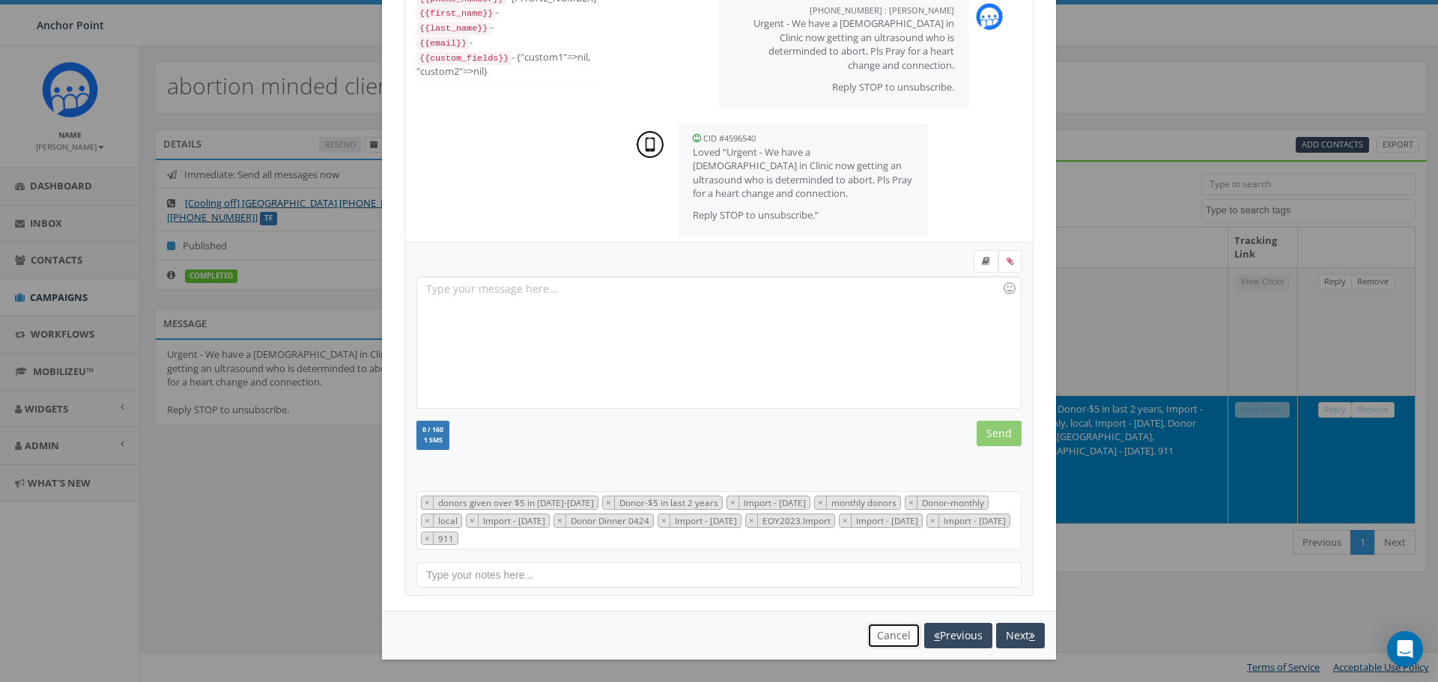
click at [898, 634] on button "Cancel" at bounding box center [893, 635] width 53 height 25
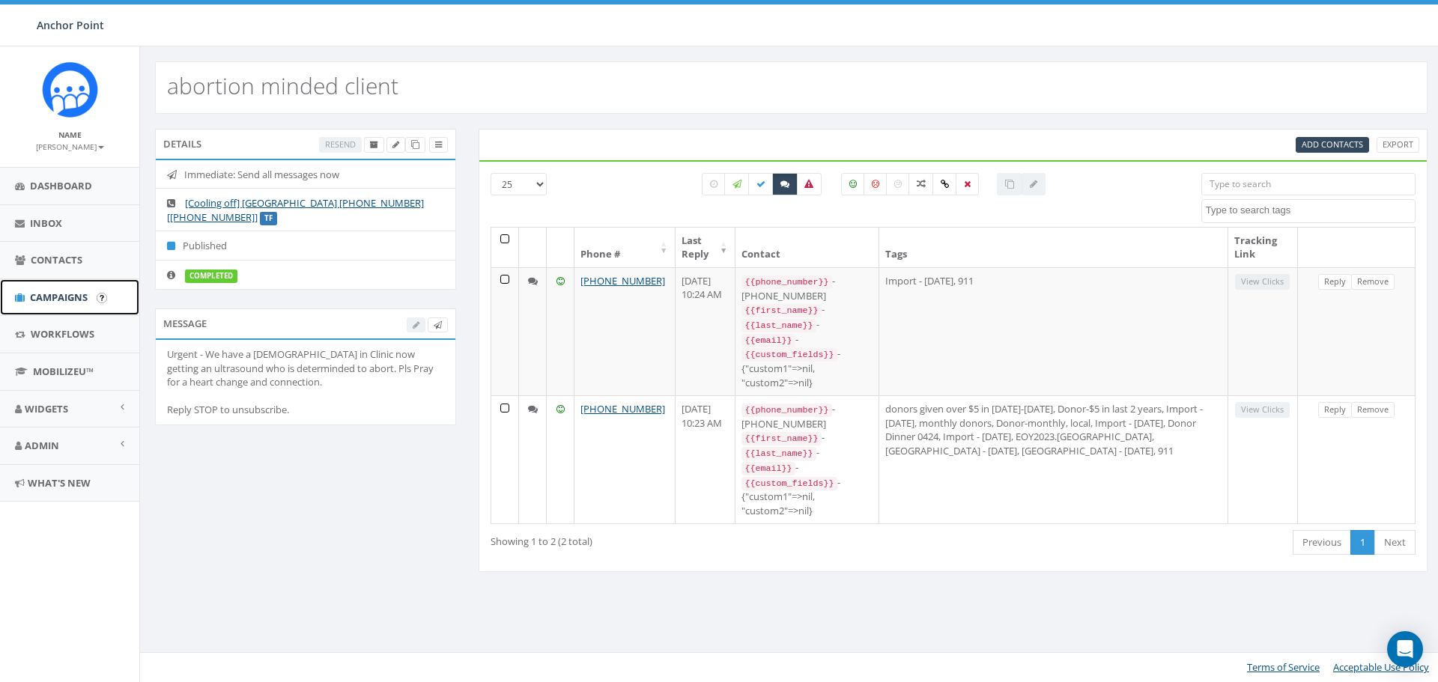
click at [58, 297] on span "Campaigns" at bounding box center [59, 297] width 58 height 13
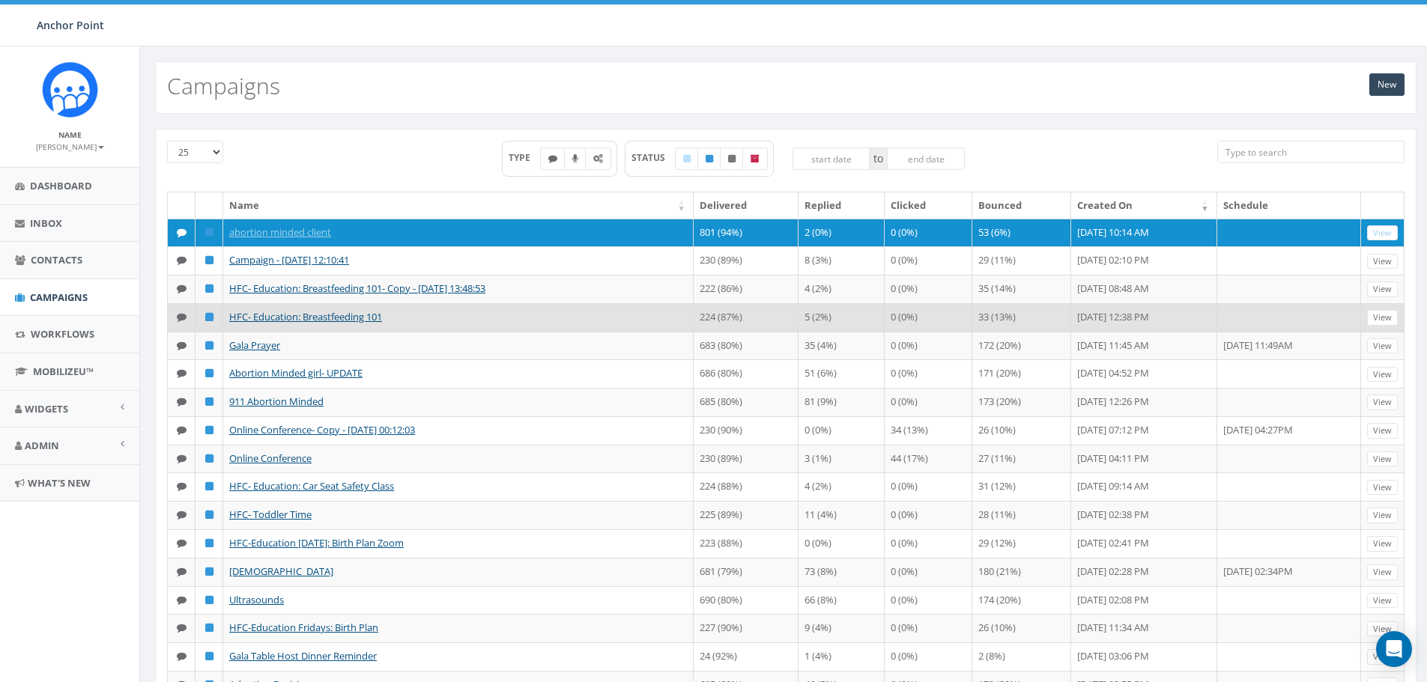
scroll to position [349, 0]
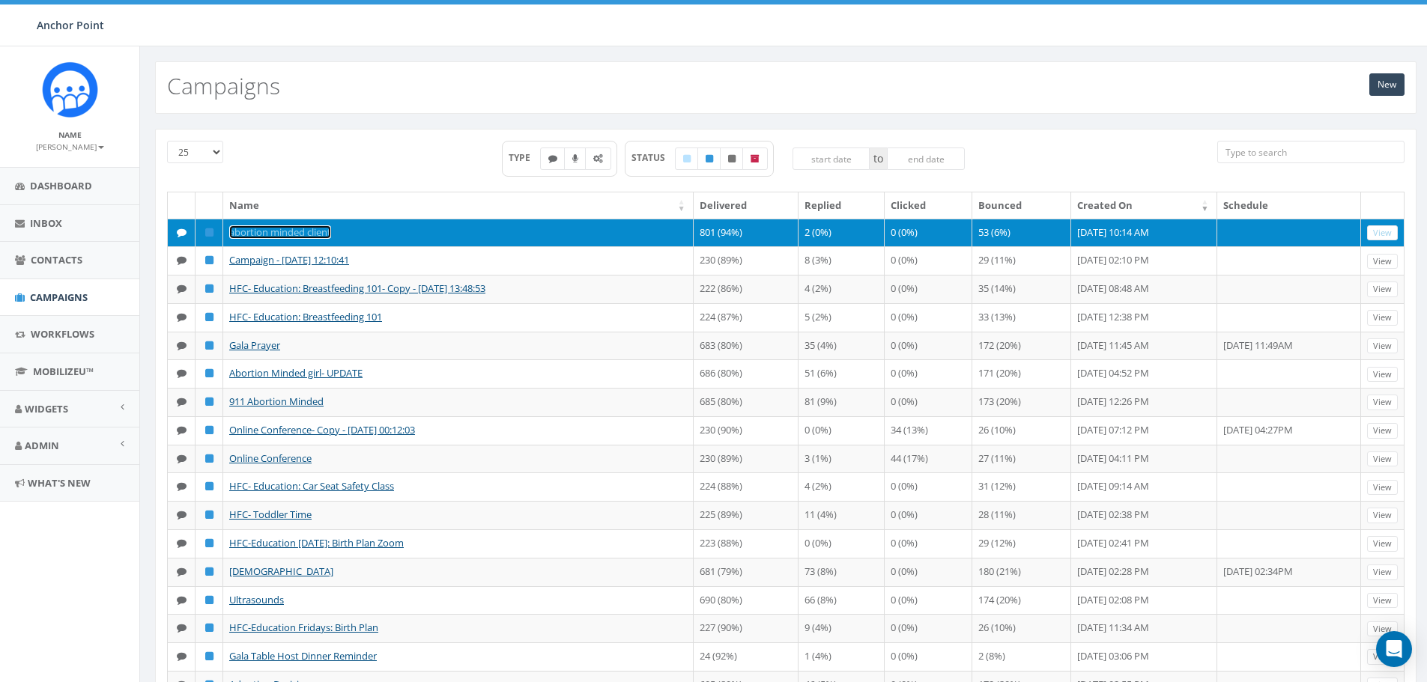
click at [305, 232] on link "abortion minded client" at bounding box center [280, 231] width 102 height 13
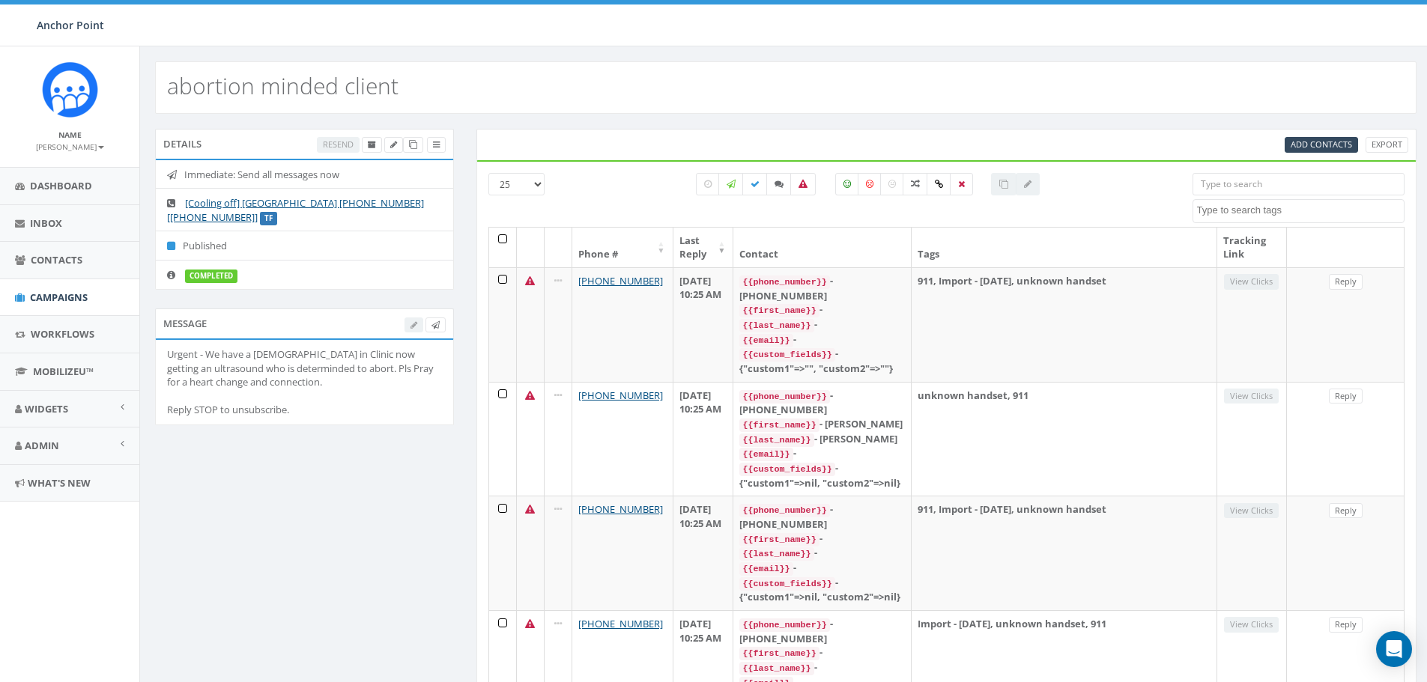
select select
drag, startPoint x: 248, startPoint y: 389, endPoint x: 162, endPoint y: 348, distance: 95.2
type textarea "Urgent - We have a [DEMOGRAPHIC_DATA] in Clinic now getting an ultrasound who i…"
click at [162, 348] on li "Urgent - We have a [DEMOGRAPHIC_DATA] in Clinic now getting an ultrasound who i…" at bounding box center [304, 382] width 297 height 85
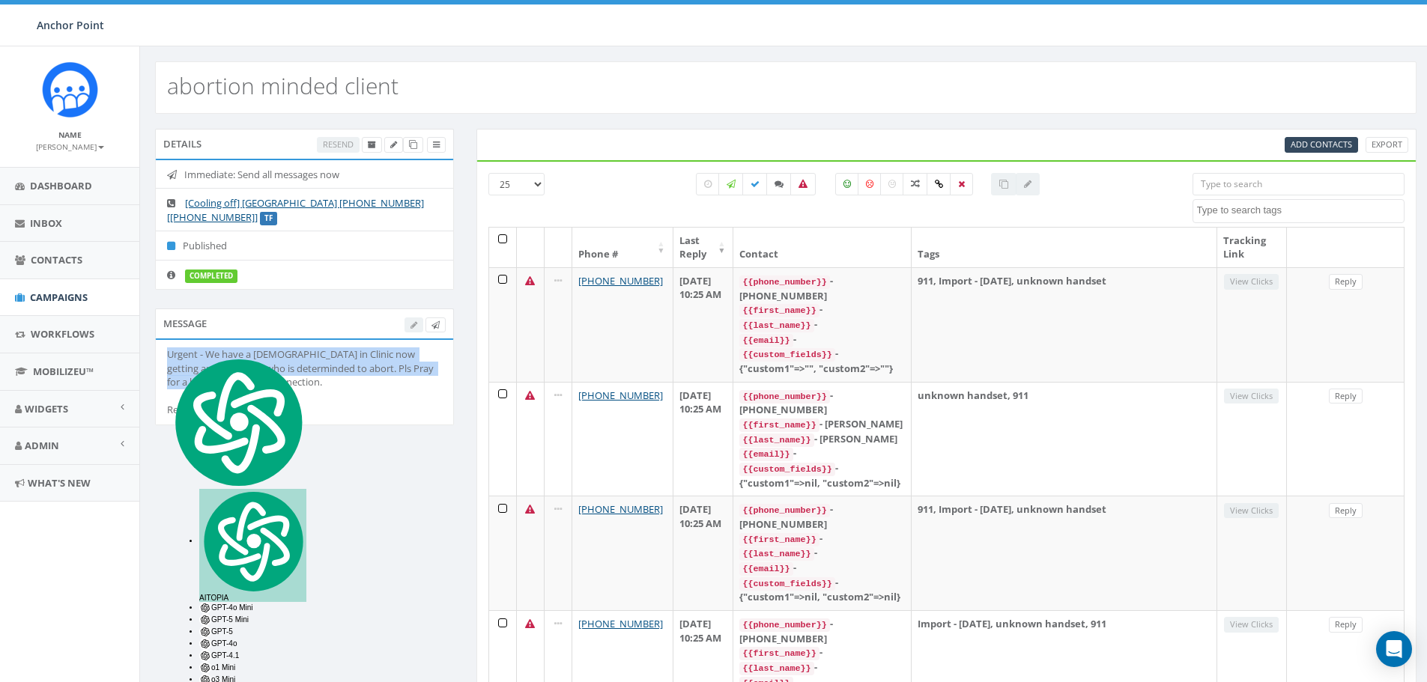
copy div "Urgent - We have a [DEMOGRAPHIC_DATA] in Clinic now getting an ultrasound who i…"
click at [45, 294] on span "Campaigns" at bounding box center [59, 297] width 58 height 13
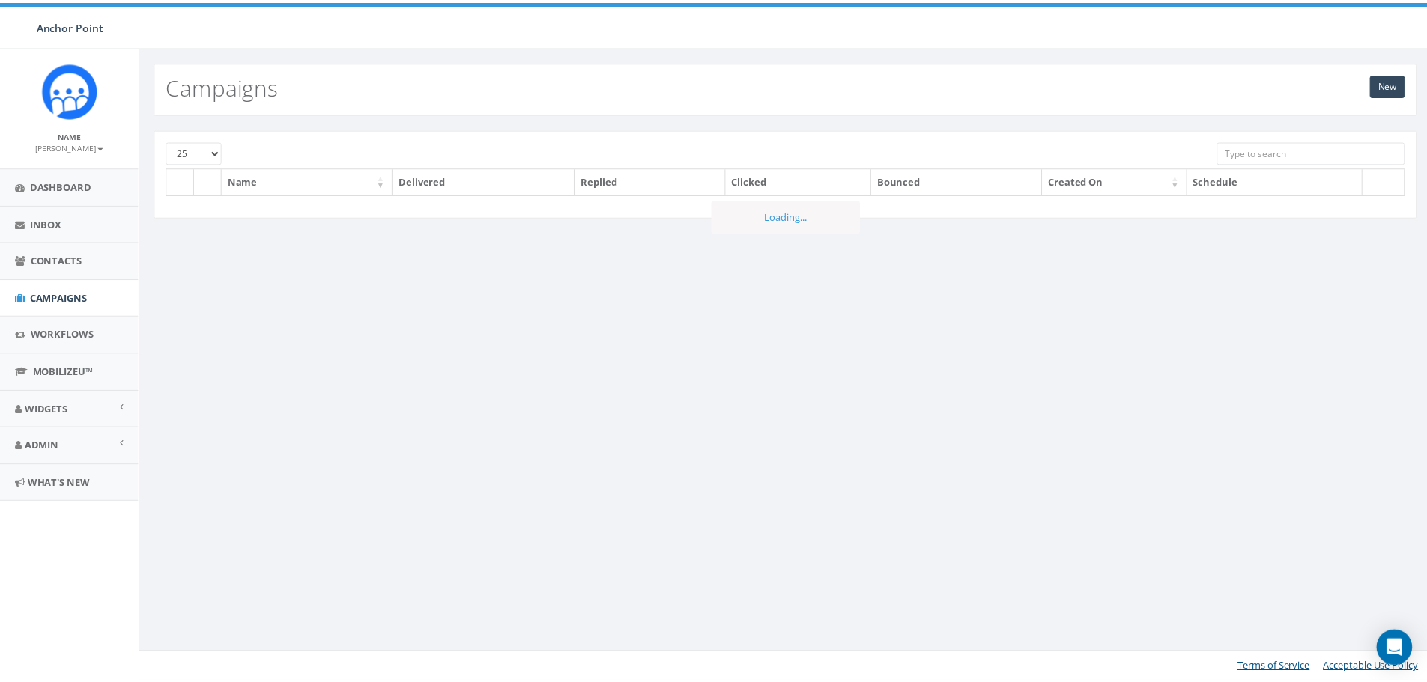
scroll to position [349, 0]
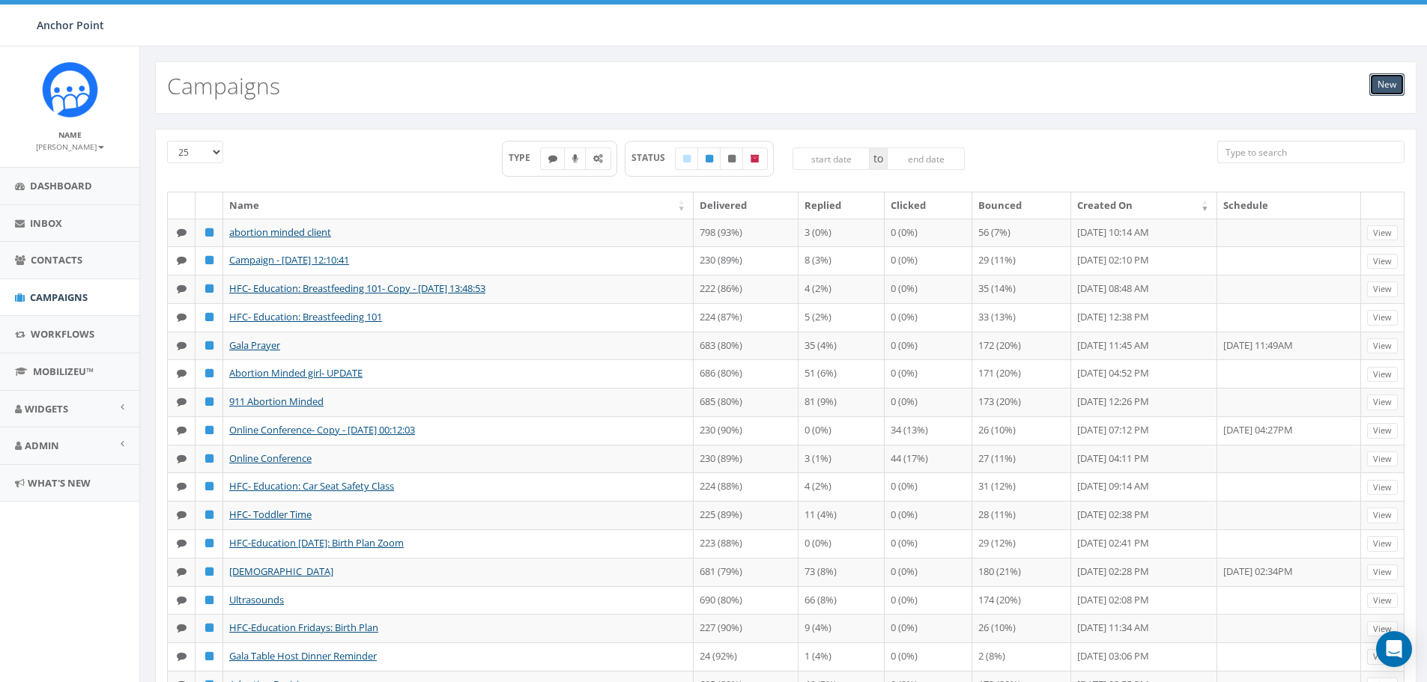
click at [1386, 80] on link "New" at bounding box center [1386, 84] width 35 height 22
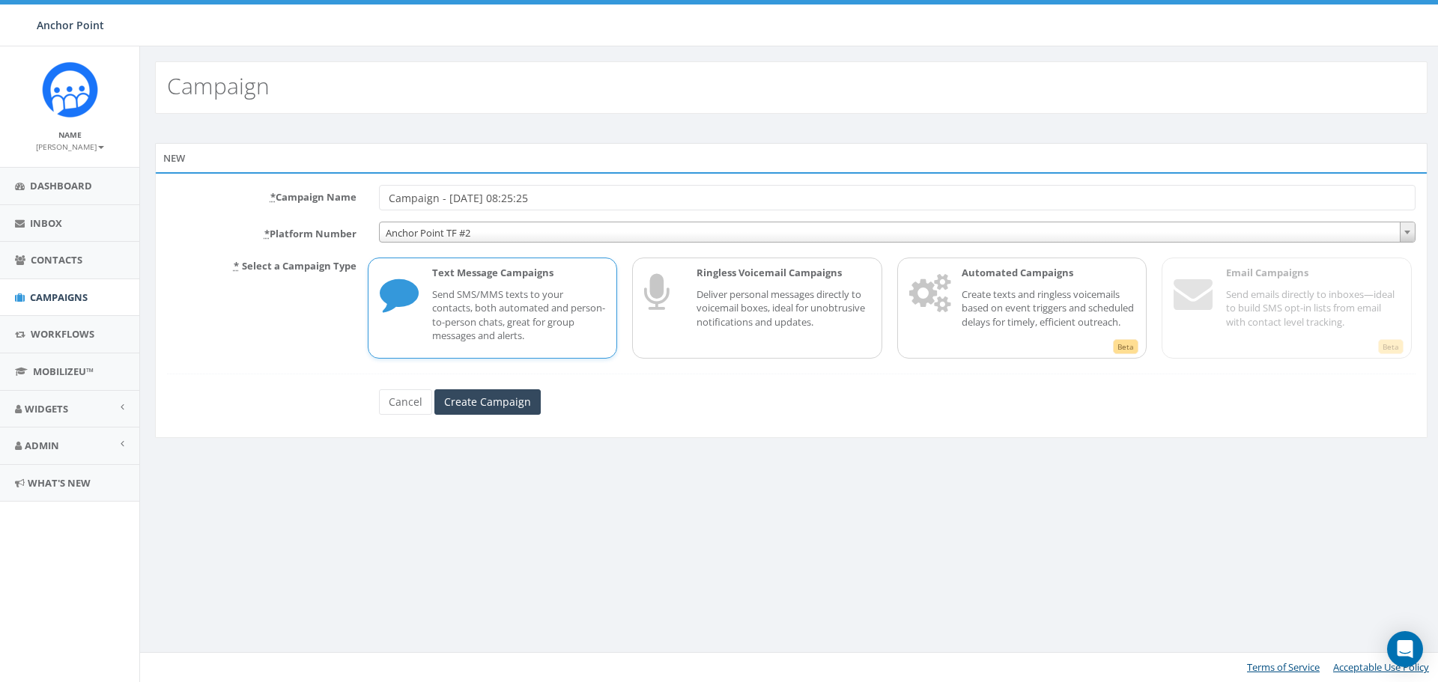
drag, startPoint x: 512, startPoint y: 201, endPoint x: 351, endPoint y: 190, distance: 162.1
click at [351, 190] on div "* Campaign Name Campaign - [DATE] 08:25:25" at bounding box center [791, 197] width 1271 height 25
type input "for [PERSON_NAME]"
click at [494, 404] on input "Create Campaign" at bounding box center [487, 401] width 106 height 25
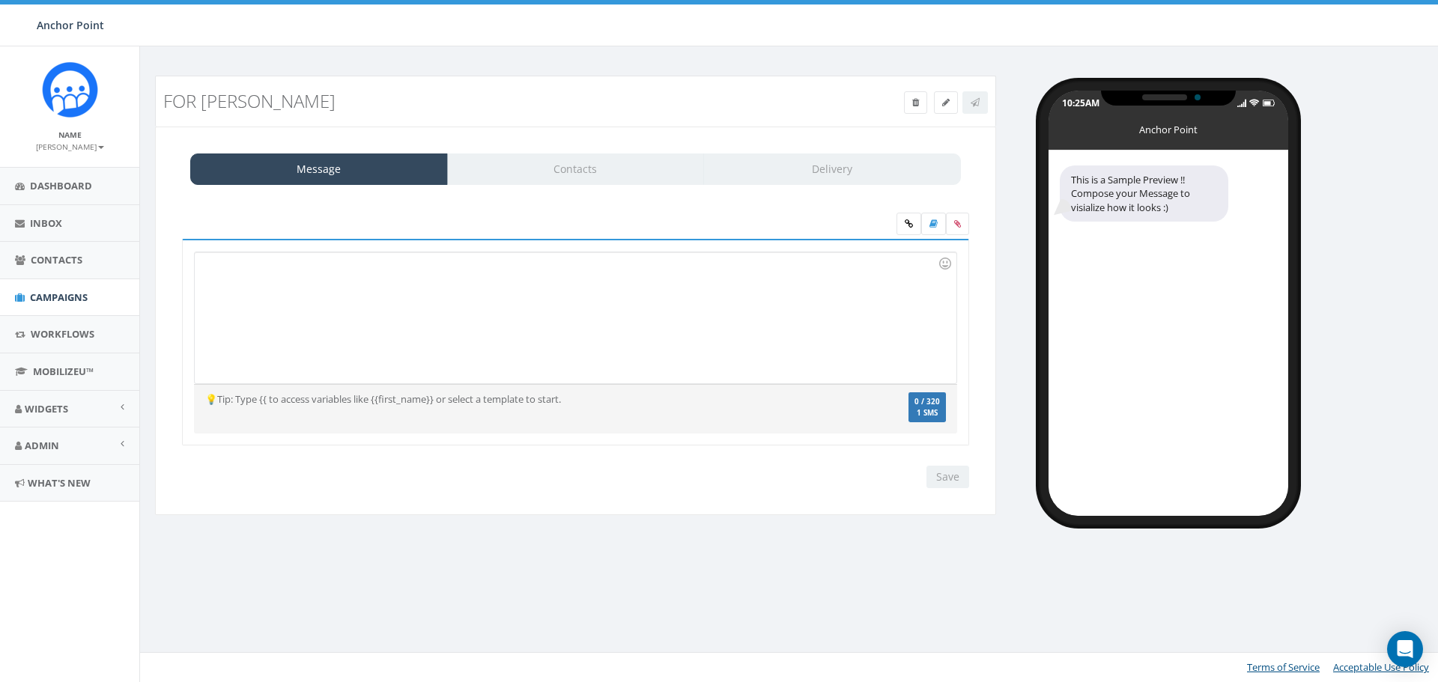
click at [574, 170] on div "Message Contacts Delivery" at bounding box center [575, 169] width 771 height 31
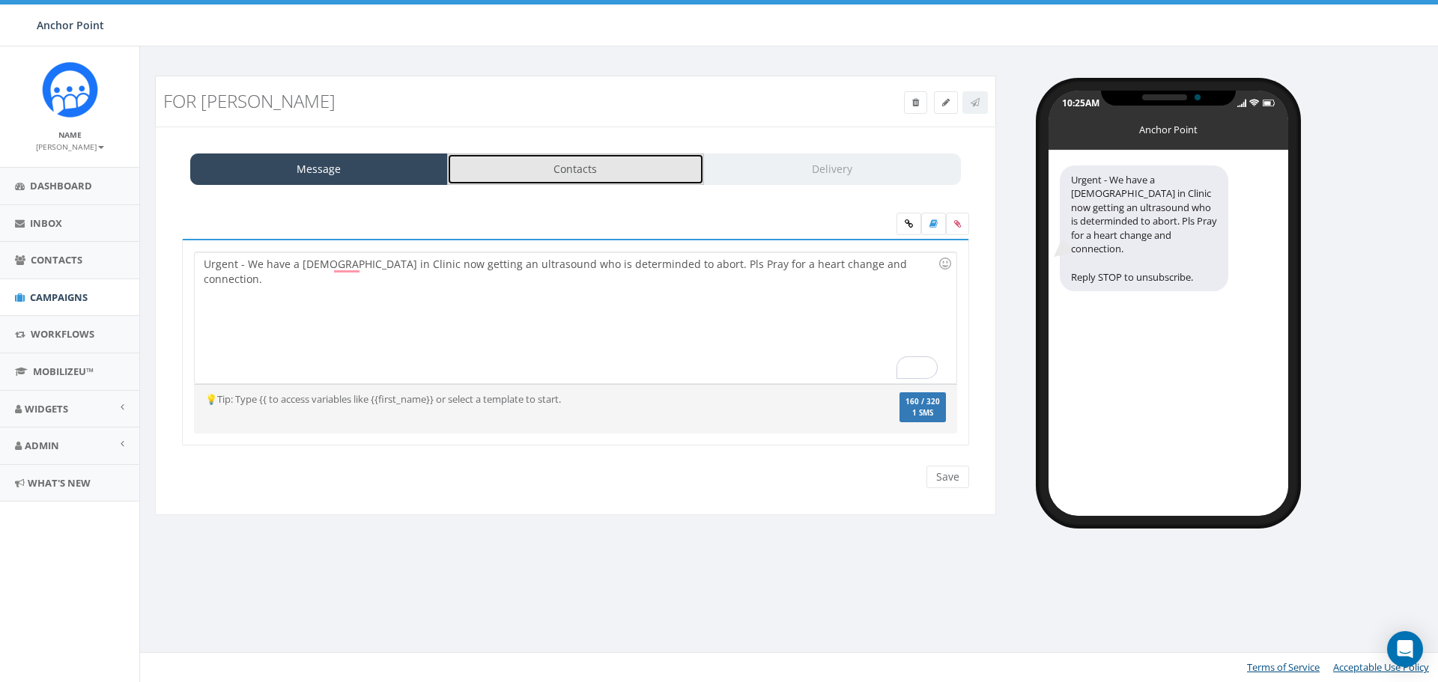
click at [595, 167] on link "Contacts" at bounding box center [576, 169] width 258 height 31
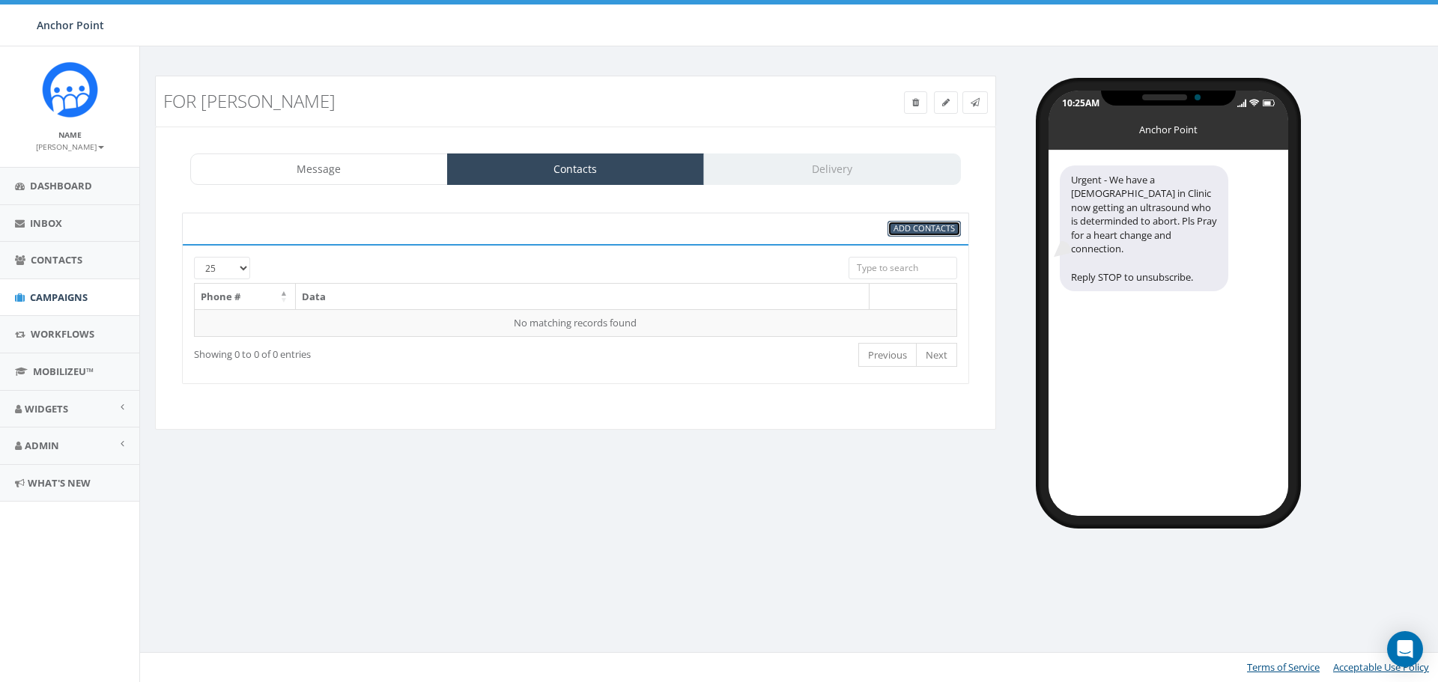
click at [920, 227] on span "Add Contacts" at bounding box center [924, 227] width 61 height 11
select select
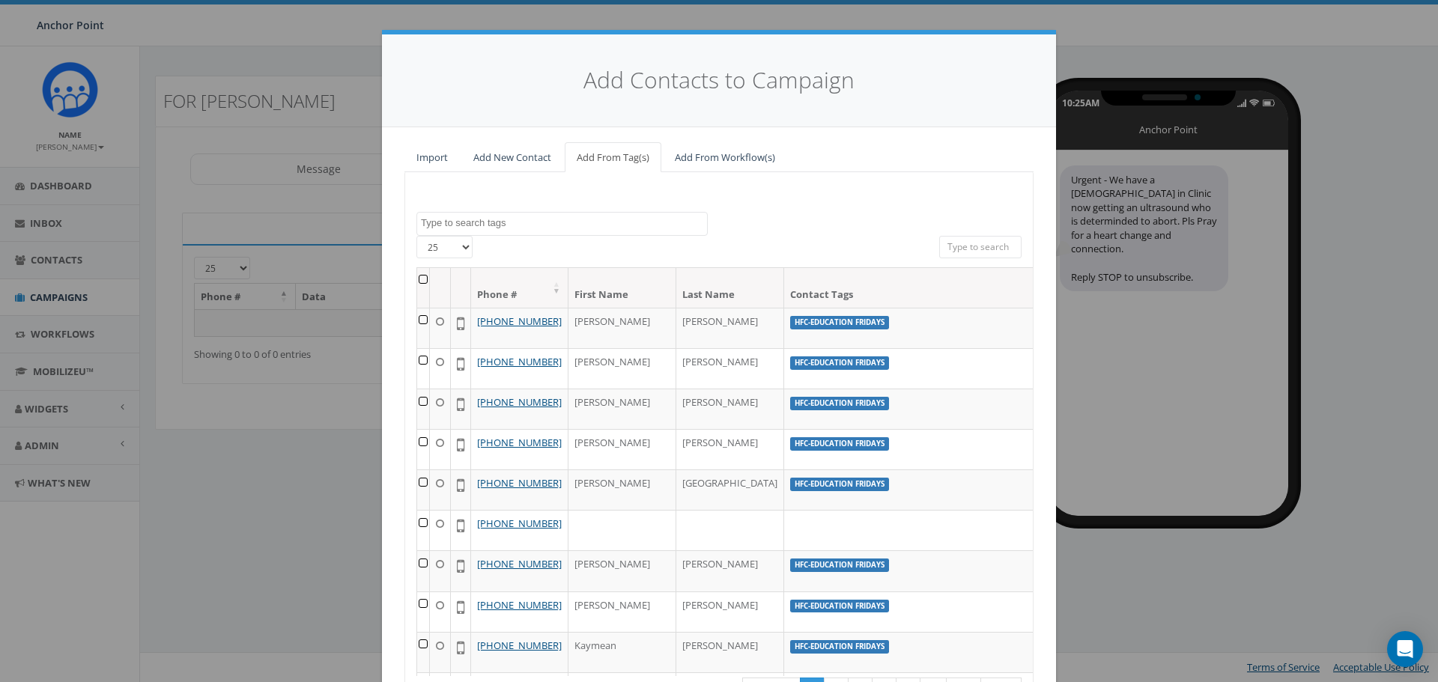
click at [485, 227] on textarea "Search" at bounding box center [564, 222] width 286 height 13
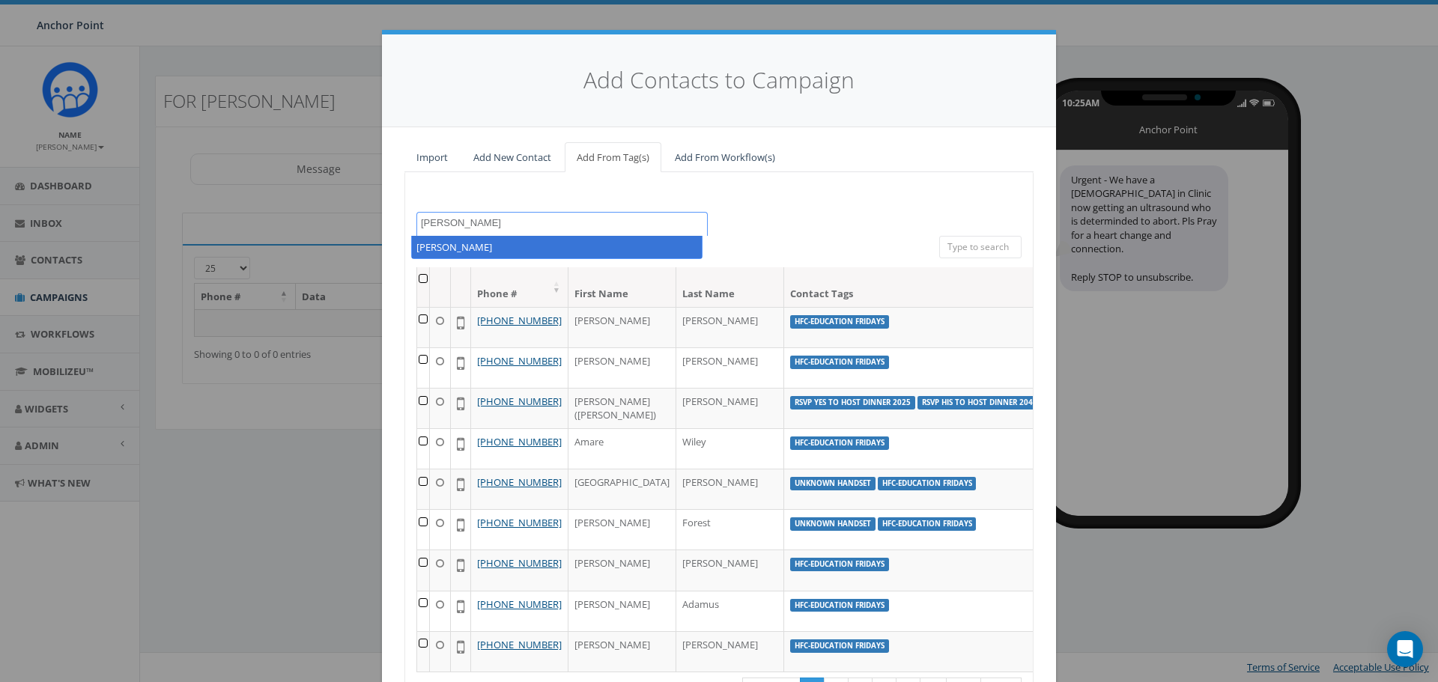
scroll to position [899, 0]
type textarea "[PERSON_NAME]"
select select "[PERSON_NAME]"
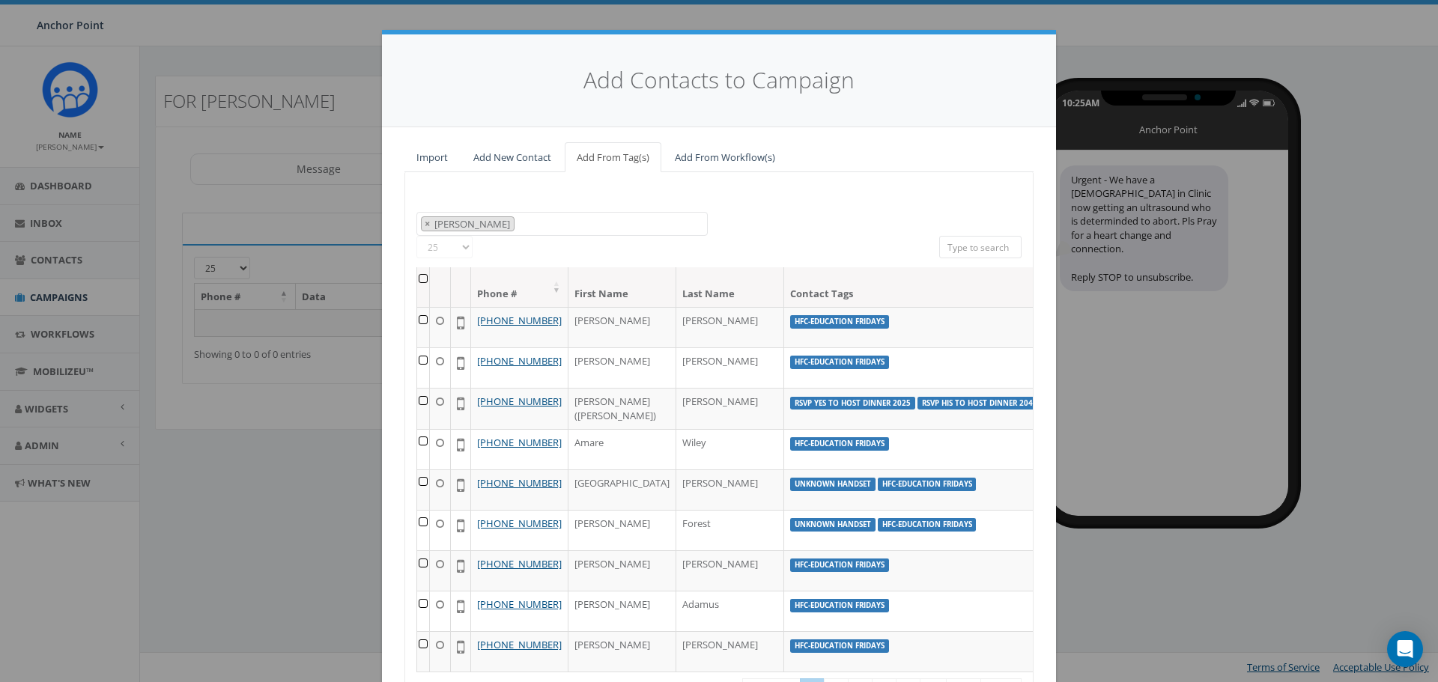
scroll to position [0, 0]
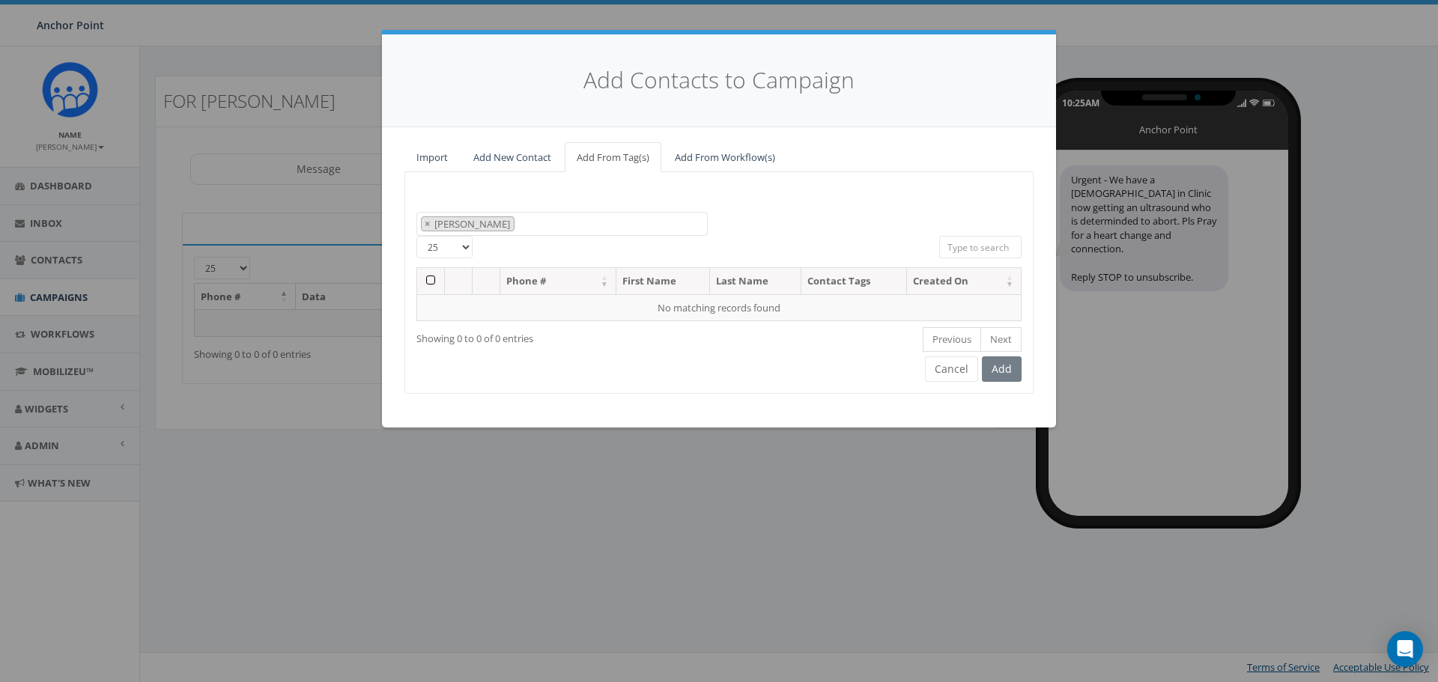
type textarea "[PERSON_NAME]"
select select
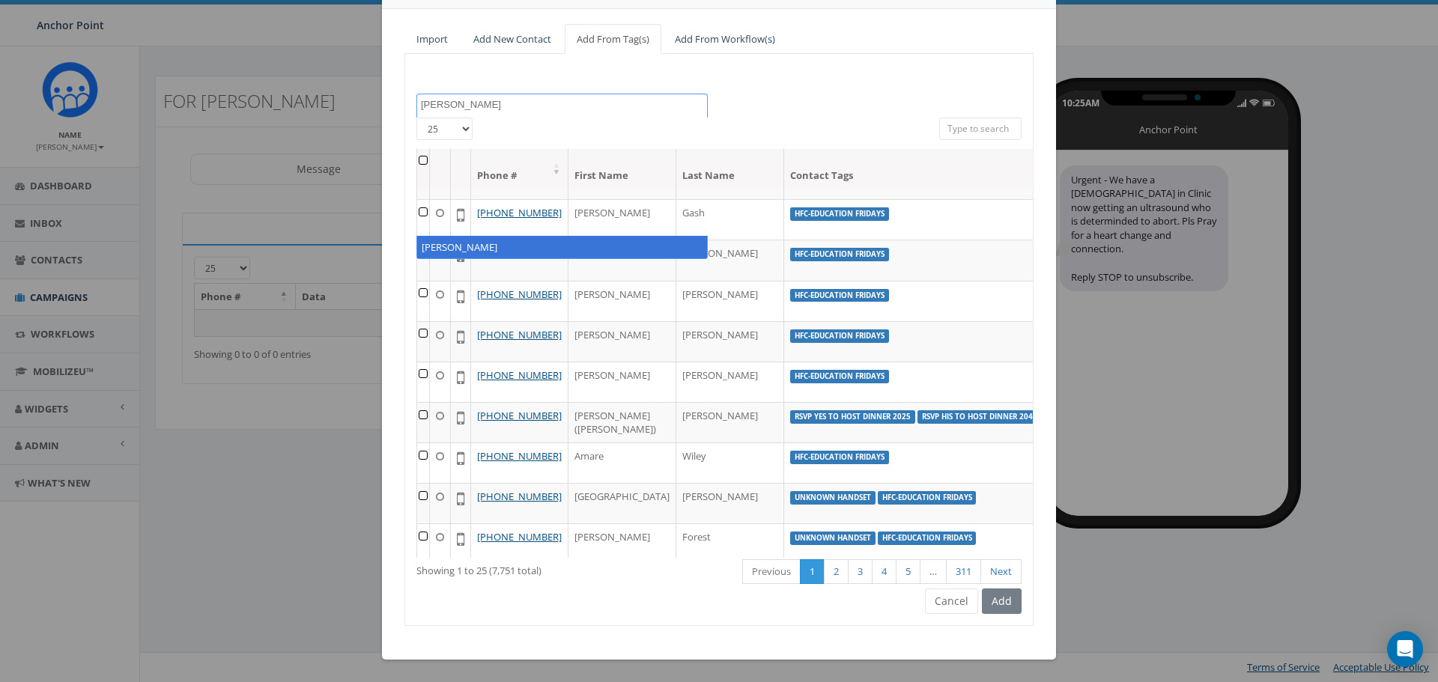
scroll to position [485, 0]
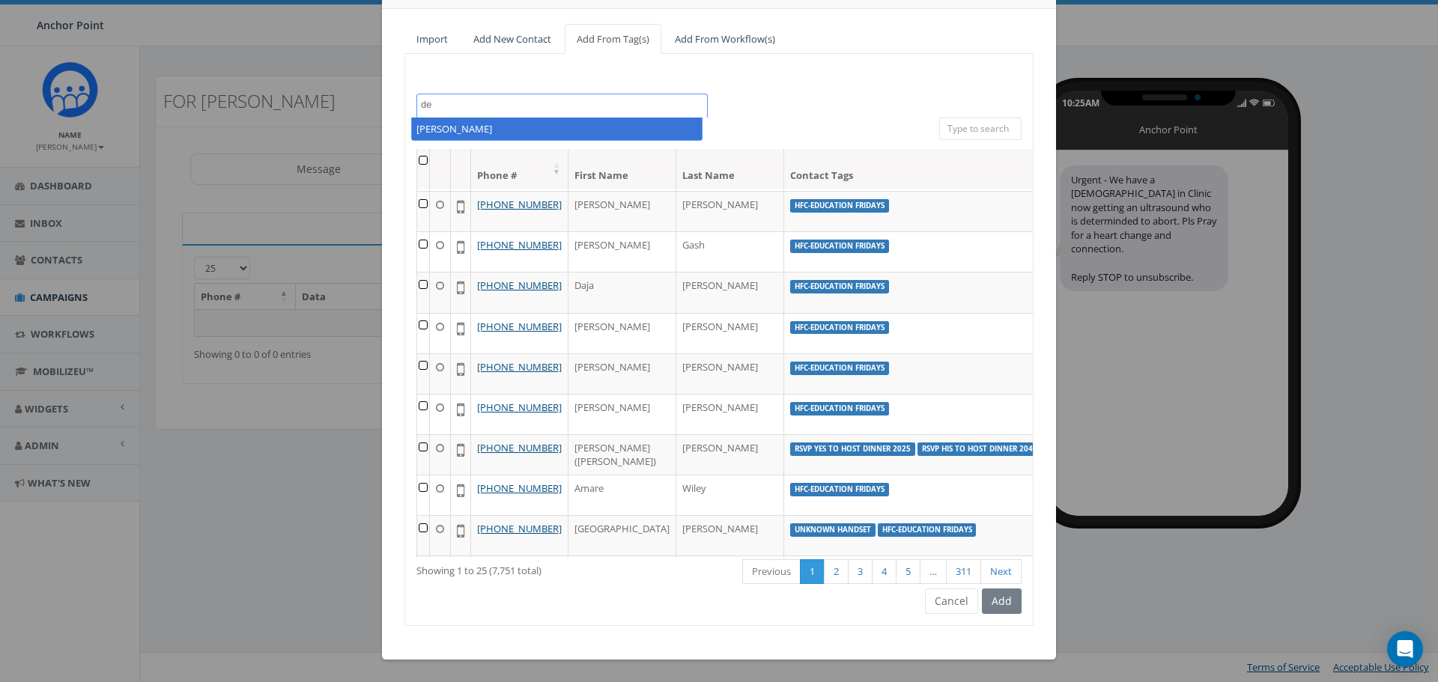
type textarea "d"
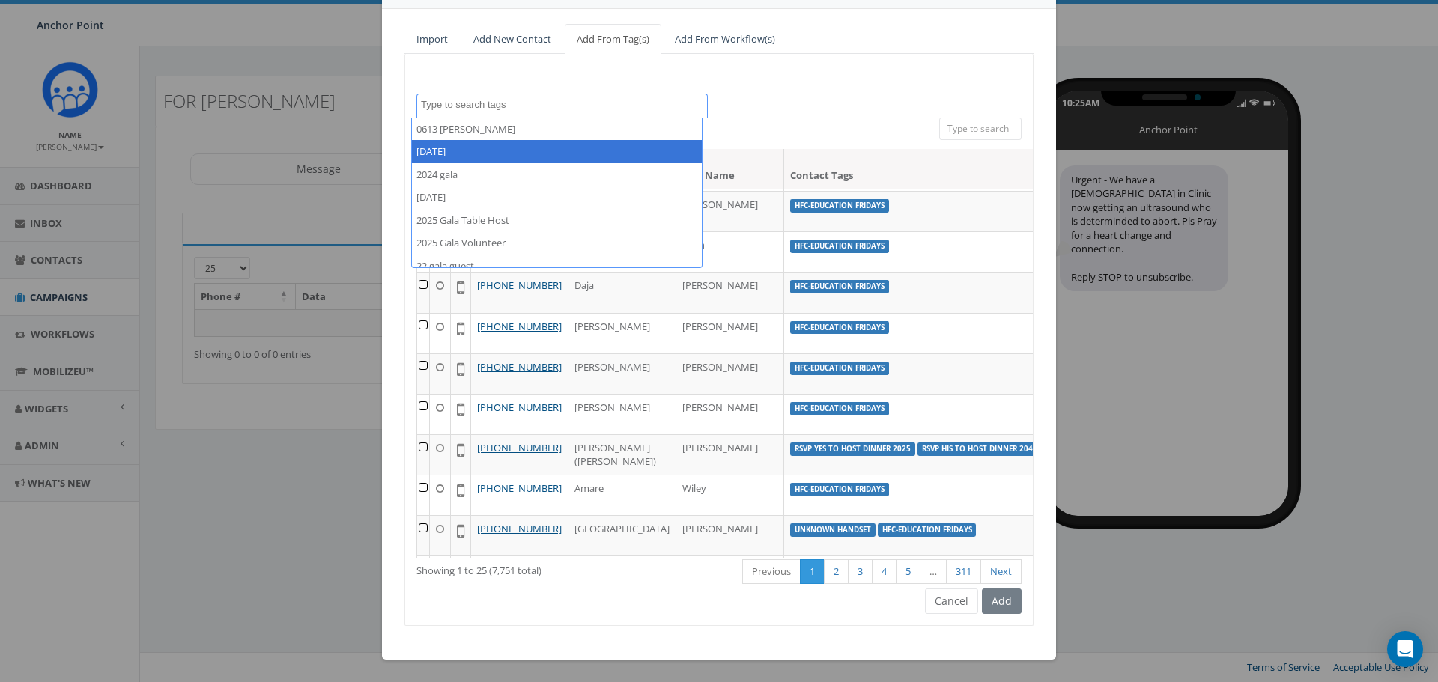
scroll to position [1671, 0]
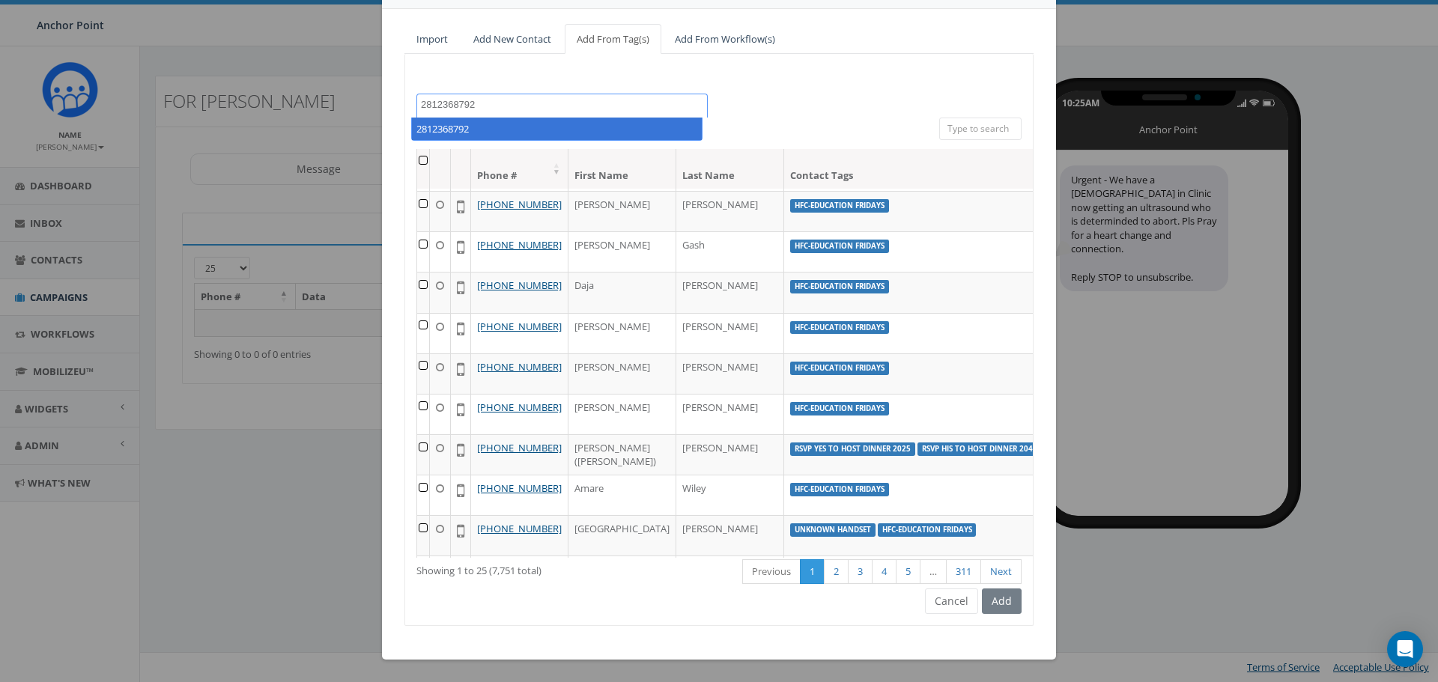
type textarea "2812368792"
select select "2812368792"
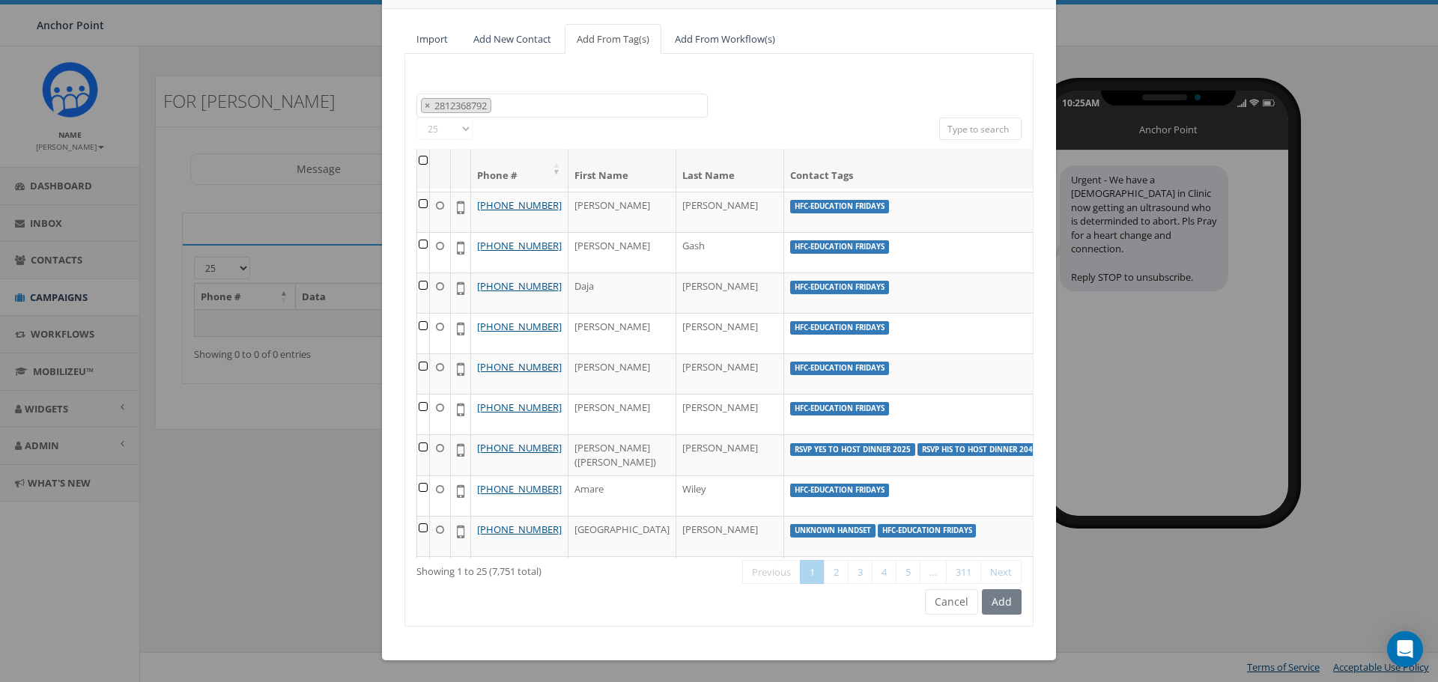
scroll to position [0, 0]
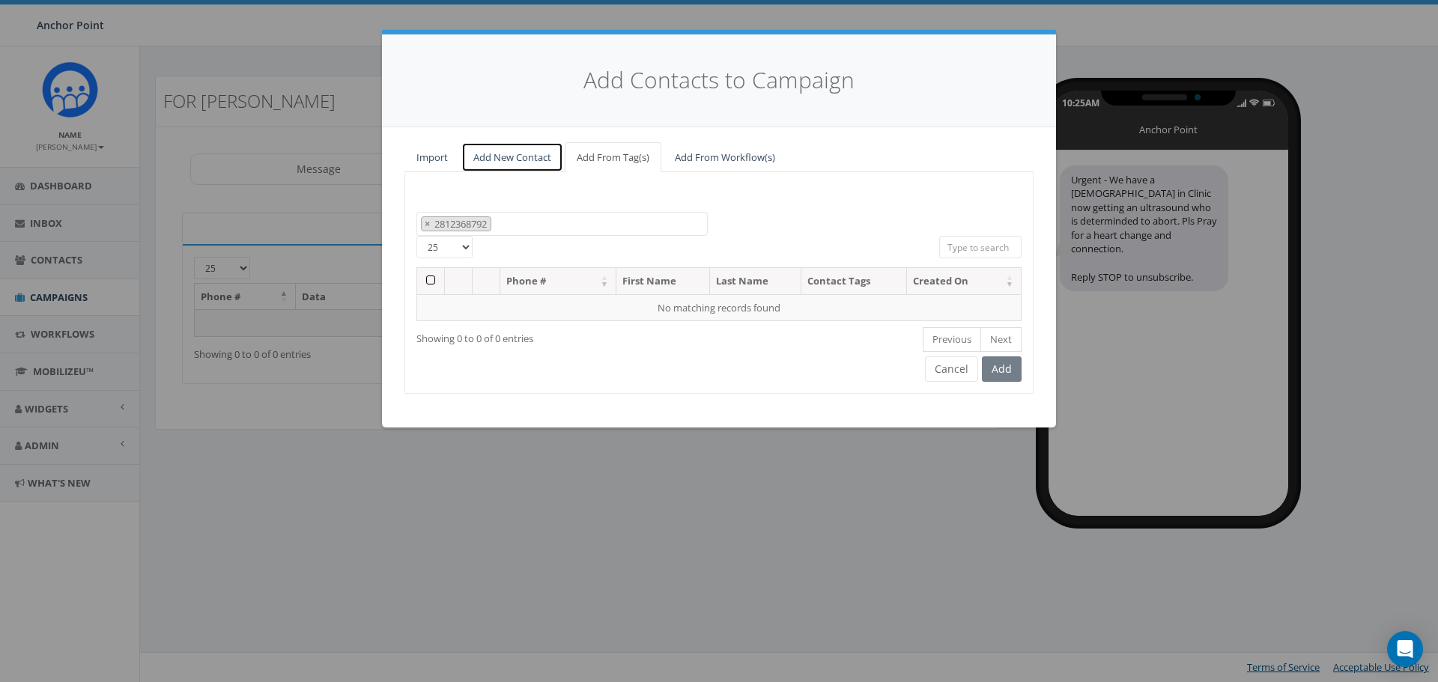
click at [502, 157] on link "Add New Contact" at bounding box center [512, 157] width 102 height 31
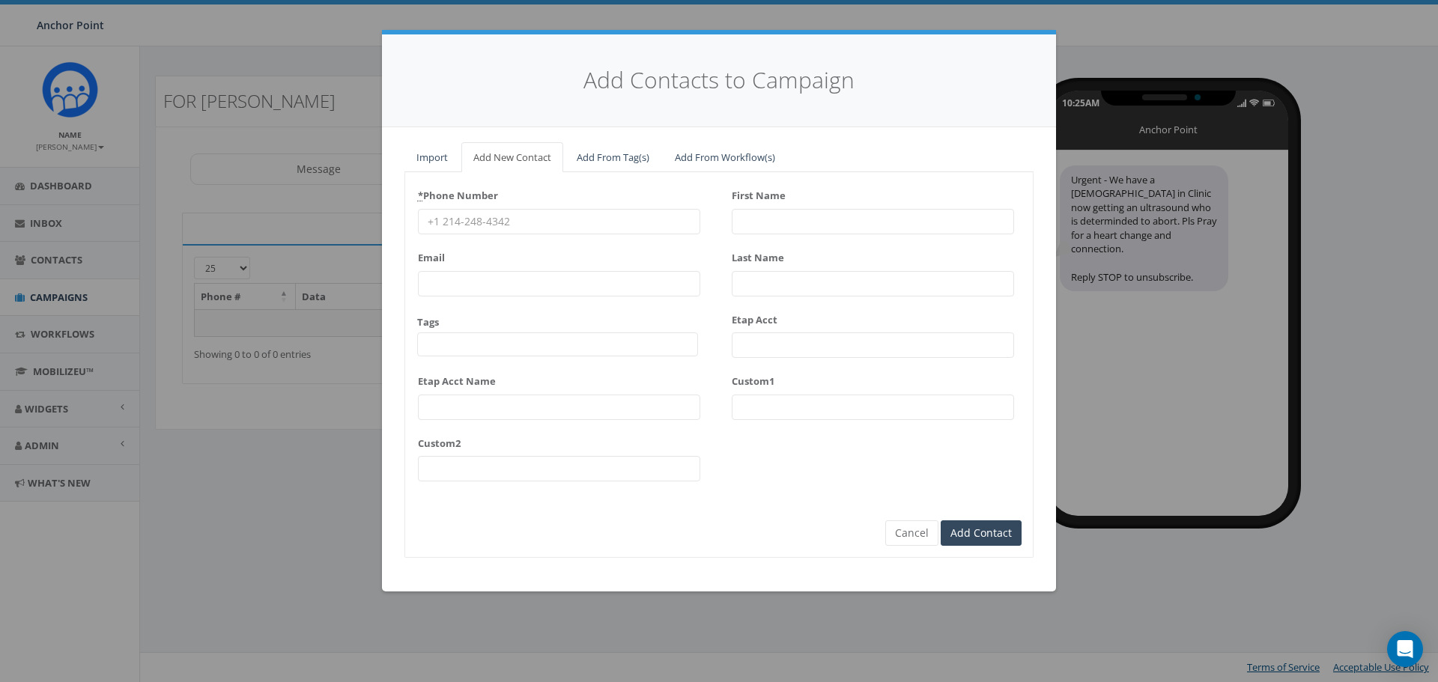
click at [771, 221] on input "First Name" at bounding box center [873, 221] width 282 height 25
type input "[PERSON_NAME]"
click at [774, 276] on input "Last Name" at bounding box center [873, 283] width 282 height 25
type input "[PERSON_NAME]"
click at [587, 357] on div "* Phone Number Email Tags 0613 Donor Dinner [DATE] 2024 gala [DATE] 2025 Gala T…" at bounding box center [559, 337] width 282 height 309
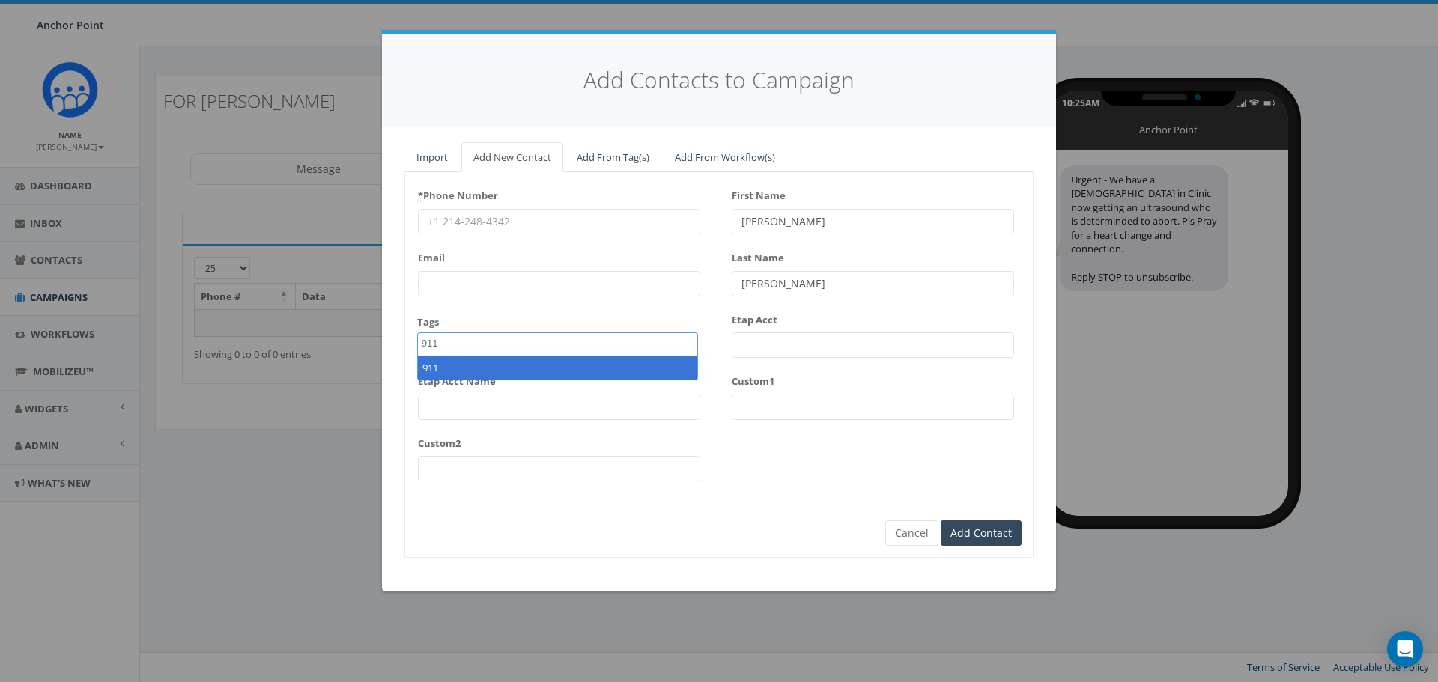
type textarea "911"
select select "911"
click at [514, 285] on input "Email" at bounding box center [559, 283] width 282 height 25
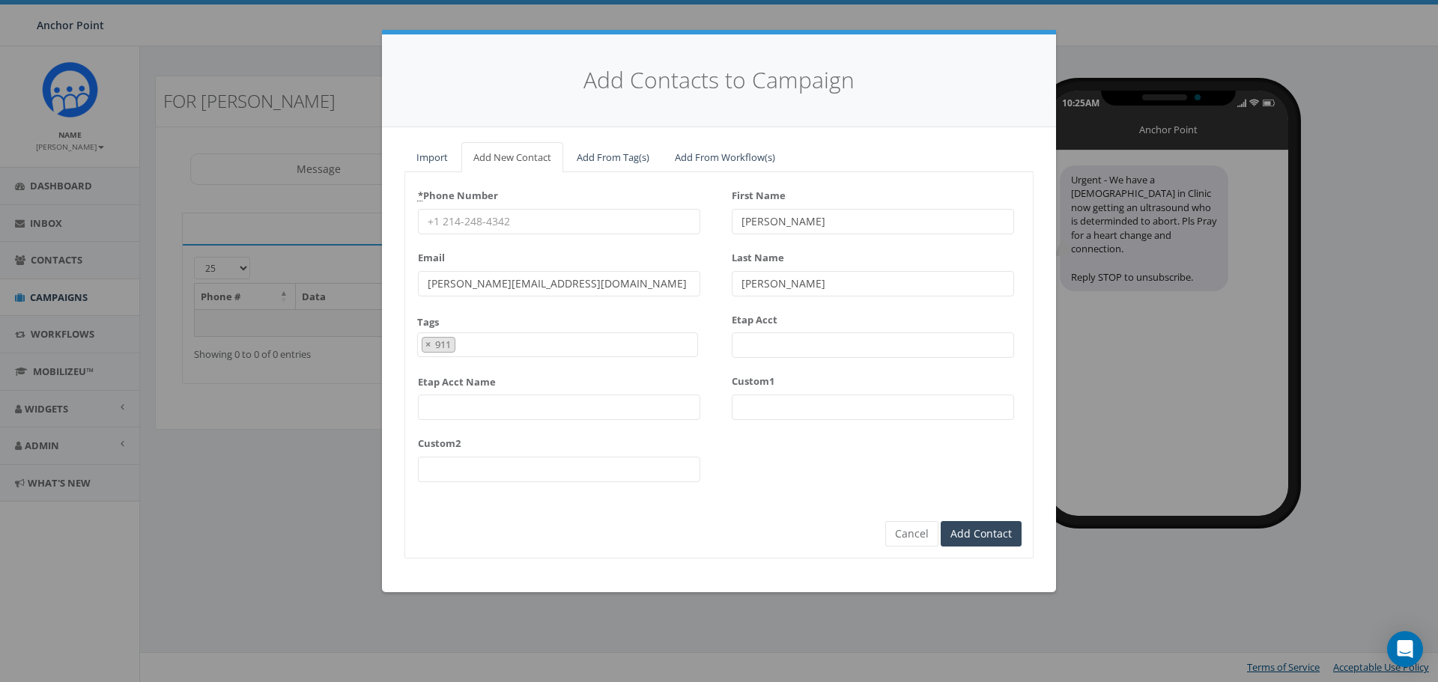
type input "[PERSON_NAME][EMAIL_ADDRESS][DOMAIN_NAME]"
drag, startPoint x: 536, startPoint y: 219, endPoint x: 387, endPoint y: 215, distance: 148.4
click at [387, 215] on div "Import Add New Contact Add From Tag(s) Add From Workflow(s) 0613 Donor Dinner […" at bounding box center [719, 359] width 674 height 465
click at [520, 219] on input "* Phone Number" at bounding box center [559, 221] width 282 height 25
click at [521, 220] on input "* Phone Number" at bounding box center [559, 221] width 282 height 25
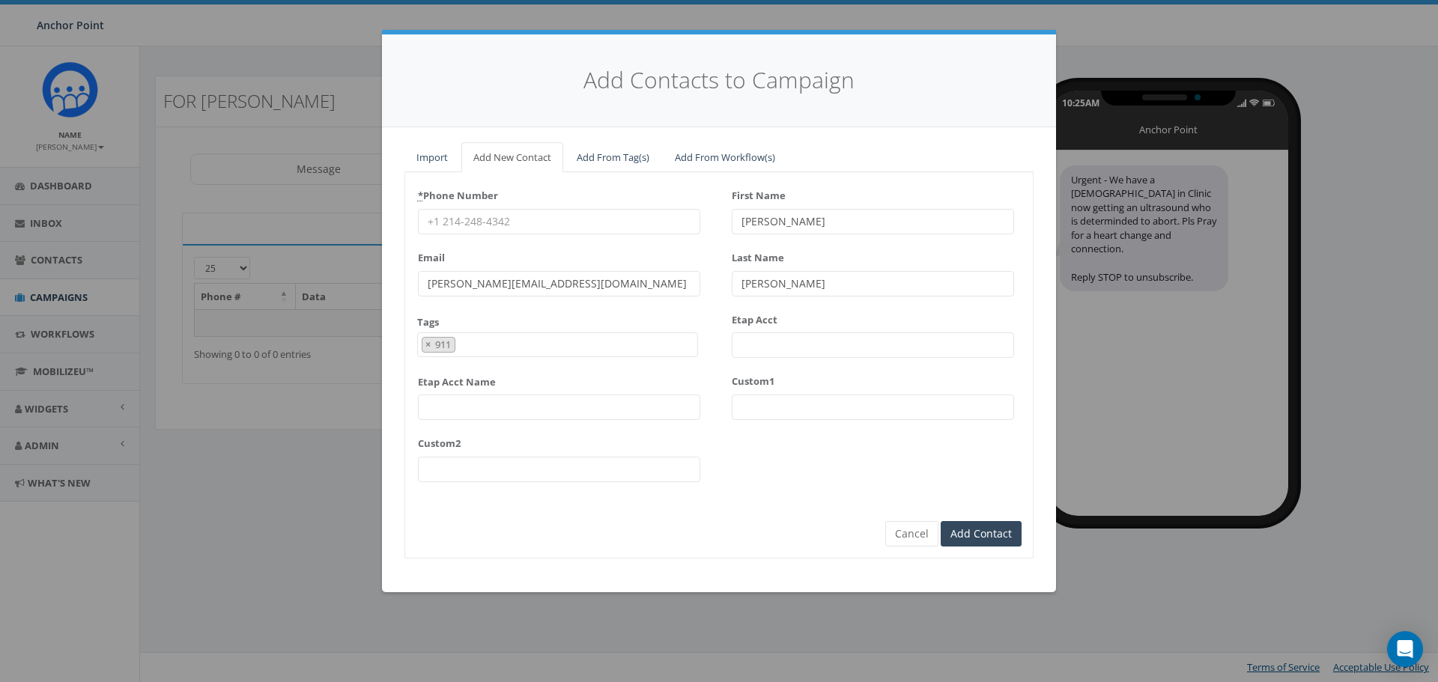
click at [490, 218] on input "* Phone Number" at bounding box center [559, 221] width 282 height 25
click at [508, 222] on input "* Phone Number" at bounding box center [559, 221] width 282 height 25
type input "2812368792"
click at [990, 536] on input "Add Contact" at bounding box center [981, 533] width 81 height 25
type input "[PERSON_NAME]"
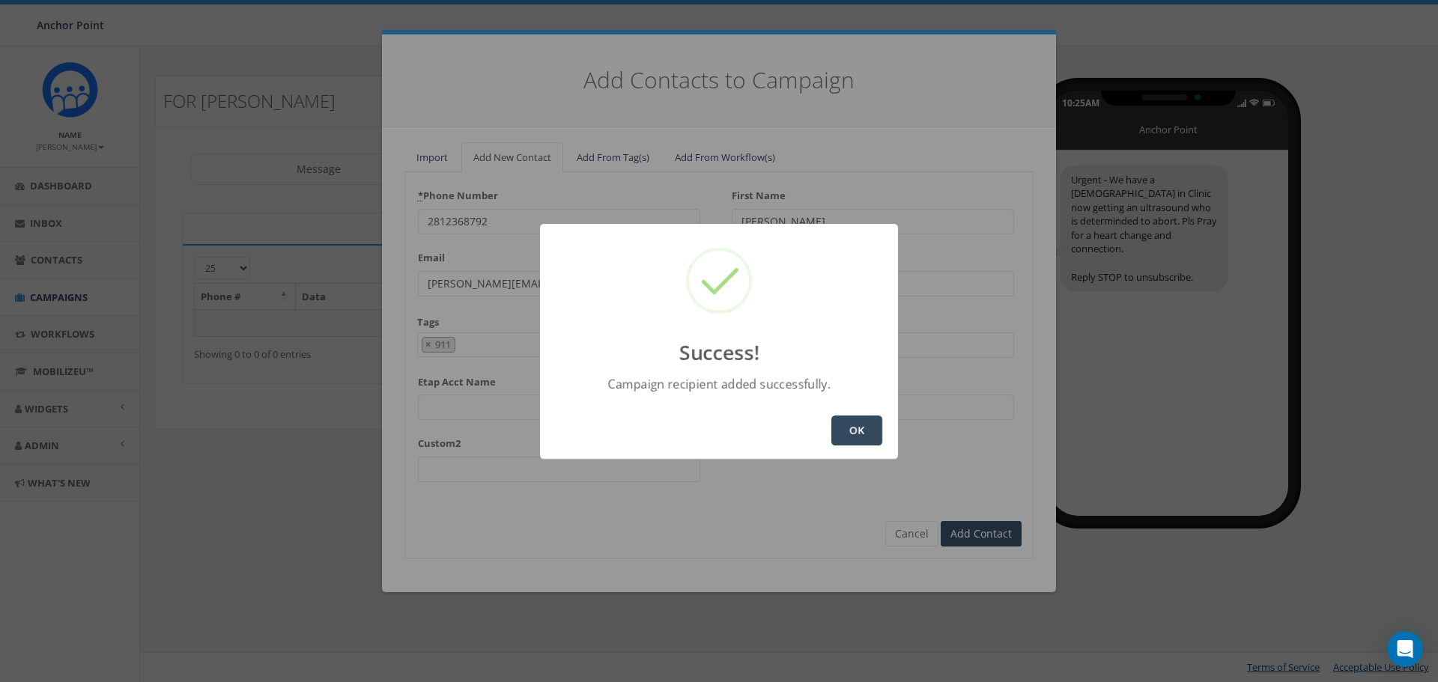
click at [861, 420] on button "OK" at bounding box center [856, 431] width 51 height 30
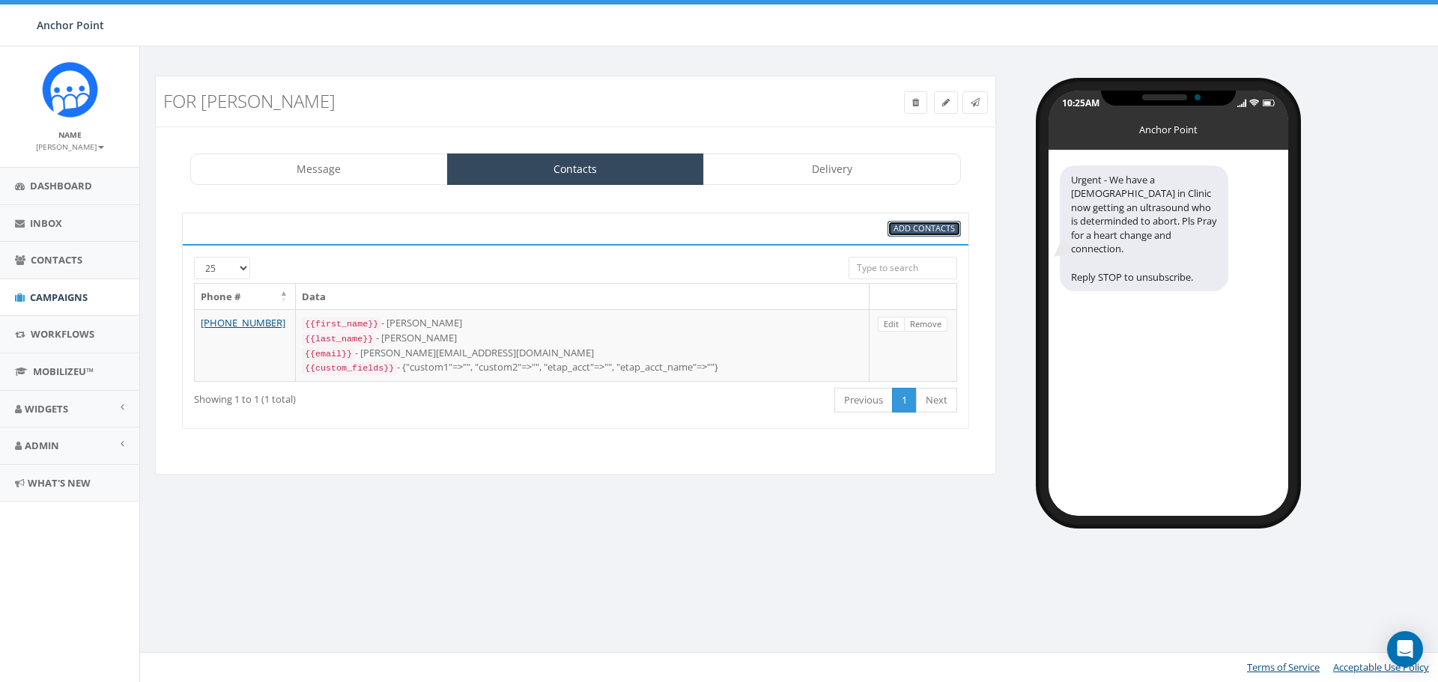
click at [932, 228] on span "Add Contacts" at bounding box center [924, 227] width 61 height 11
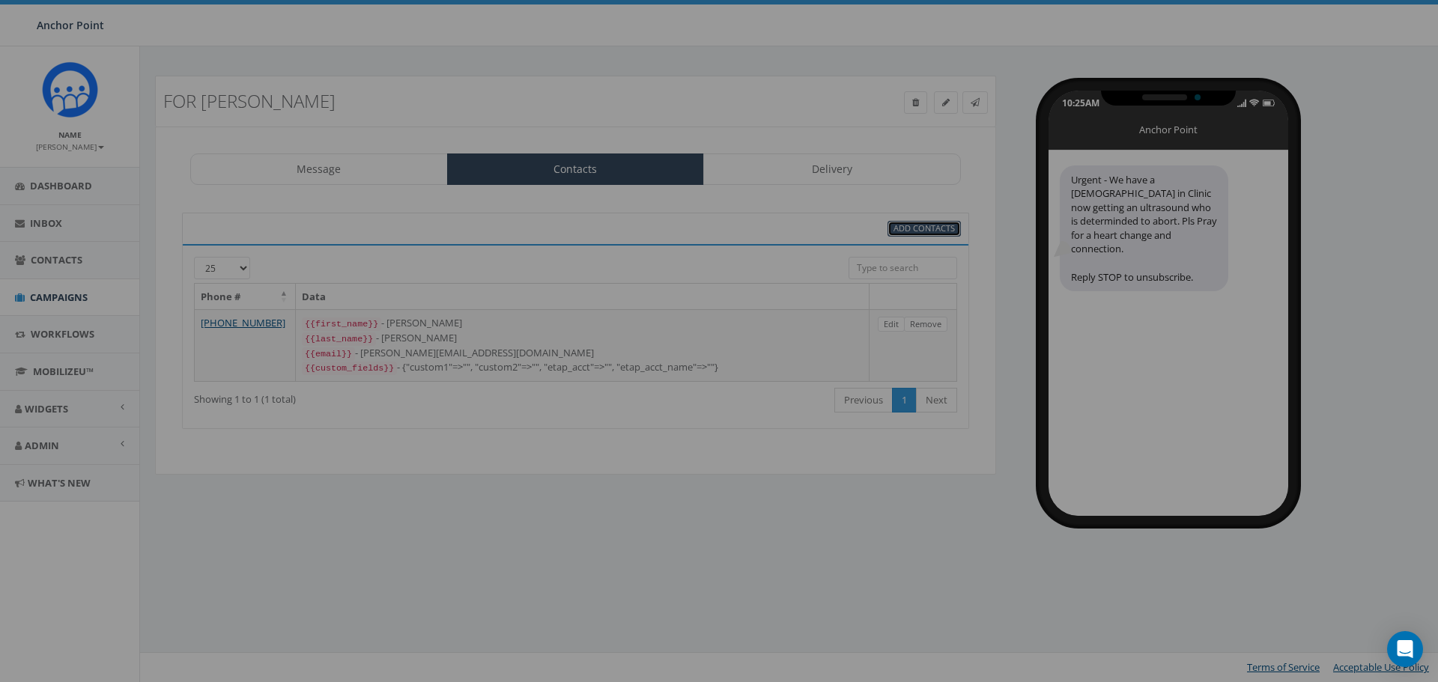
select select
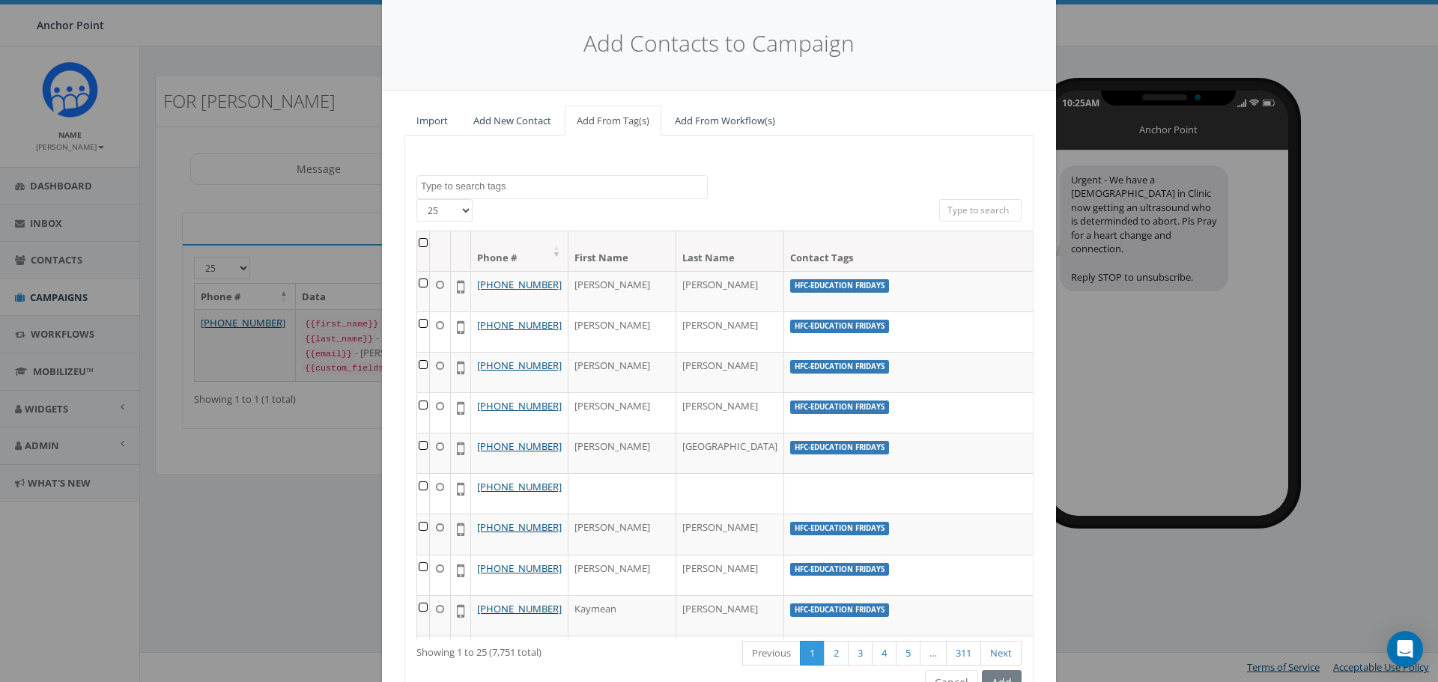
scroll to position [118, 0]
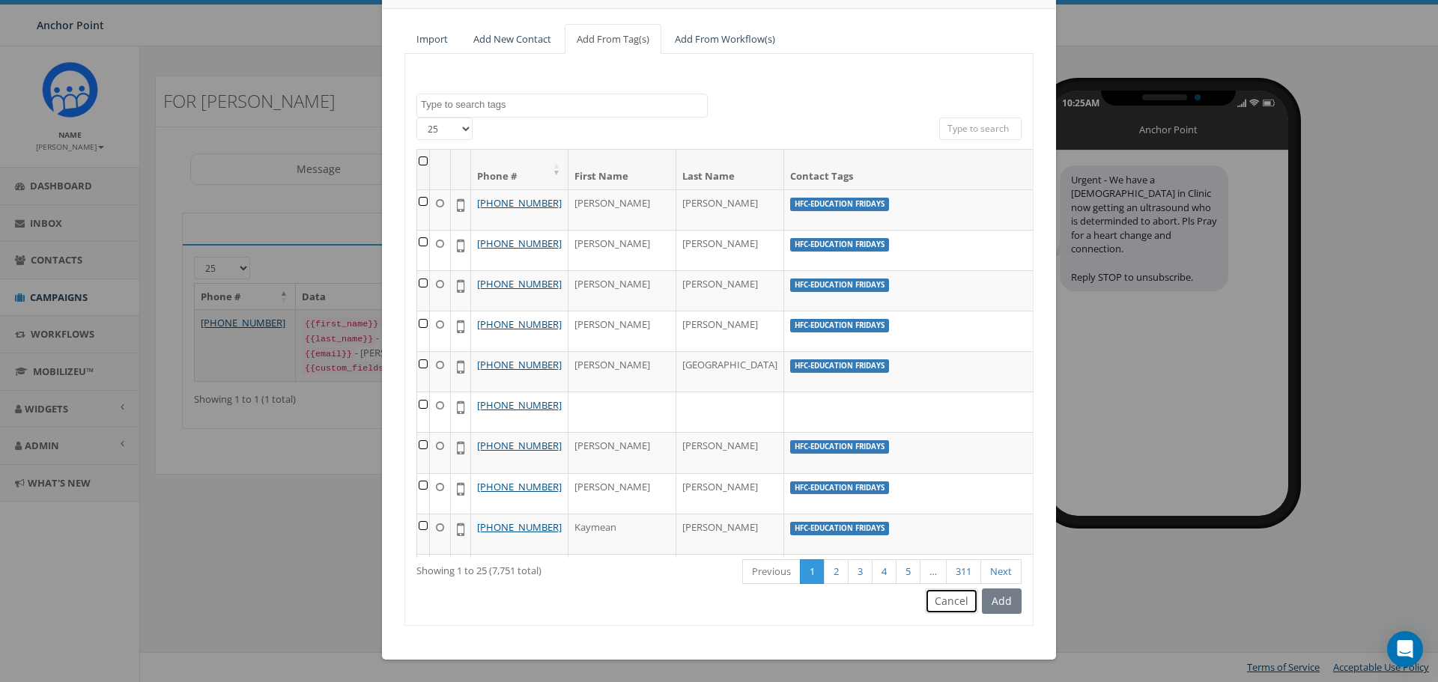
click at [963, 608] on button "Cancel" at bounding box center [951, 601] width 53 height 25
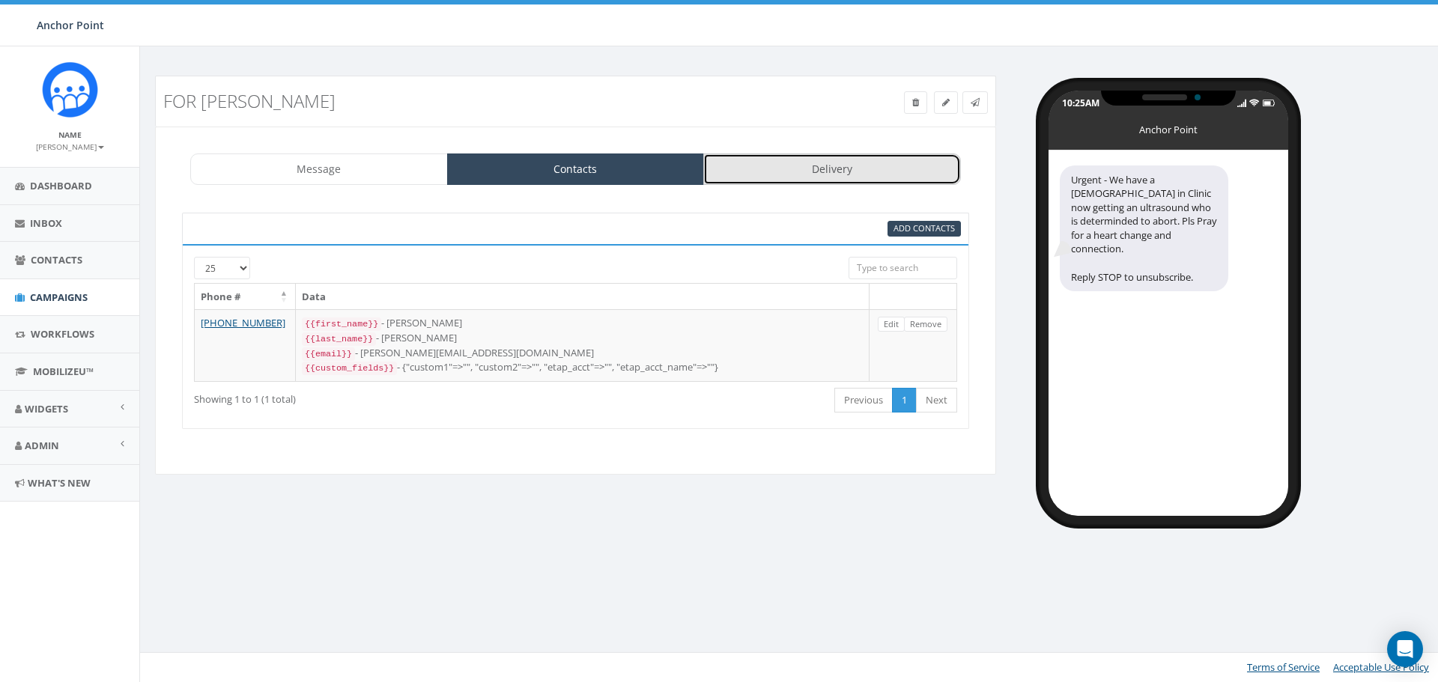
click at [819, 176] on link "Delivery" at bounding box center [832, 169] width 258 height 31
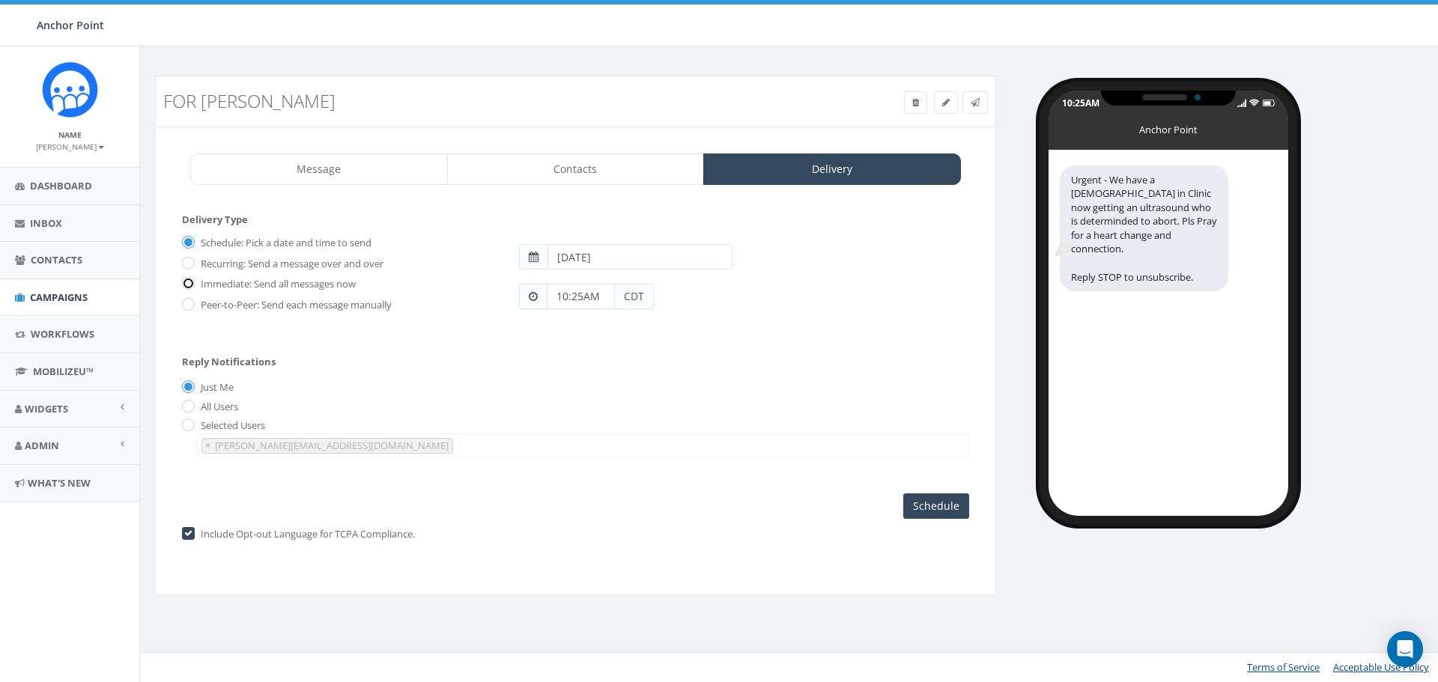
click at [189, 282] on input "Immediate: Send all messages now" at bounding box center [187, 285] width 10 height 10
radio input "true"
click at [924, 510] on input "Send Now" at bounding box center [934, 506] width 70 height 25
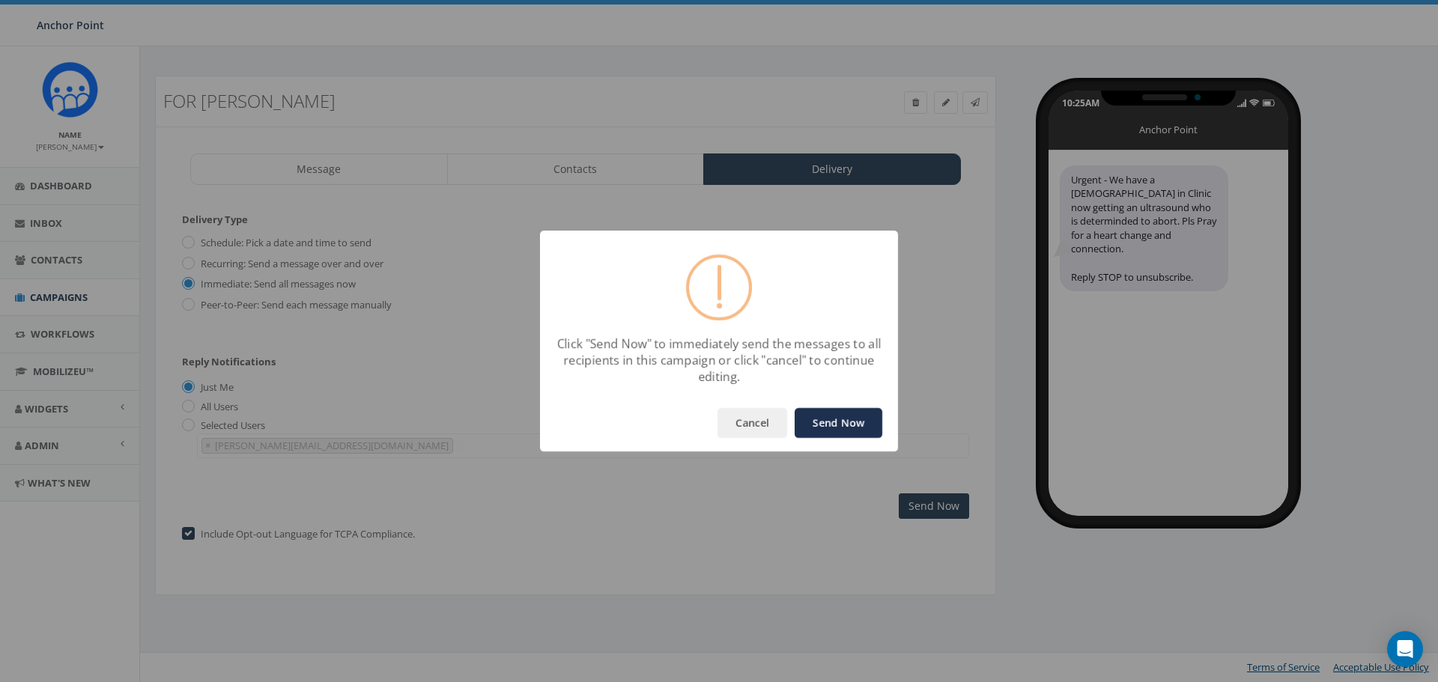
click at [837, 426] on button "Send Now" at bounding box center [839, 423] width 88 height 30
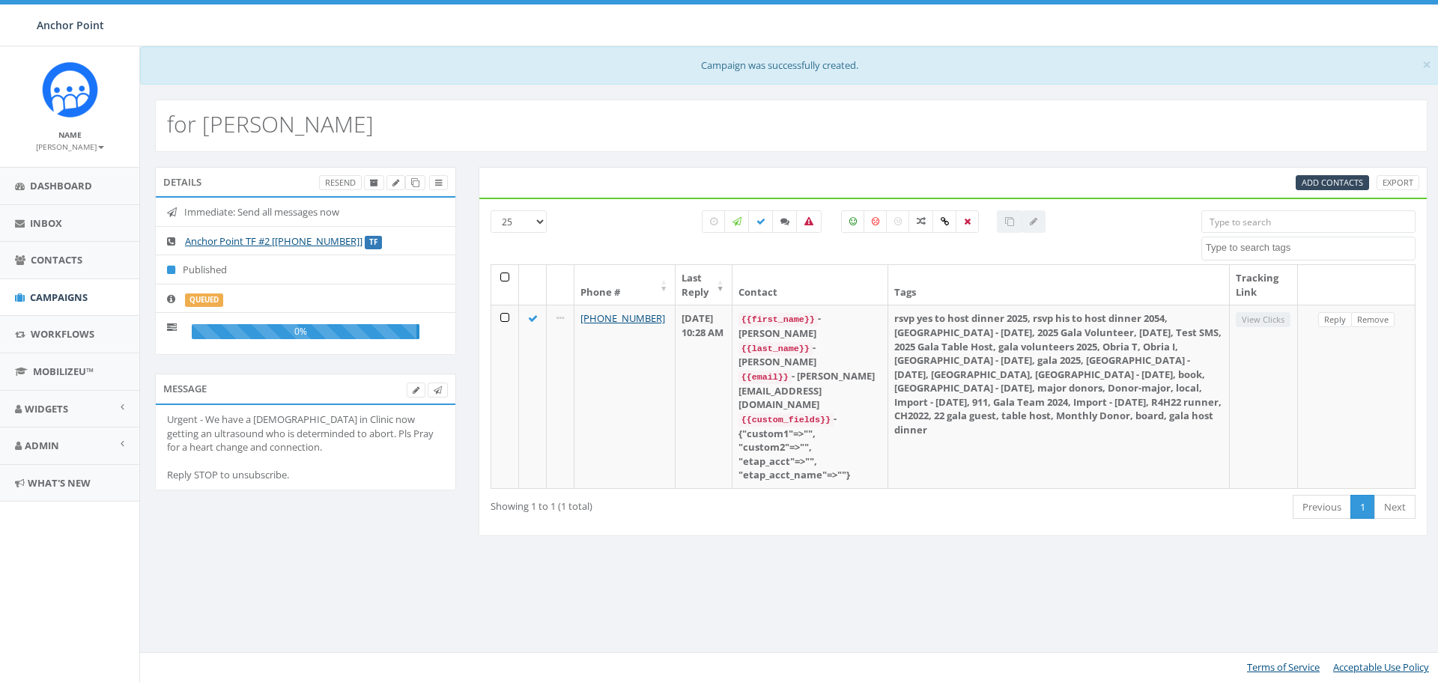
select select
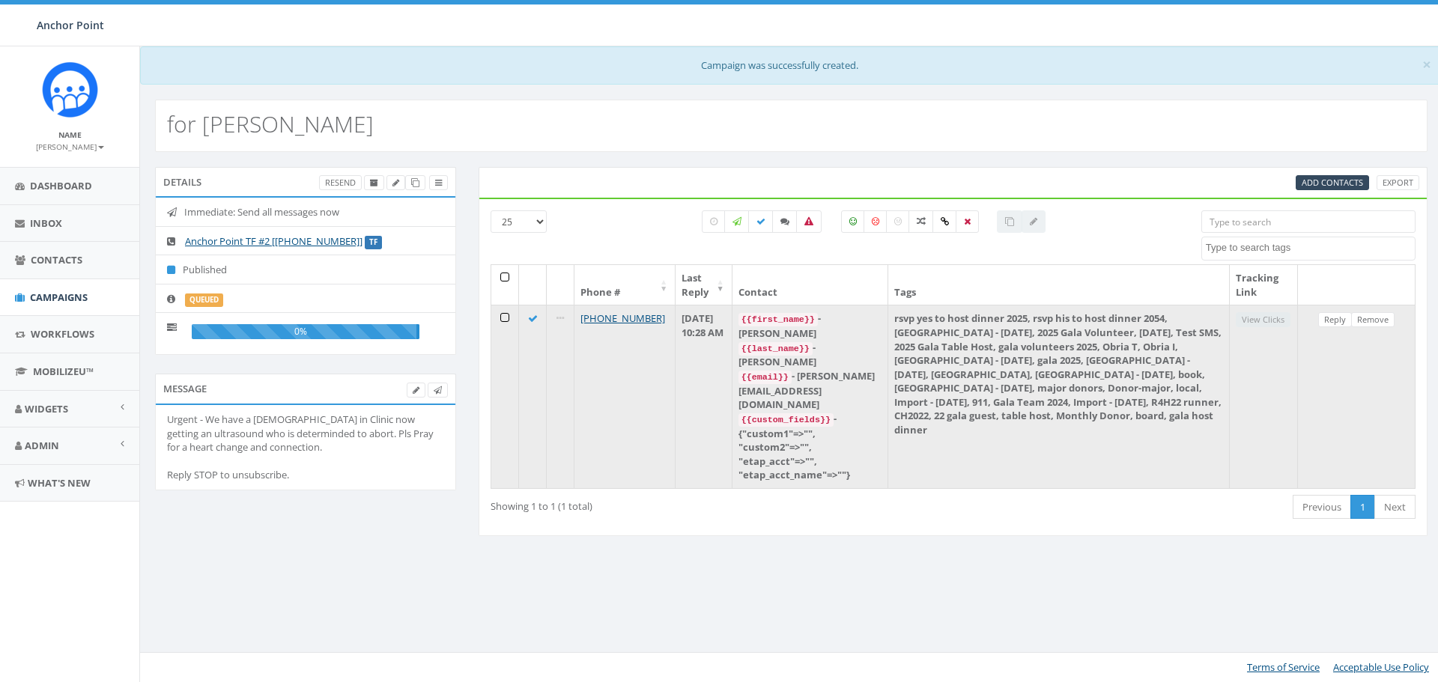
scroll to position [349, 0]
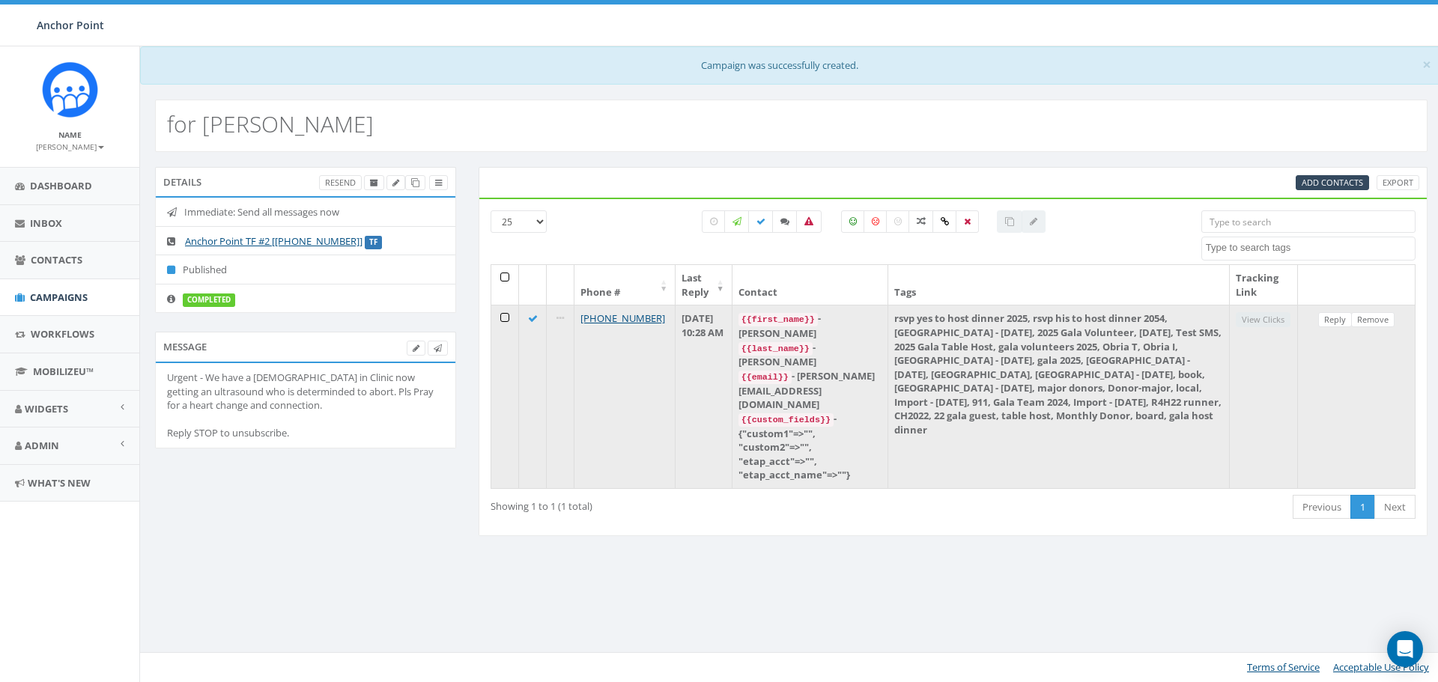
click at [977, 342] on td "rsvp yes to host dinner 2025, rsvp his to host dinner 2054, [GEOGRAPHIC_DATA] -…" at bounding box center [1058, 396] width 341 height 183
click at [1334, 322] on link "Reply" at bounding box center [1335, 320] width 34 height 16
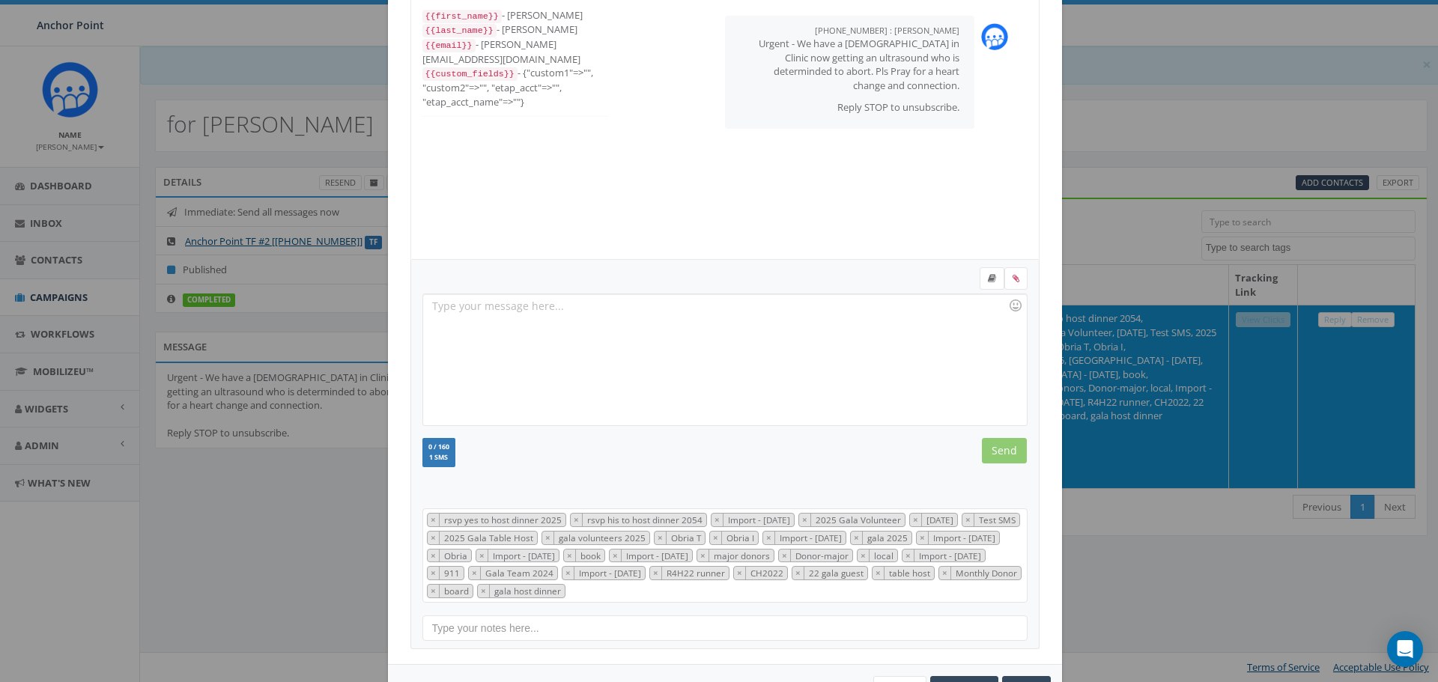
scroll to position [139, 0]
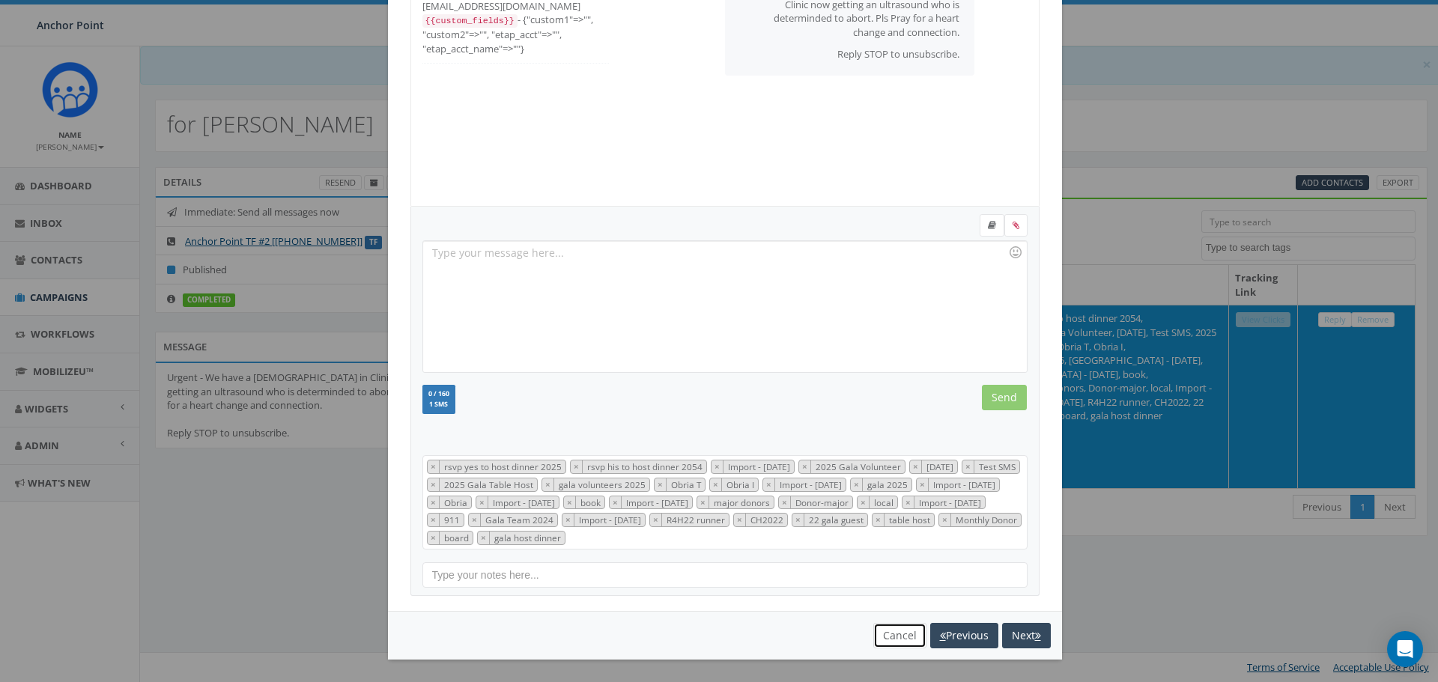
click at [899, 640] on button "Cancel" at bounding box center [899, 635] width 53 height 25
